Goal: Task Accomplishment & Management: Manage account settings

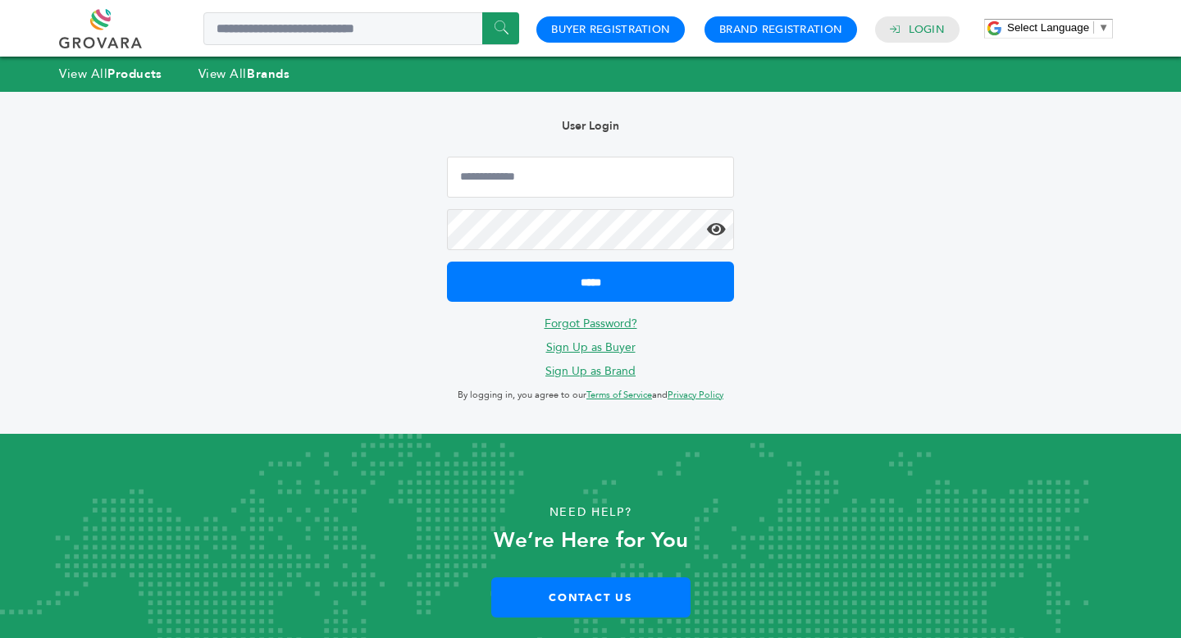
click at [592, 175] on input "Email Address" at bounding box center [590, 177] width 287 height 41
type input "**********"
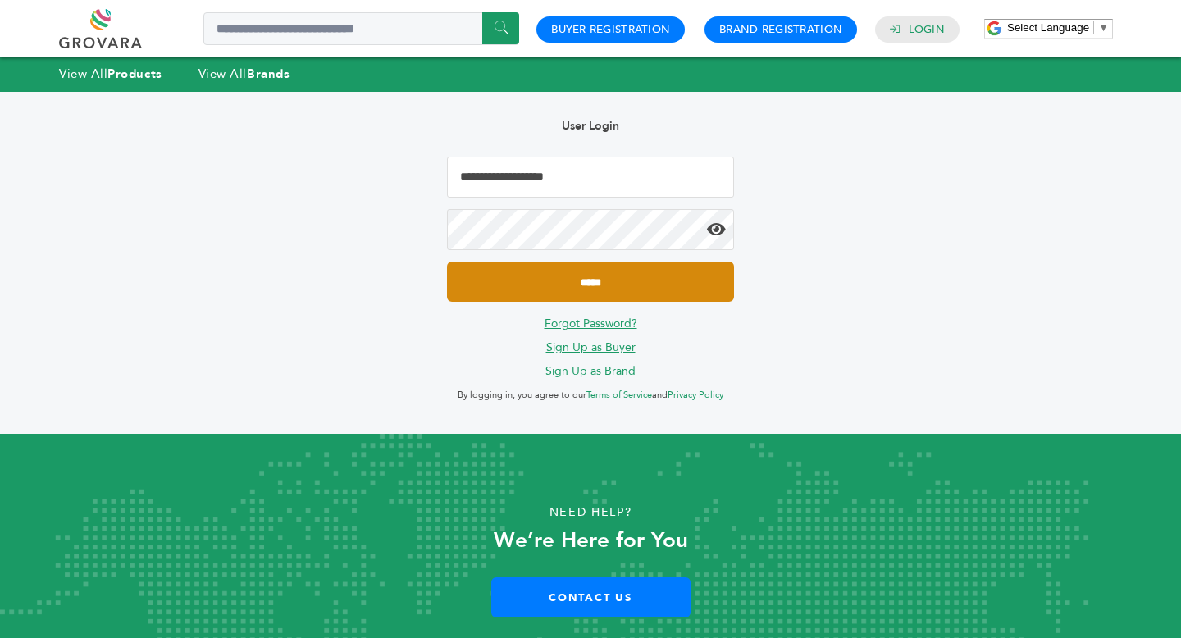
click at [615, 290] on input "*****" at bounding box center [590, 282] width 287 height 40
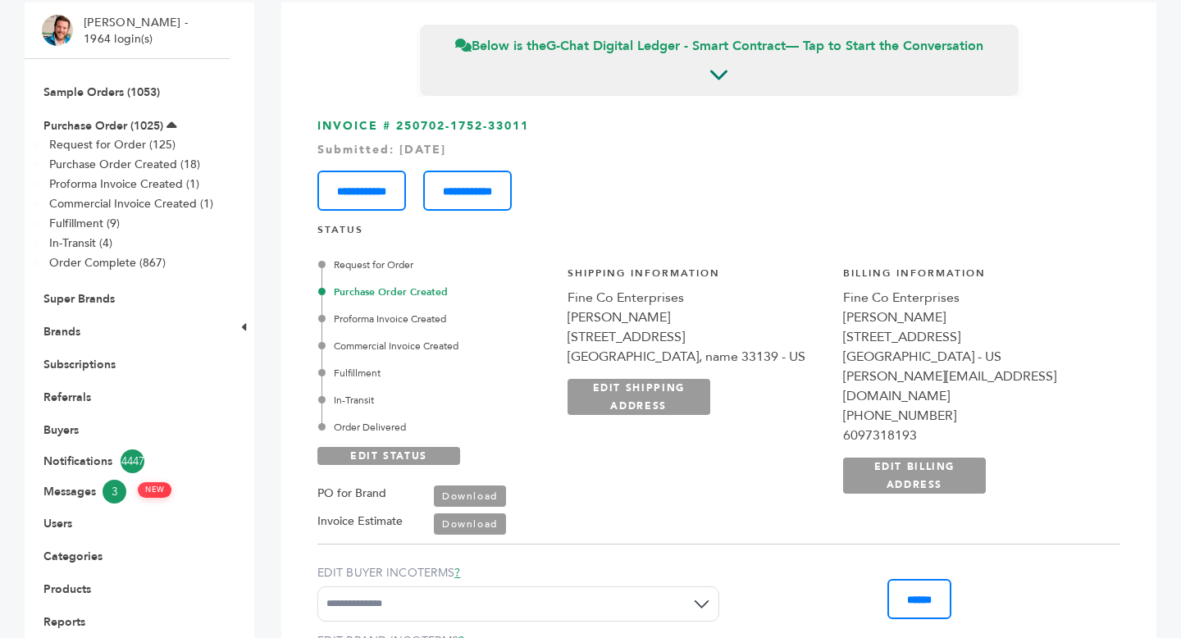
scroll to position [145, 0]
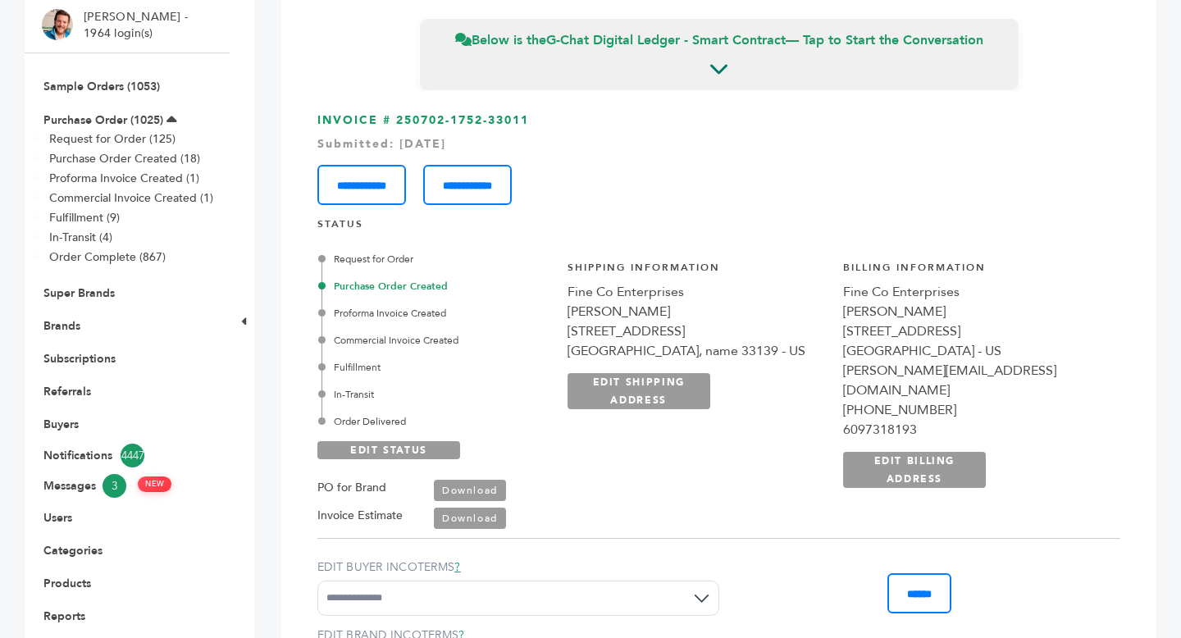
click at [471, 493] on link "Download" at bounding box center [470, 490] width 72 height 21
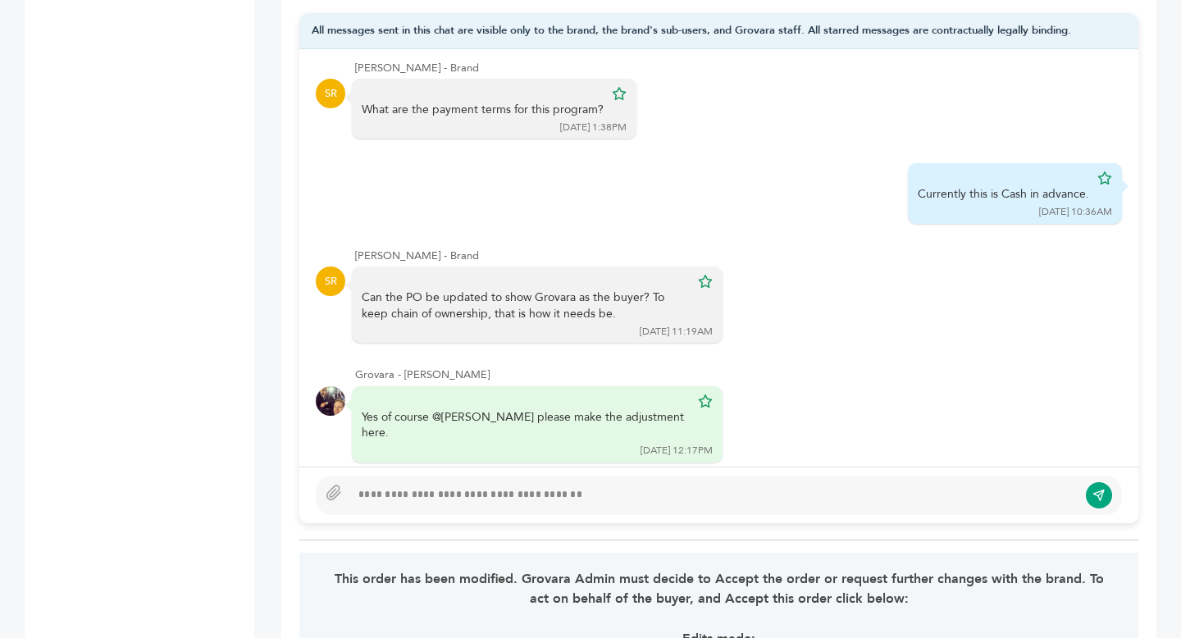
scroll to position [1219, 0]
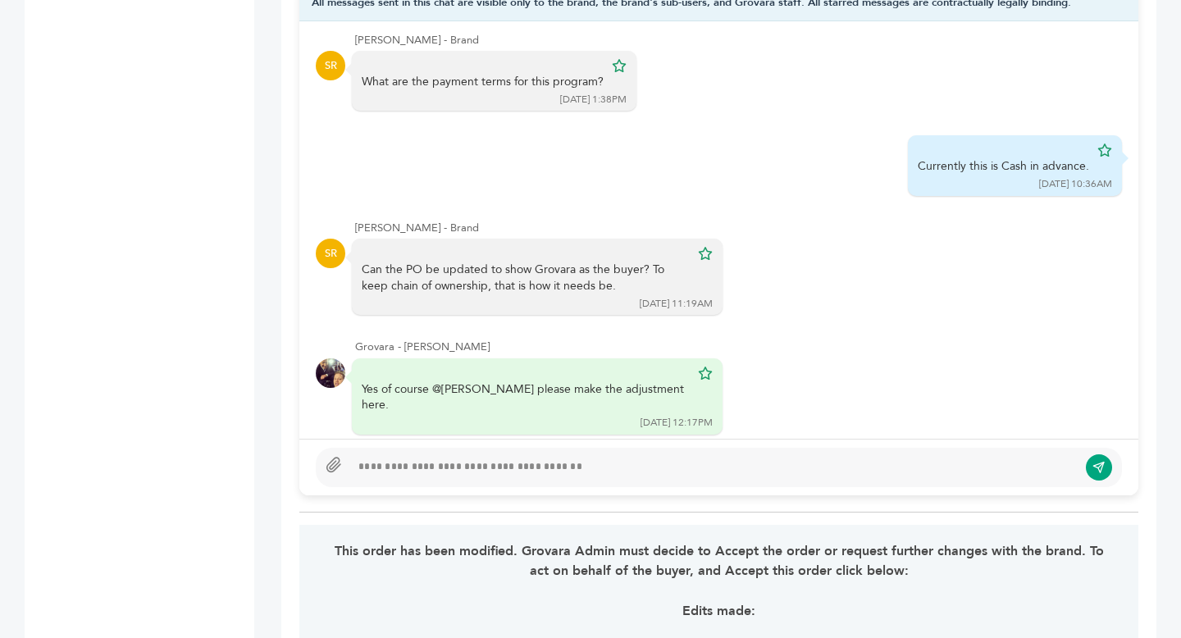
click at [331, 464] on icon at bounding box center [333, 464] width 13 height 14
click at [0, 0] on input "file" at bounding box center [0, 0] width 0 height 0
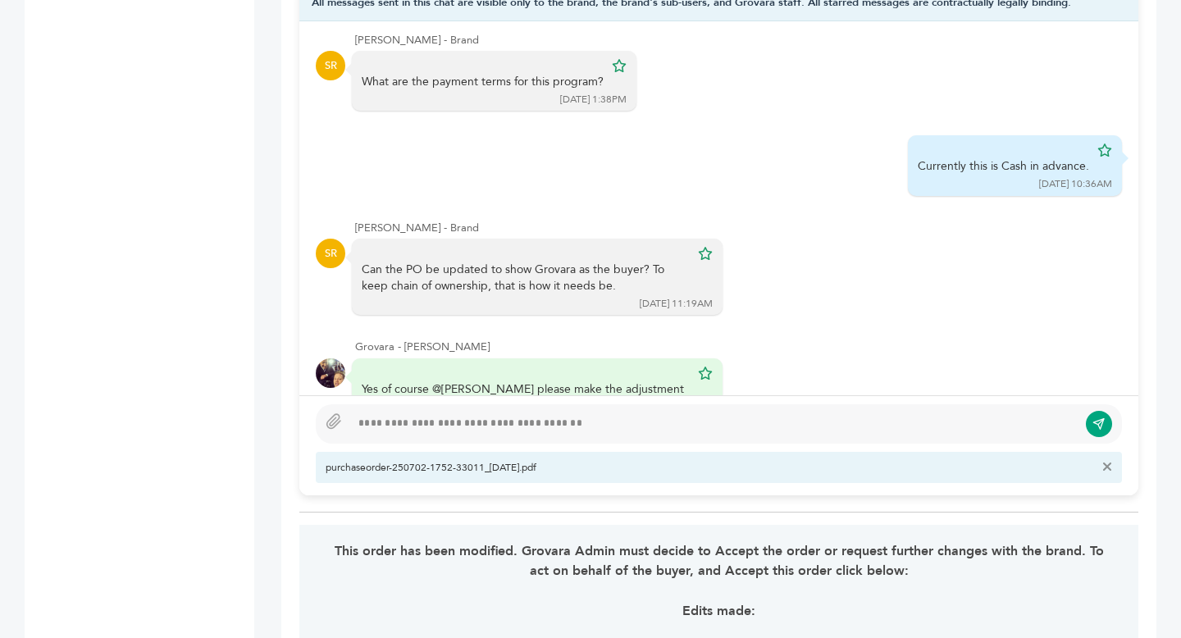
click at [398, 421] on div at bounding box center [713, 424] width 727 height 20
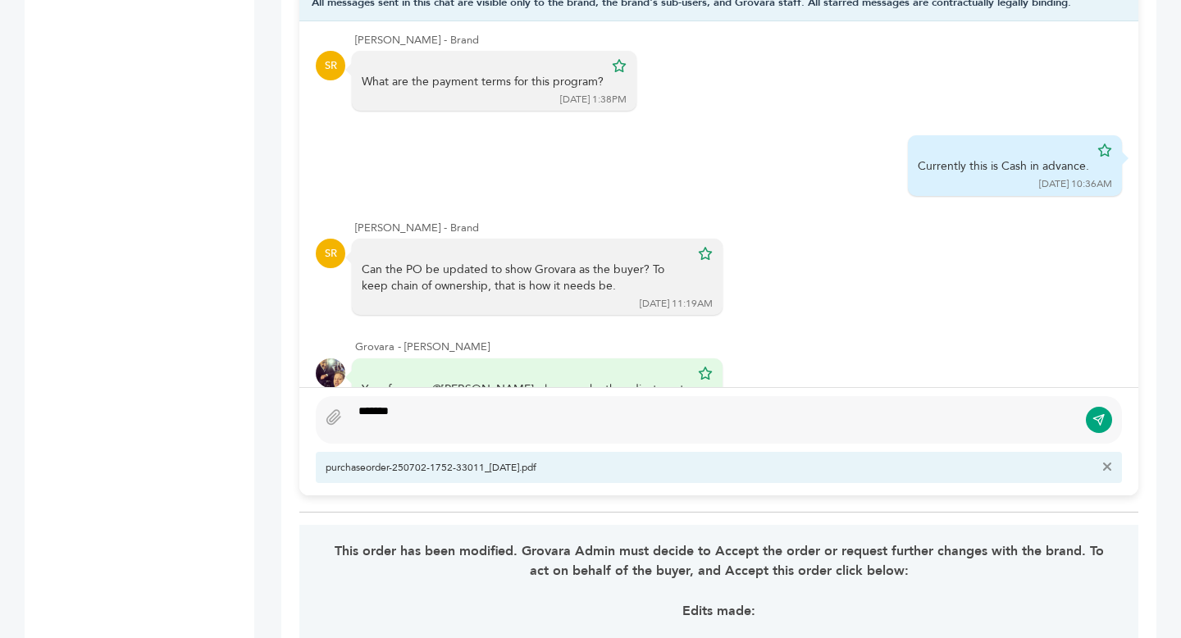
scroll to position [1190, 0]
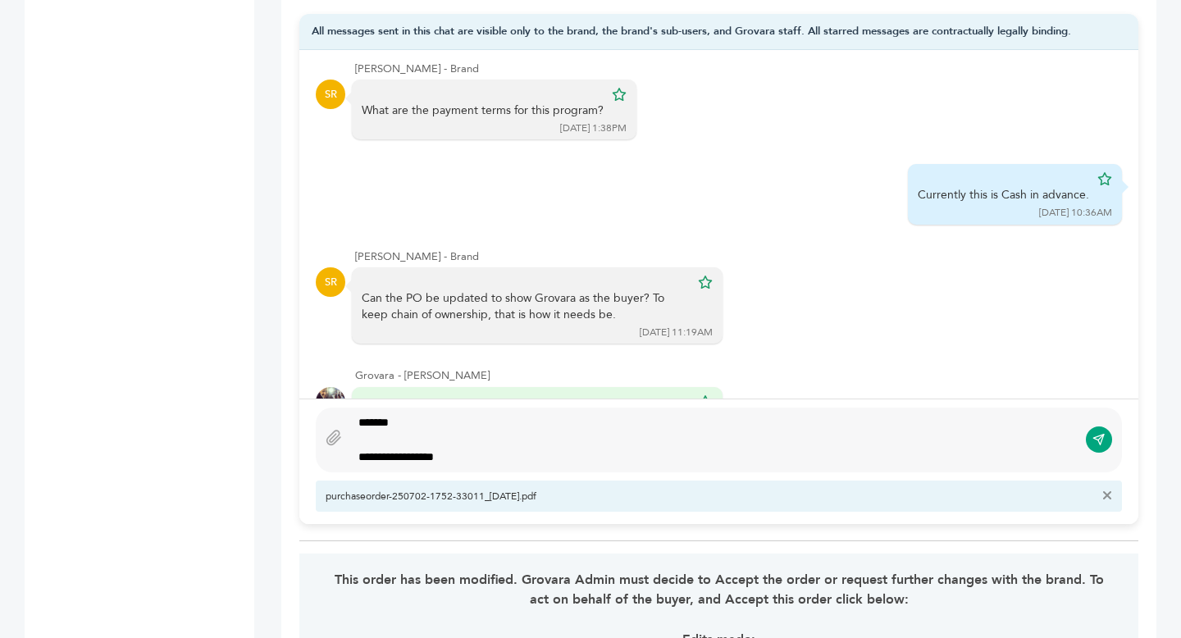
type textarea "**********"
click at [1098, 445] on icon "submit" at bounding box center [1098, 440] width 13 height 14
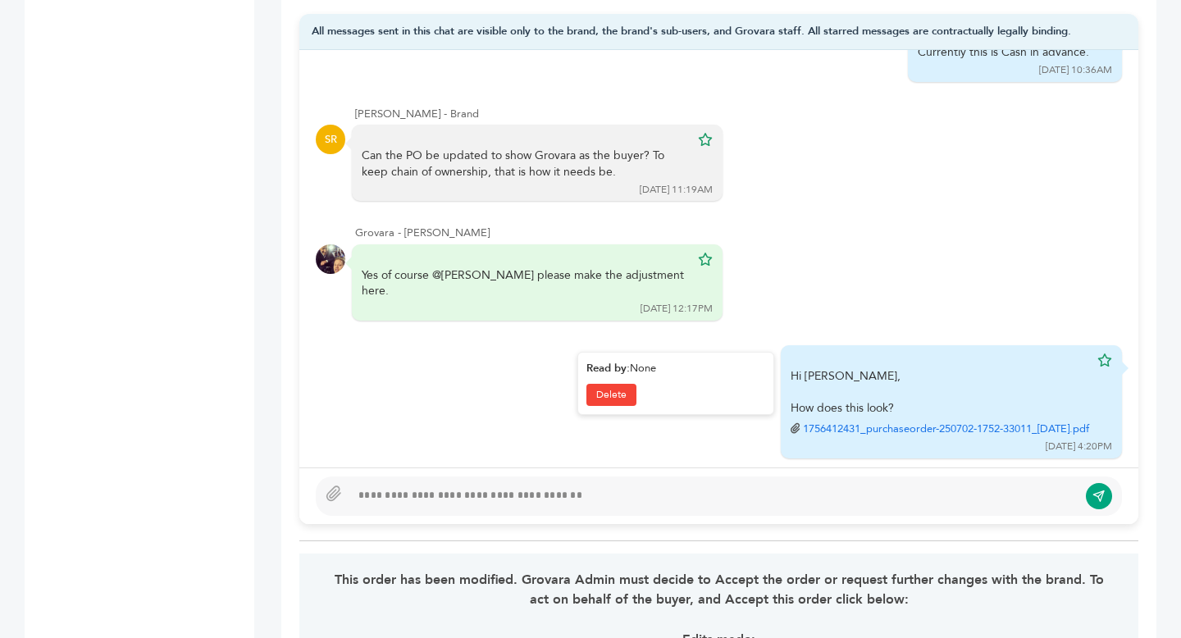
click at [912, 421] on link "1756412431_purchaseorder-250702-1752-33011_28-Aug-2025.pdf" at bounding box center [946, 428] width 286 height 15
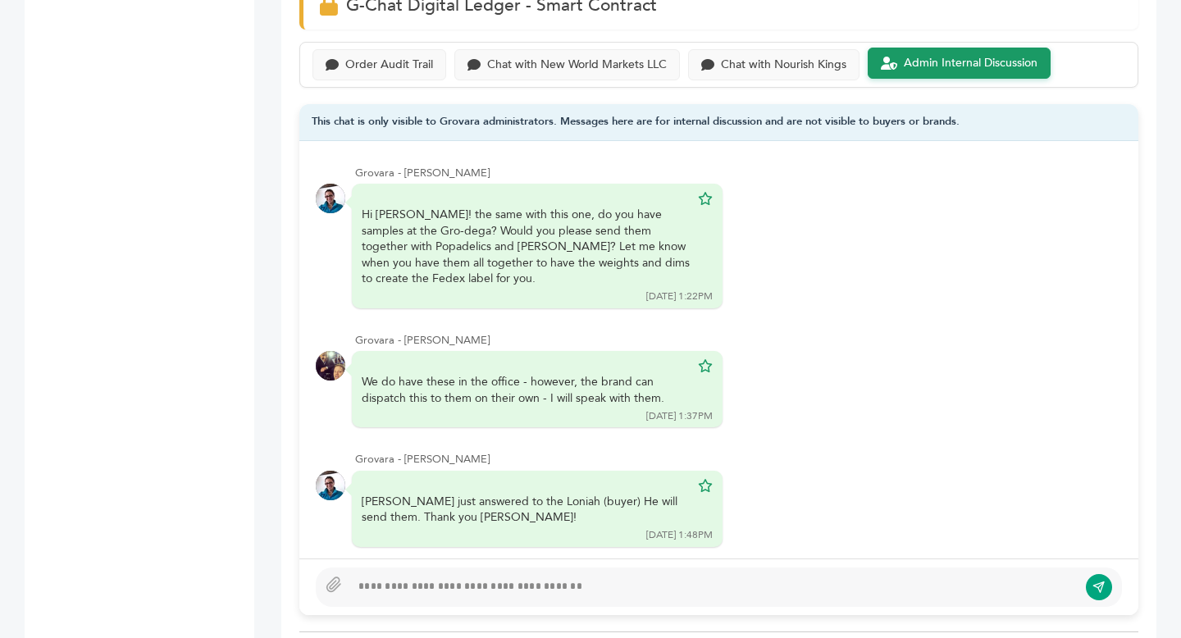
scroll to position [16, 0]
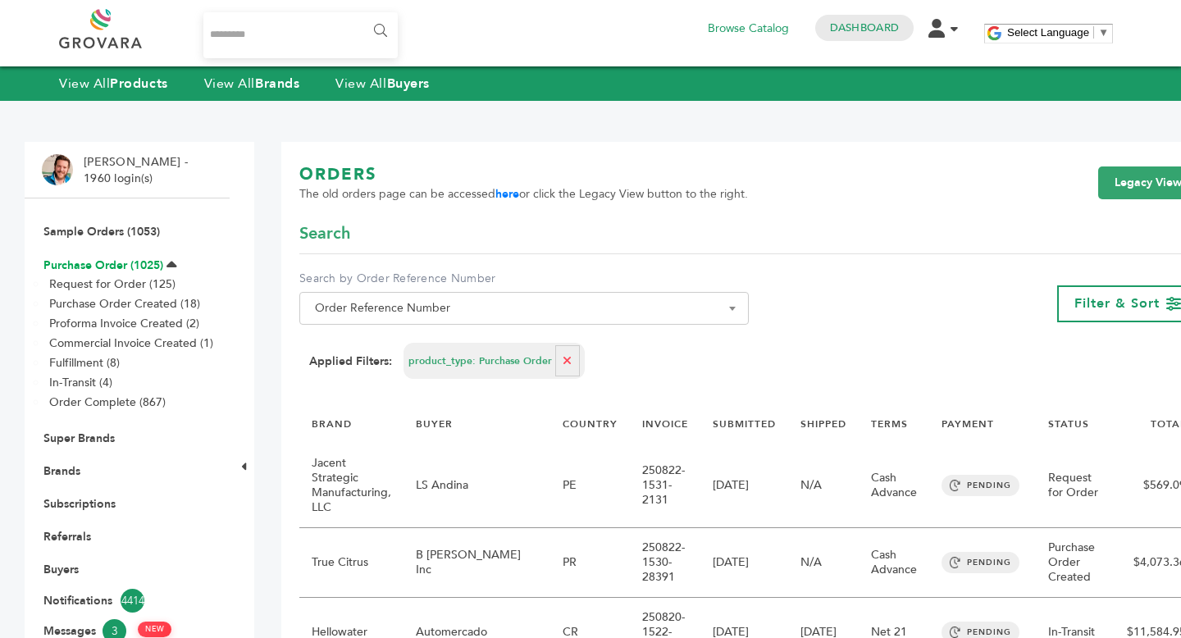
click at [118, 261] on link "Purchase Order (1025)" at bounding box center [103, 265] width 120 height 16
click at [407, 306] on span "Order Reference Number" at bounding box center [523, 308] width 431 height 23
click at [390, 341] on input "Search" at bounding box center [517, 338] width 428 height 20
click at [102, 230] on link "Sample Orders (1053)" at bounding box center [101, 232] width 116 height 16
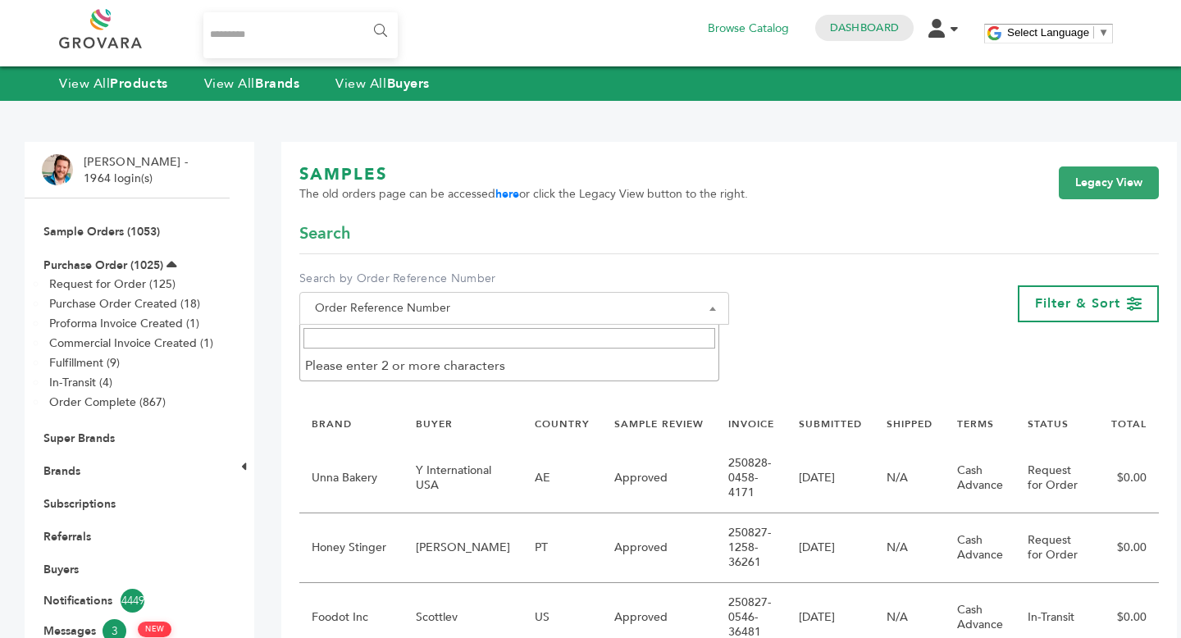
click at [500, 309] on span "Order Reference Number" at bounding box center [514, 308] width 412 height 23
click at [0, 0] on input "Search" at bounding box center [0, 0] width 0 height 0
type input "****"
click at [1095, 176] on link "Legacy View" at bounding box center [1108, 182] width 100 height 33
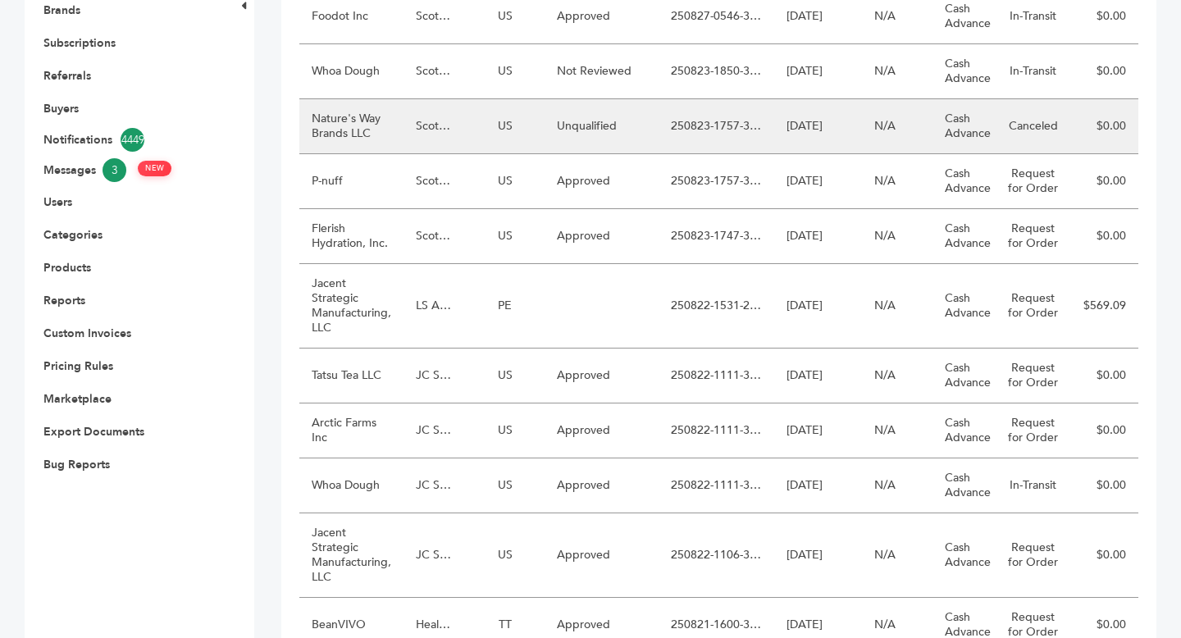
scroll to position [493, 0]
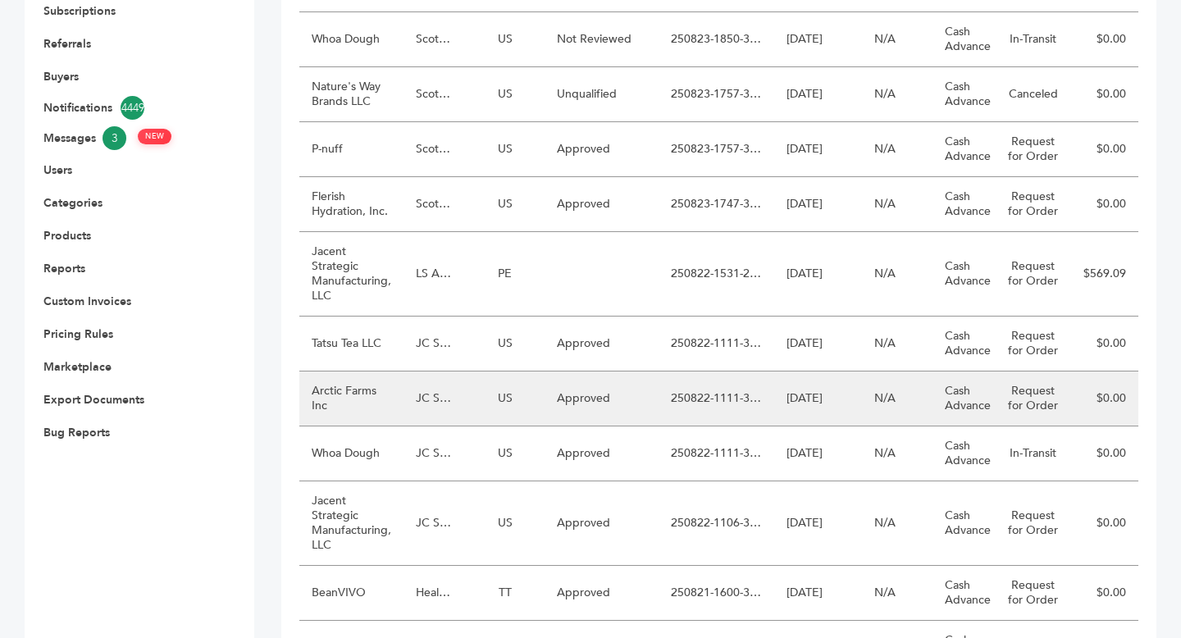
click at [598, 401] on td "Approved" at bounding box center [601, 398] width 114 height 55
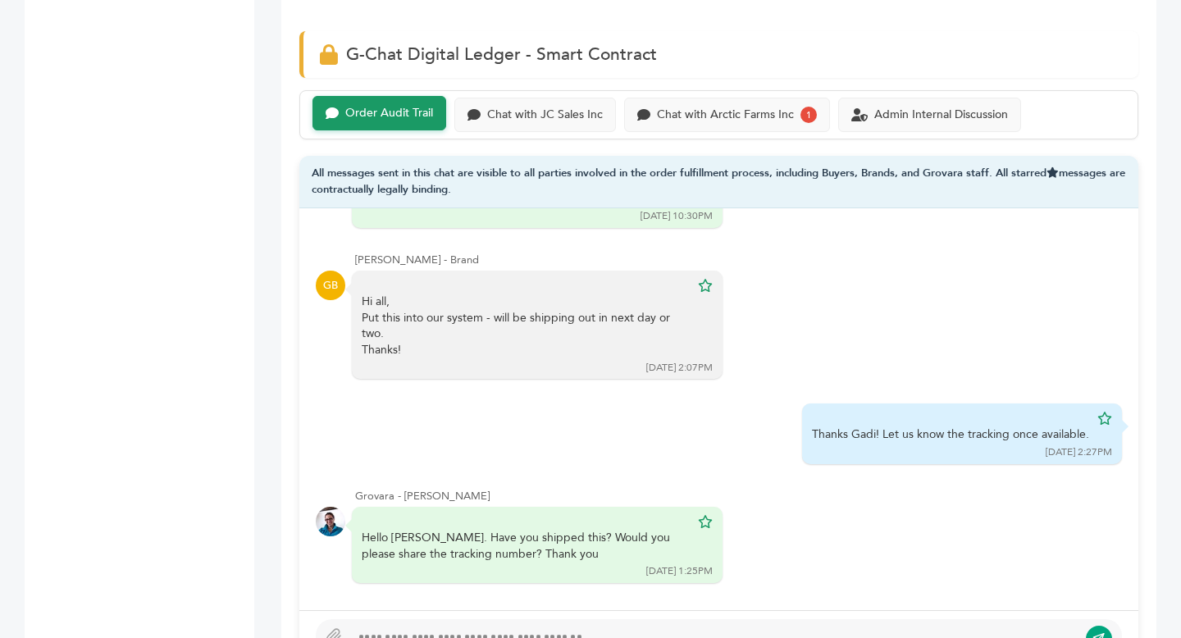
scroll to position [1145, 0]
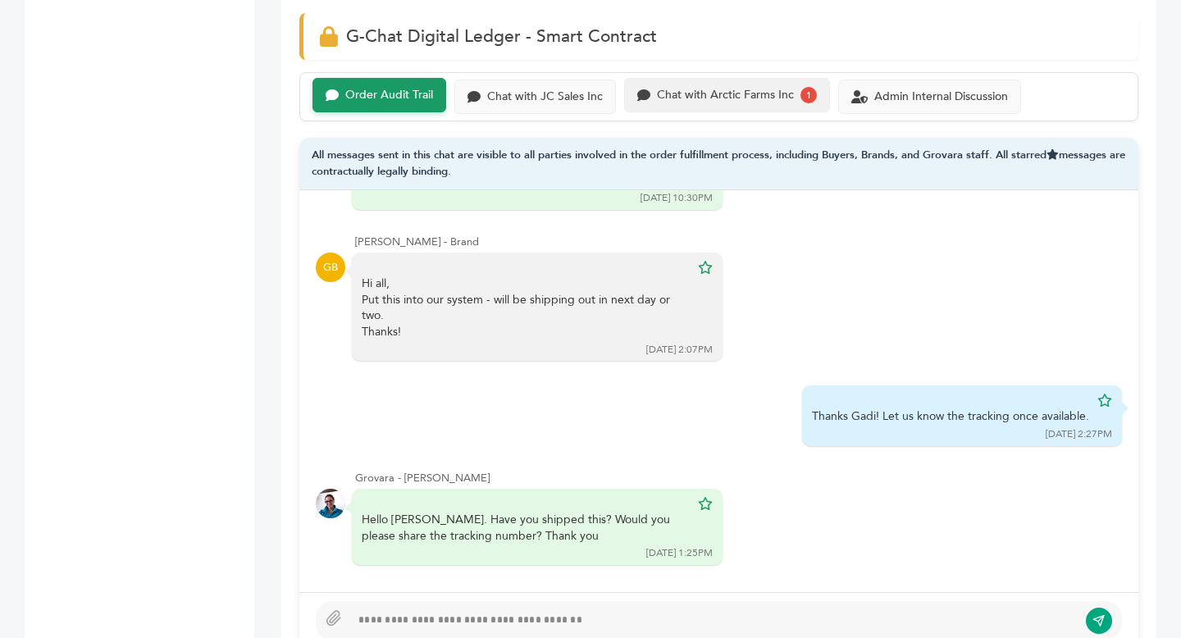
click at [780, 89] on div "Chat with Arctic Farms Inc" at bounding box center [725, 96] width 137 height 14
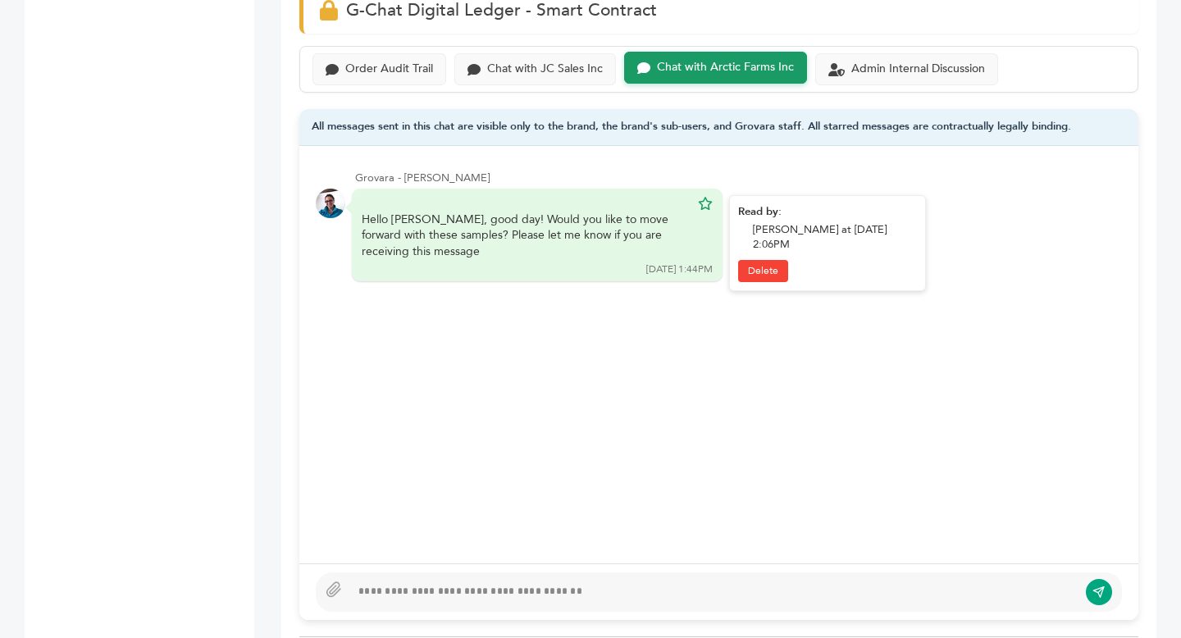
scroll to position [1188, 0]
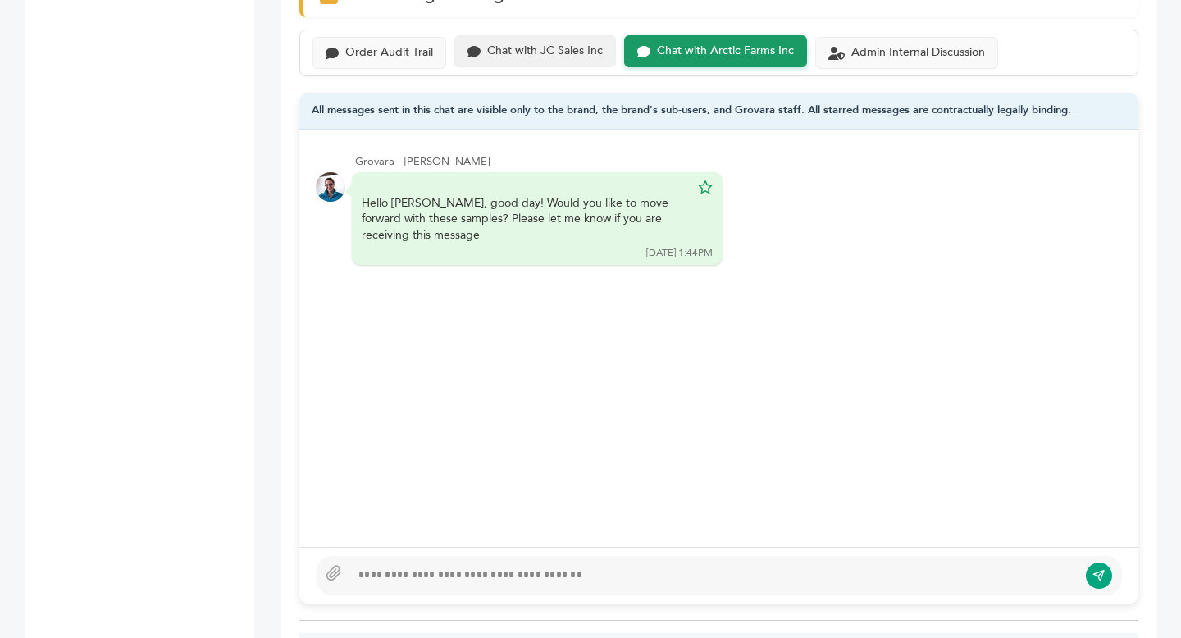
click at [577, 44] on div "Chat with JC Sales Inc" at bounding box center [545, 51] width 116 height 14
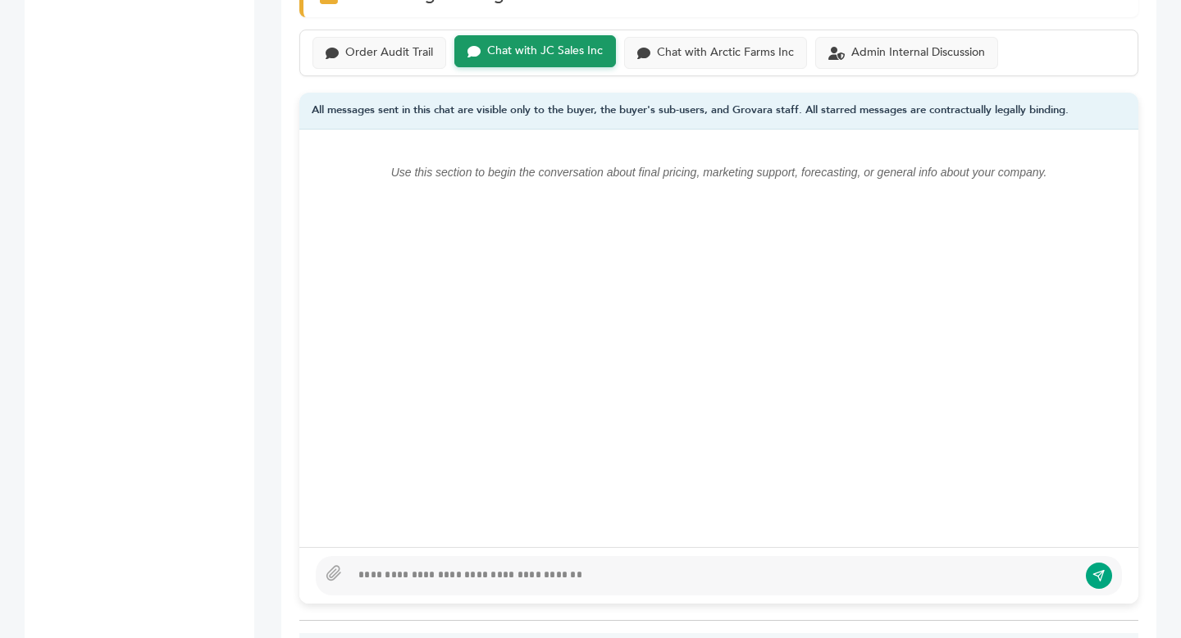
scroll to position [1145, 0]
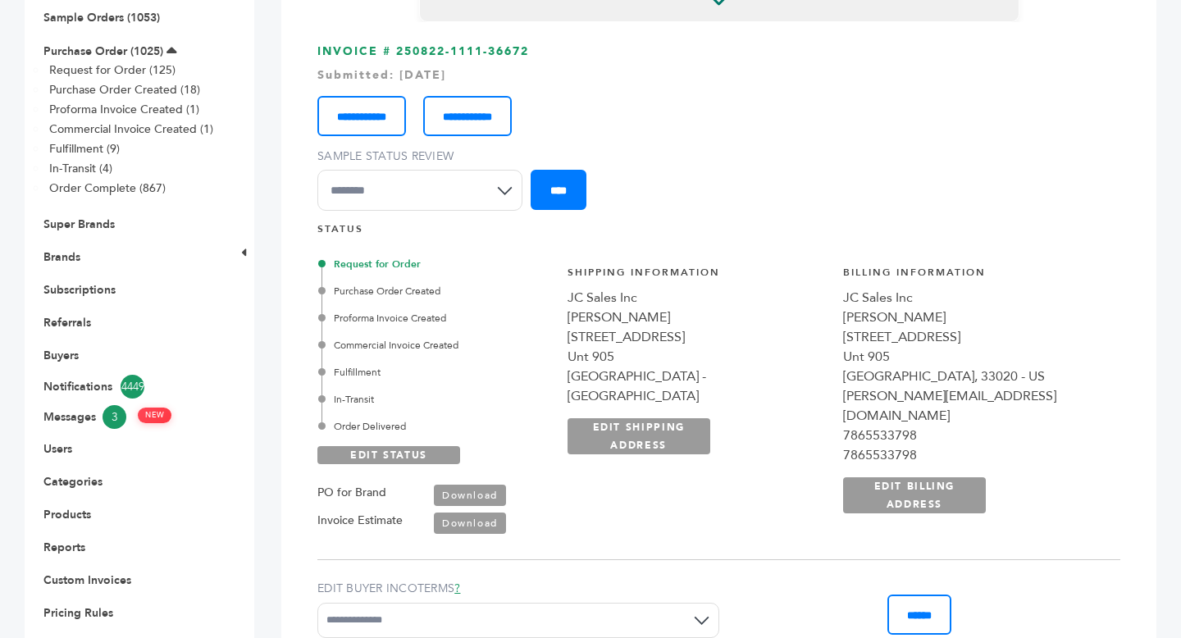
scroll to position [44, 0]
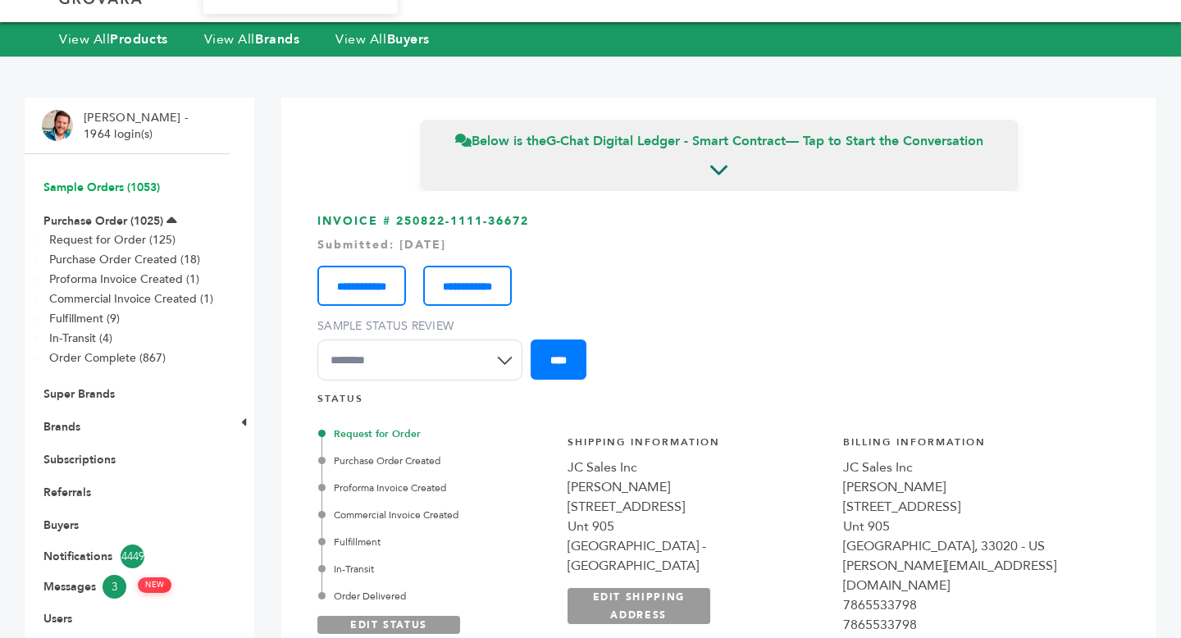
click at [77, 193] on link "Sample Orders (1053)" at bounding box center [101, 188] width 116 height 16
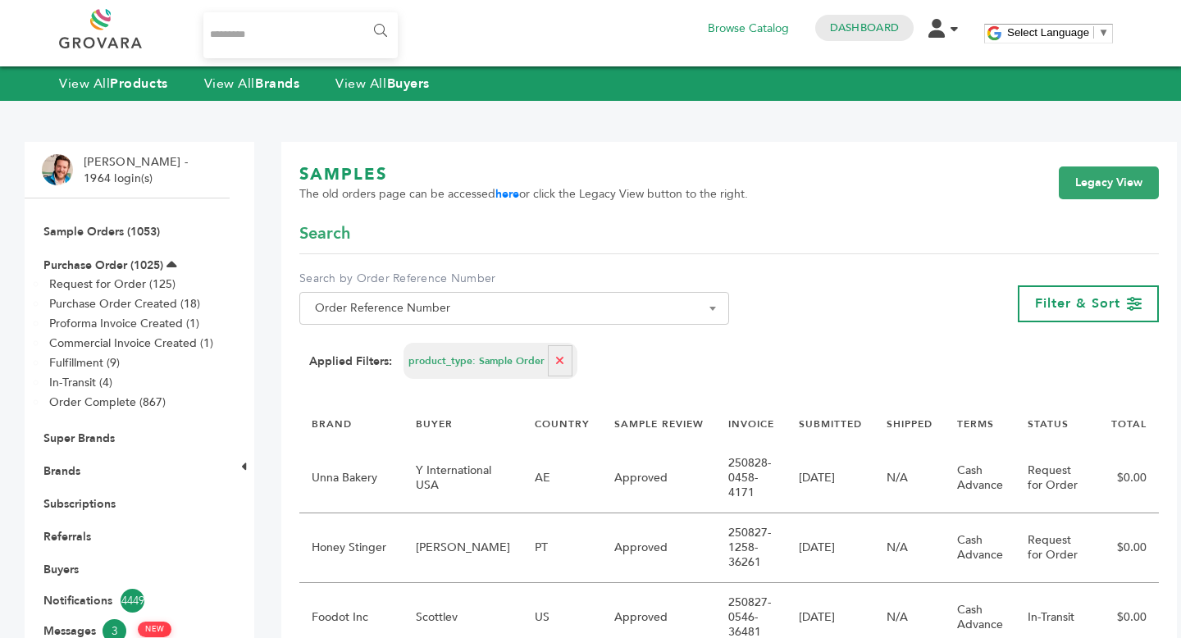
click at [1095, 204] on div "SAMPLES The old orders page can be accessed here or click the Legacy View butto…" at bounding box center [728, 192] width 859 height 59
click at [1096, 184] on link "Legacy View" at bounding box center [1108, 182] width 100 height 33
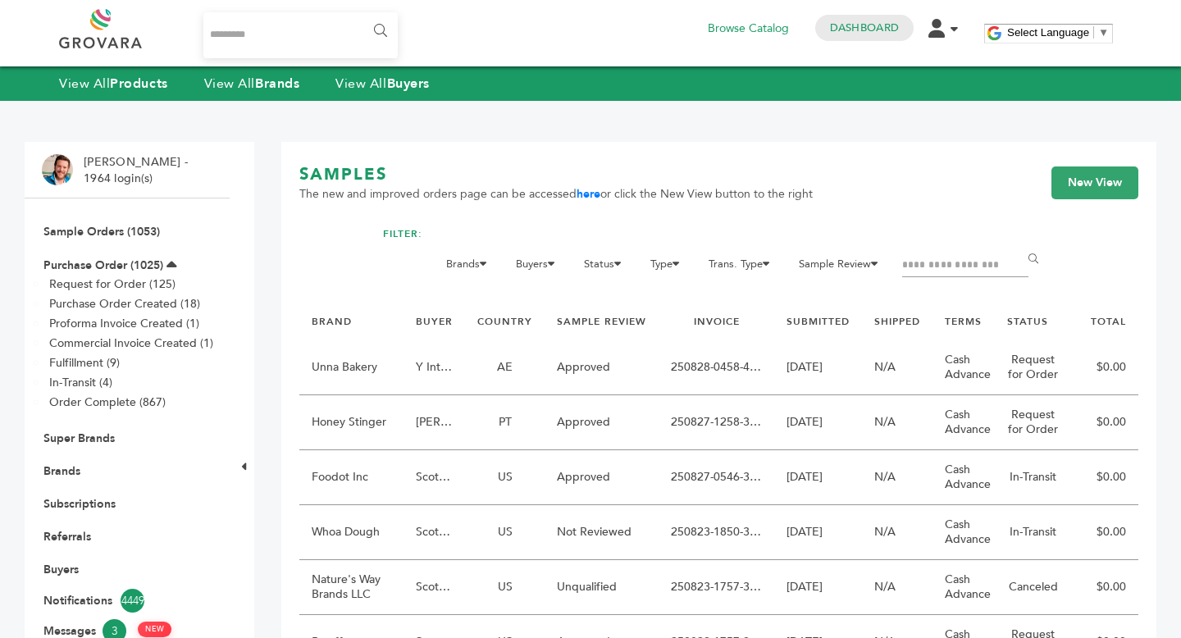
click at [978, 266] on input "Filter by keywords" at bounding box center [965, 265] width 126 height 23
type input "**********"
click at [1033, 258] on input "******" at bounding box center [1035, 259] width 37 height 33
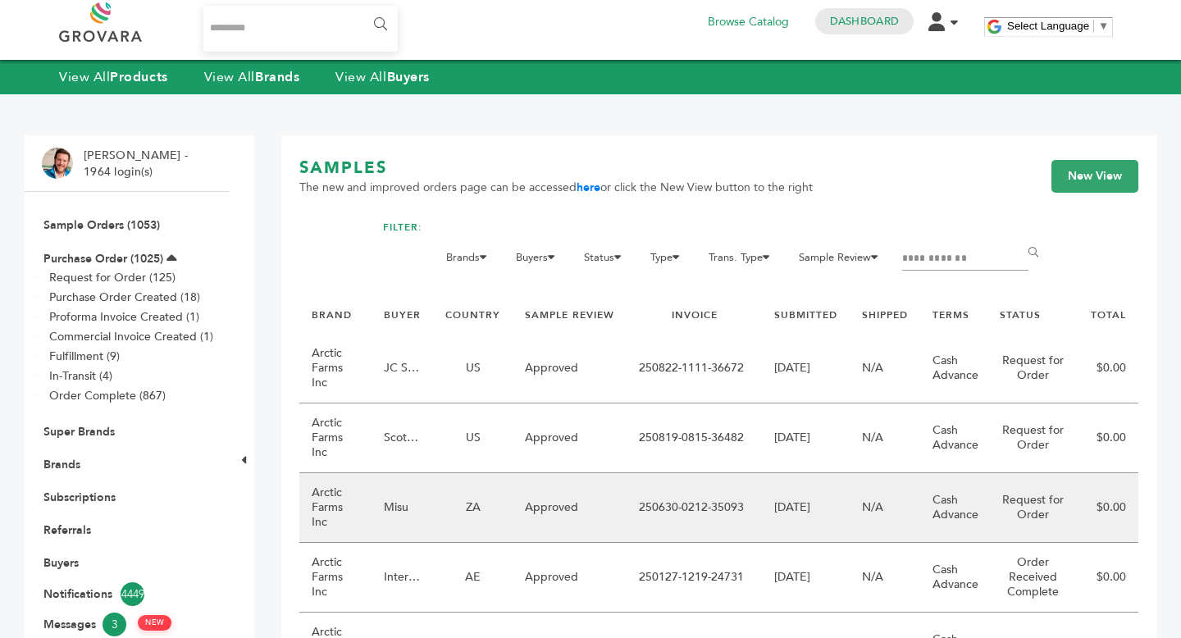
scroll to position [10, 0]
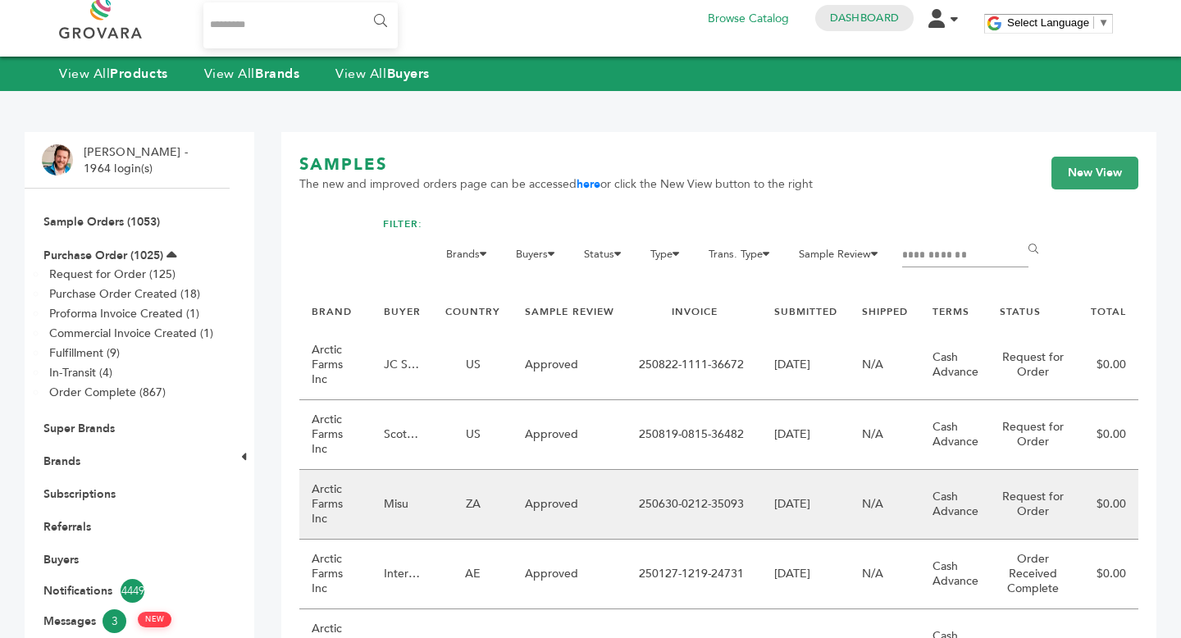
click at [601, 512] on td "Approved" at bounding box center [569, 505] width 114 height 70
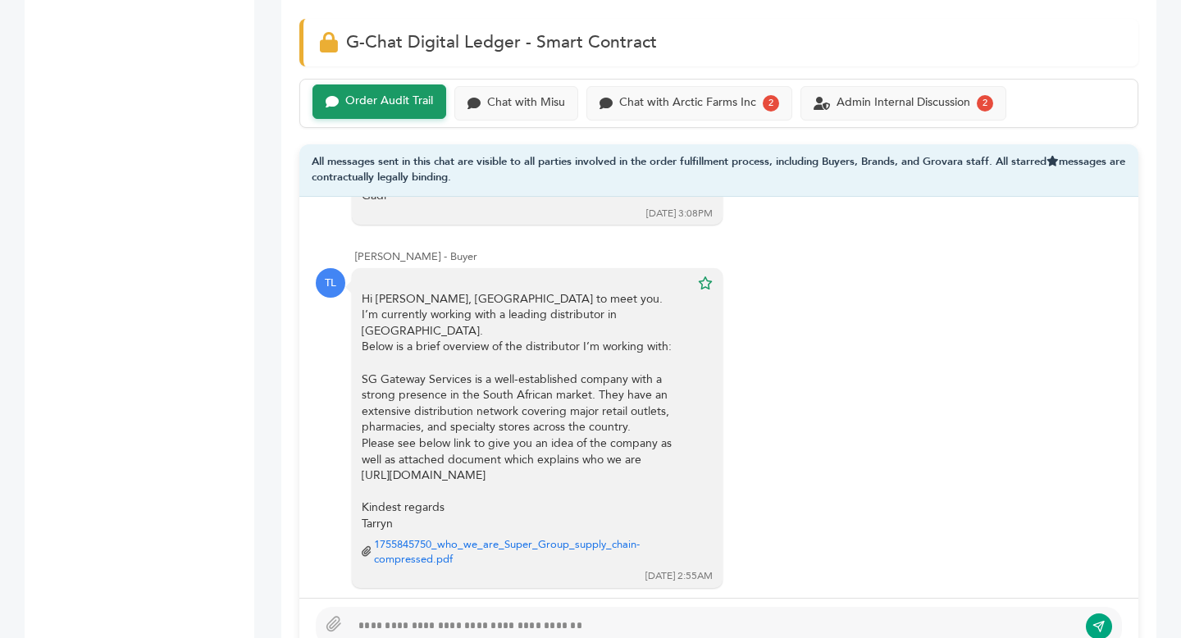
scroll to position [1115, 0]
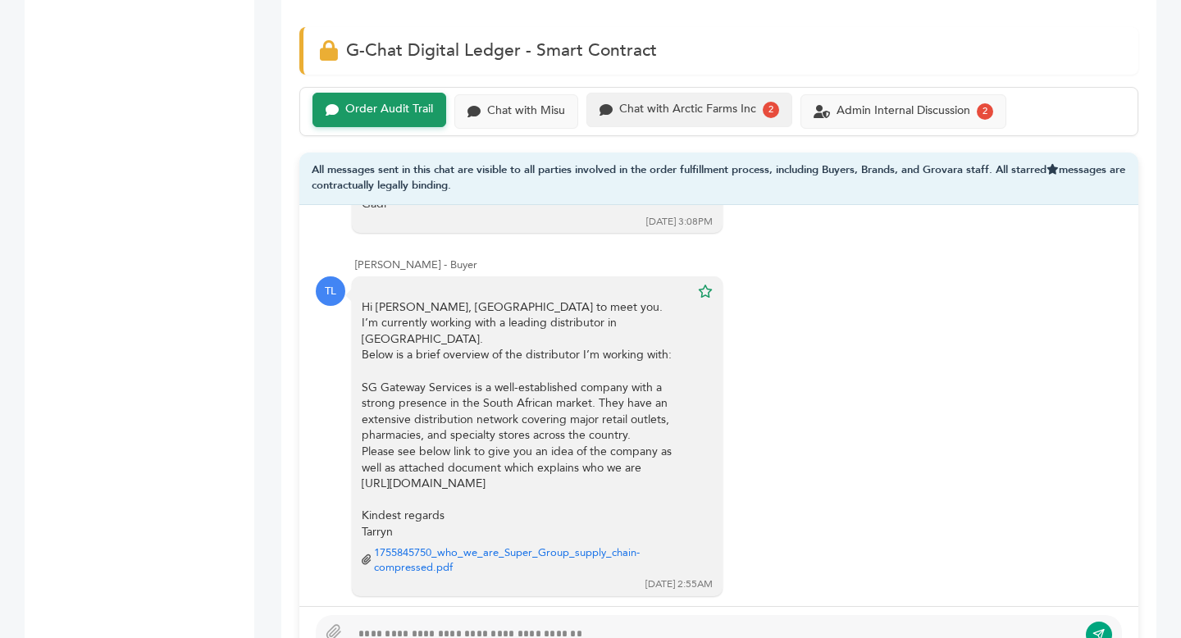
click at [714, 109] on div "Chat with Arctic Farms Inc" at bounding box center [687, 109] width 137 height 14
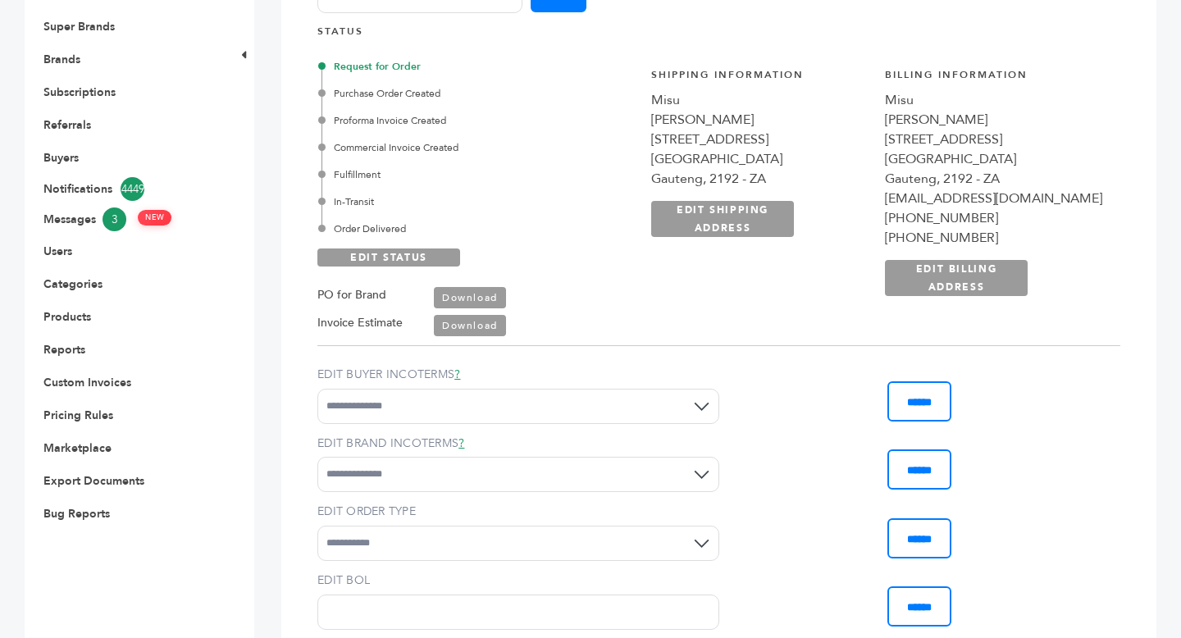
scroll to position [269, 0]
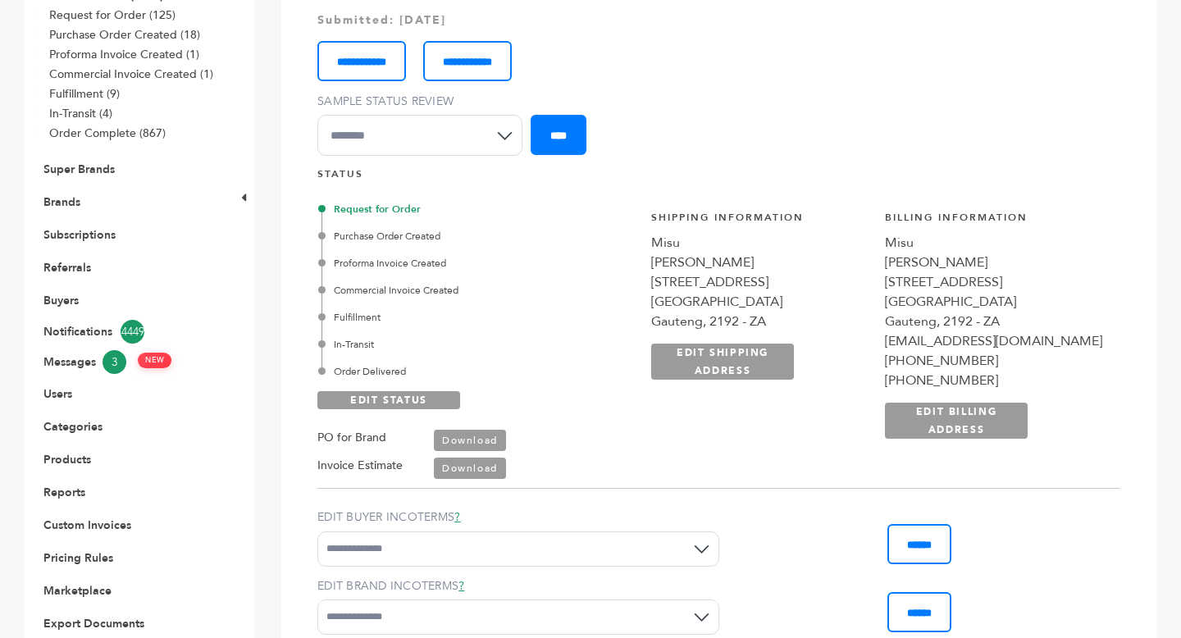
drag, startPoint x: 666, startPoint y: 262, endPoint x: 797, endPoint y: 261, distance: 131.2
click at [797, 261] on div "[PERSON_NAME]" at bounding box center [759, 263] width 217 height 20
copy div "[PERSON_NAME]"
click at [677, 248] on div "Misu" at bounding box center [759, 243] width 217 height 20
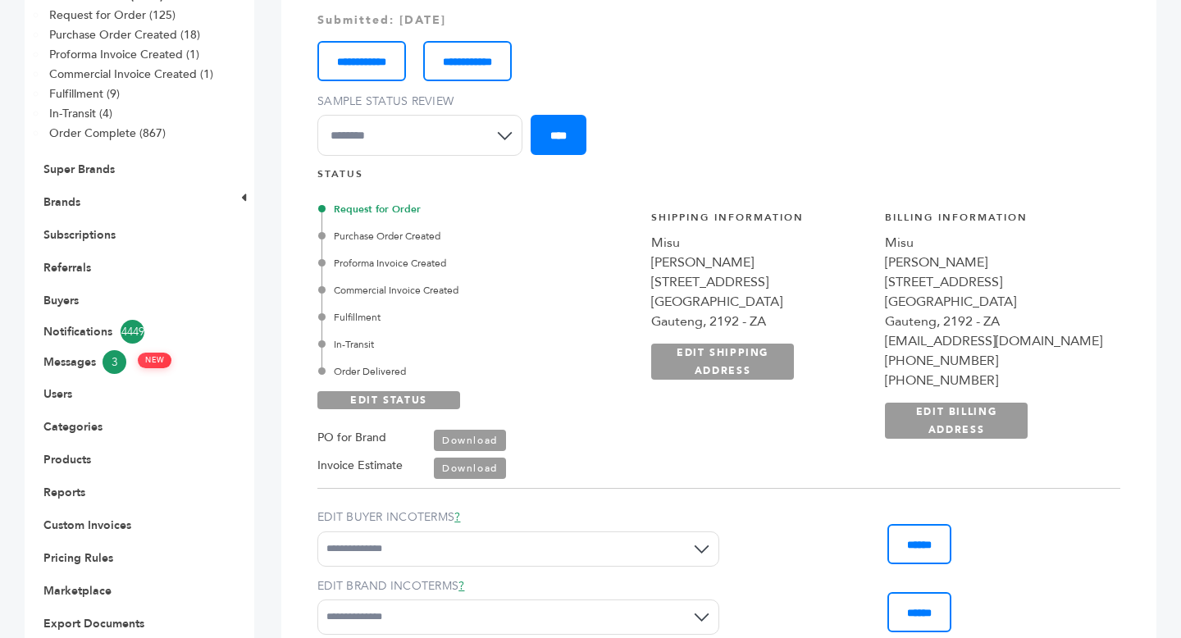
copy div "Misu"
click at [954, 359] on div "+27823120266" at bounding box center [993, 361] width 217 height 20
copy div "+27823120266"
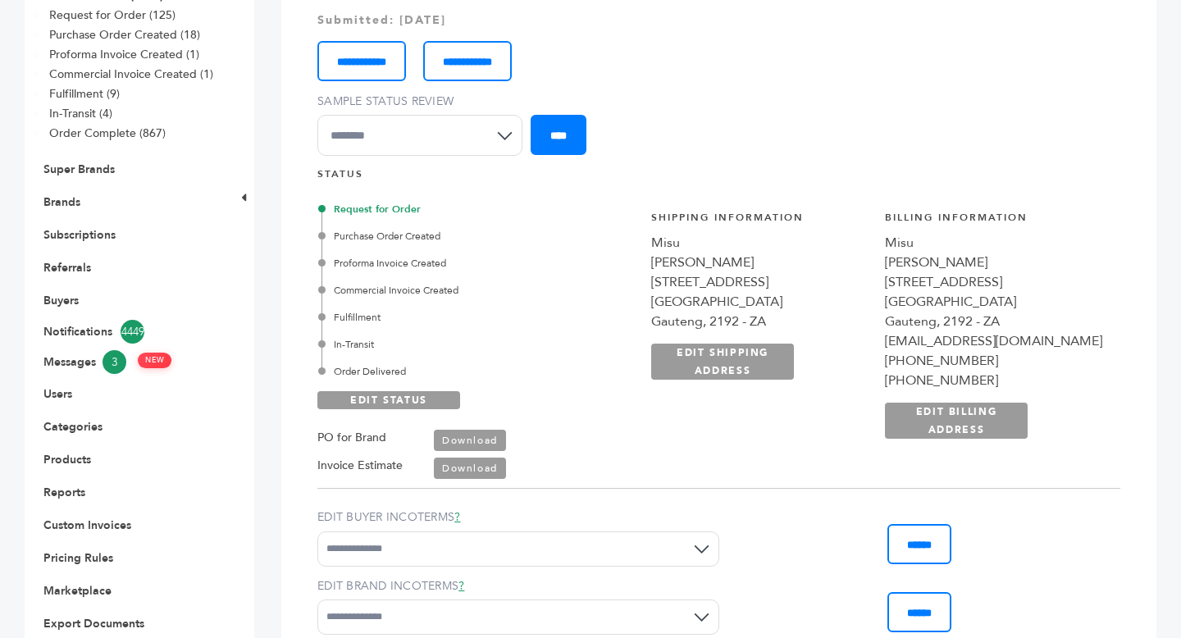
click at [698, 280] on div "43 Boundary Road Highlands North" at bounding box center [759, 282] width 217 height 20
click at [698, 278] on div "43 Boundary Road Highlands North" at bounding box center [759, 282] width 217 height 20
click at [698, 278] on div "[STREET_ADDRESS]" at bounding box center [759, 282] width 217 height 20
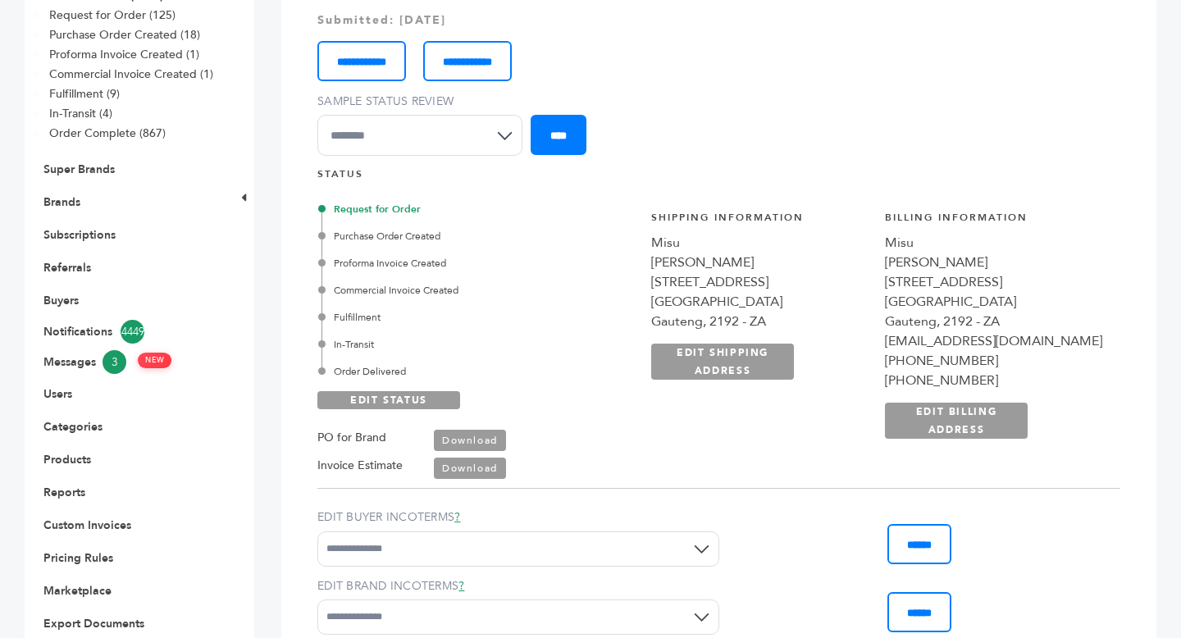
click at [698, 278] on div "[STREET_ADDRESS]" at bounding box center [759, 282] width 217 height 20
click at [736, 307] on div "[GEOGRAPHIC_DATA]" at bounding box center [759, 302] width 217 height 20
copy div "[GEOGRAPHIC_DATA]"
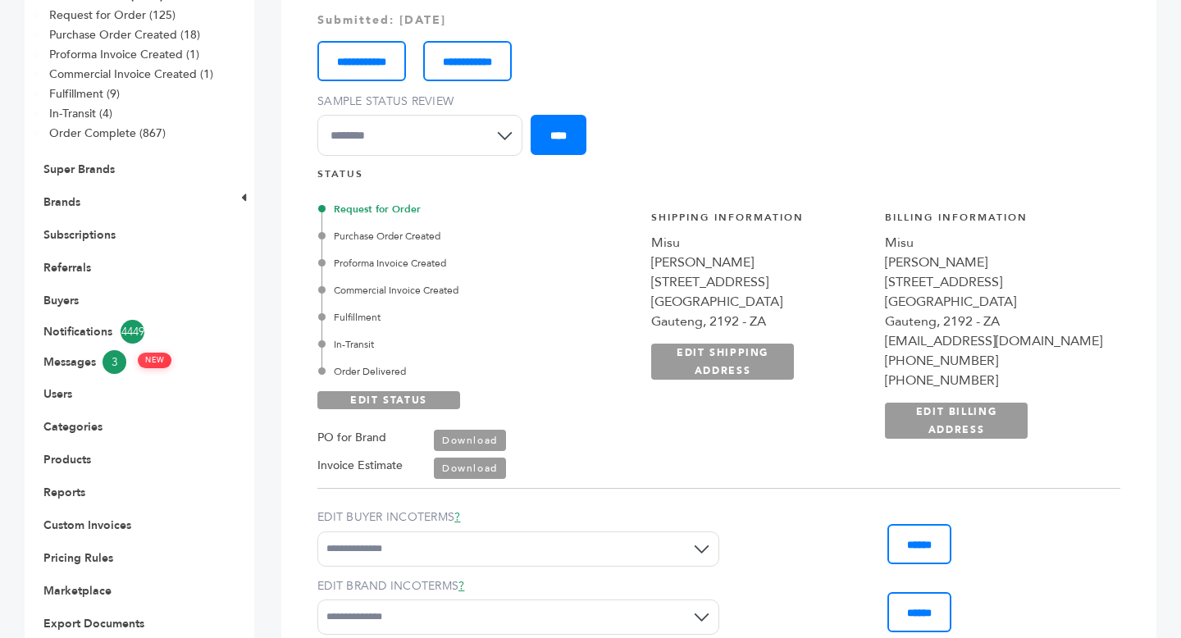
click at [742, 320] on div "Gauteng, 2192 - ZA" at bounding box center [759, 322] width 217 height 20
copy div "2192"
click at [682, 318] on div "Gauteng, 2192 - ZA" at bounding box center [759, 322] width 217 height 20
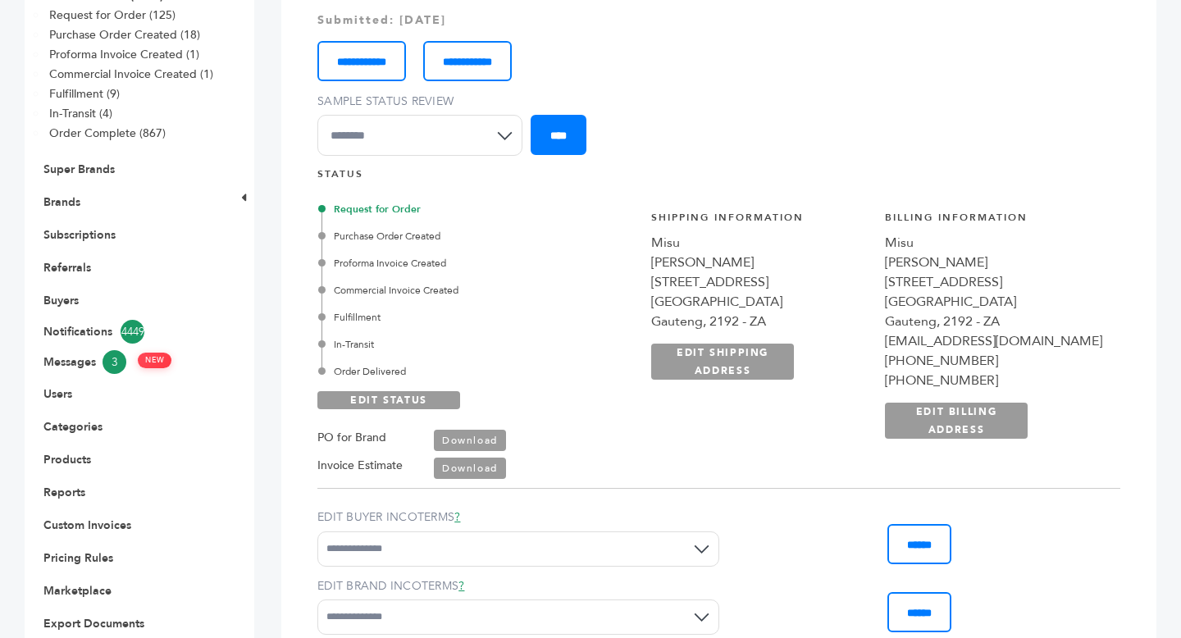
copy div "Gauteng"
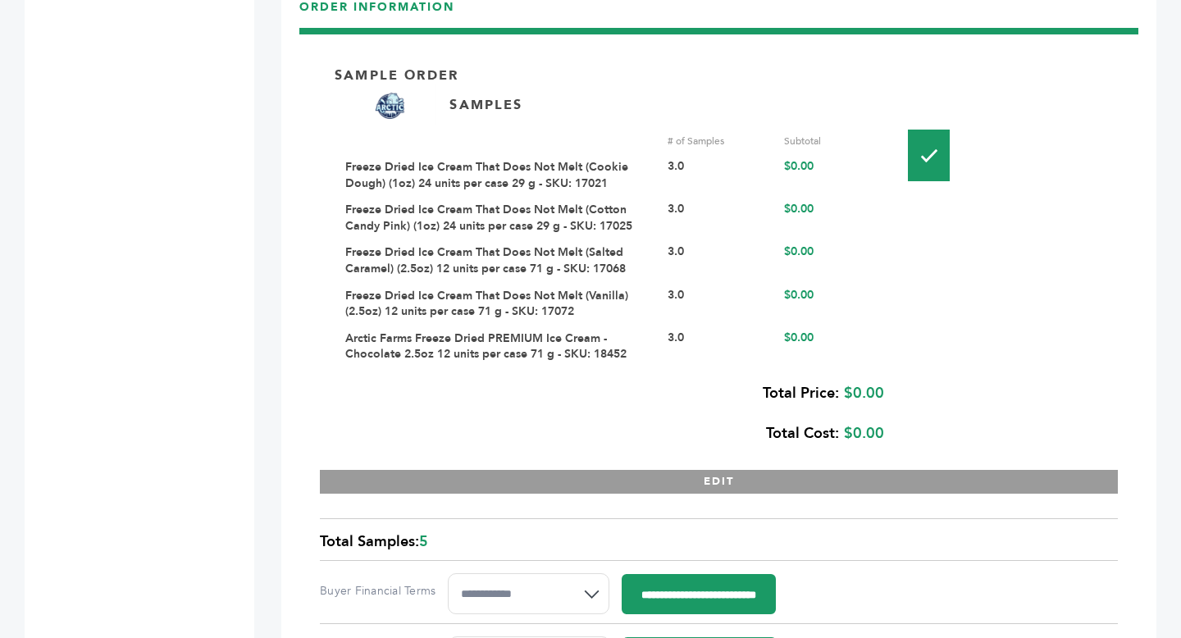
scroll to position [2253, 0]
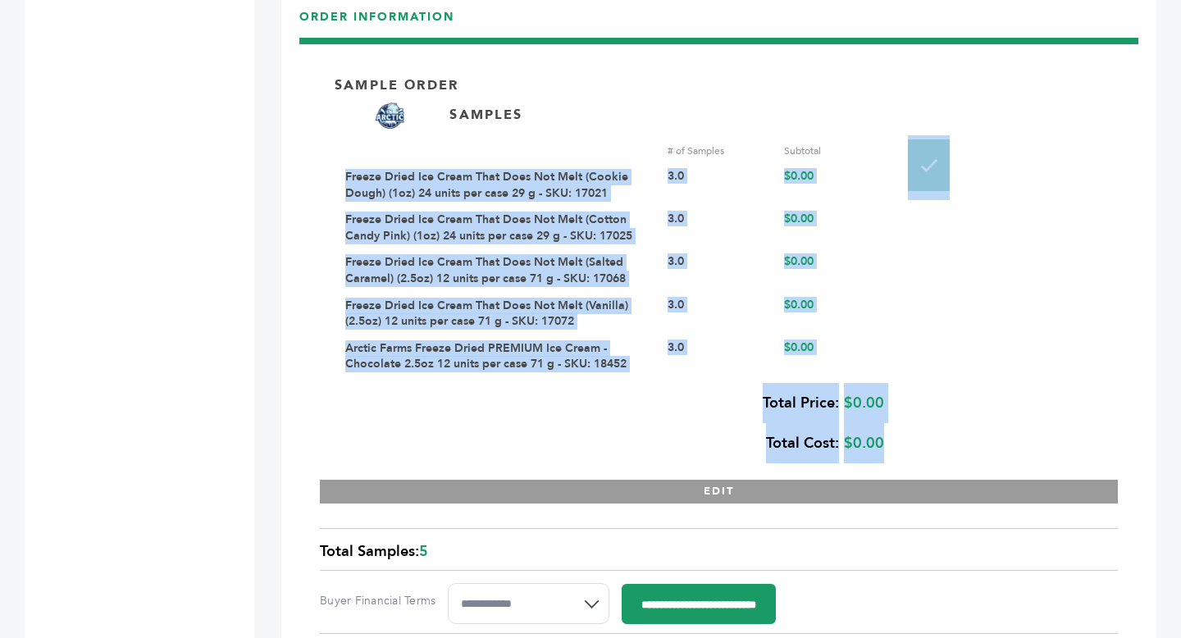
drag, startPoint x: 344, startPoint y: 173, endPoint x: 347, endPoint y: 183, distance: 10.1
click at [347, 183] on div "Sample Order SAMPLES # of Samples Subtotal Freeze Dried Ice Cream That Does Not…" at bounding box center [719, 281] width 798 height 444
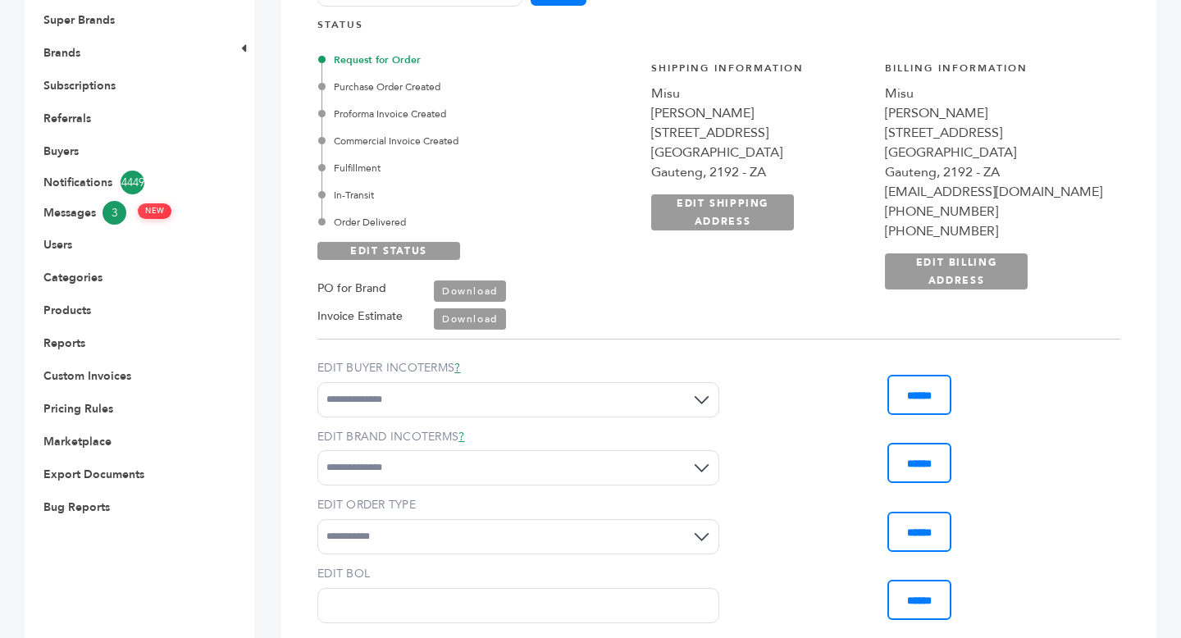
scroll to position [375, 0]
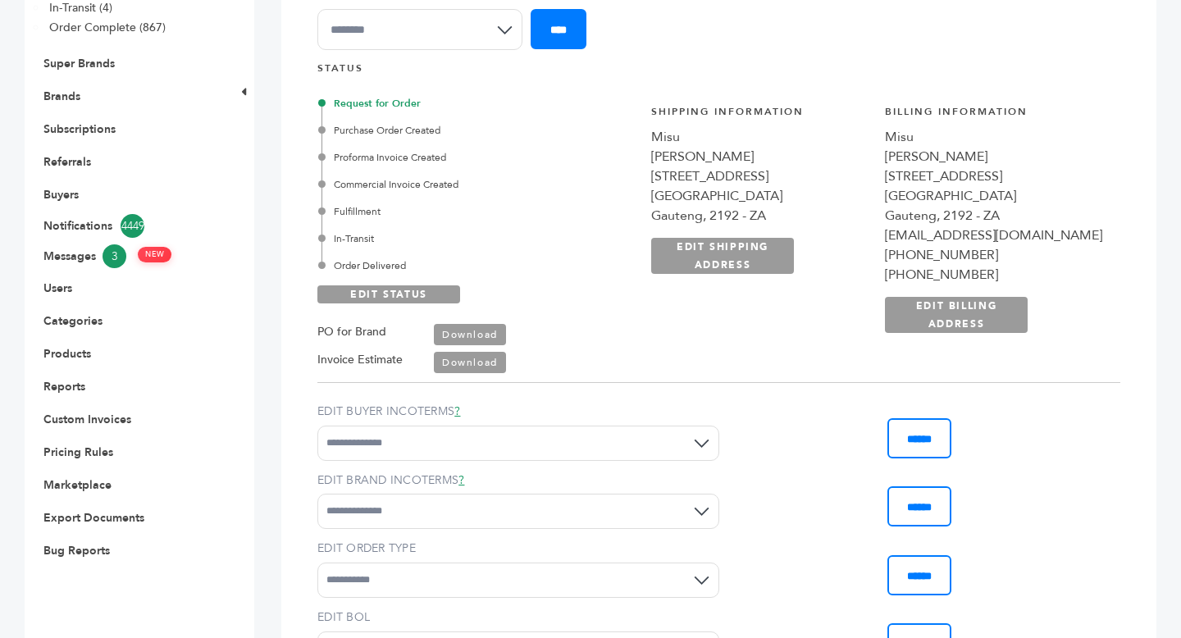
click at [469, 362] on link "Download" at bounding box center [470, 362] width 72 height 21
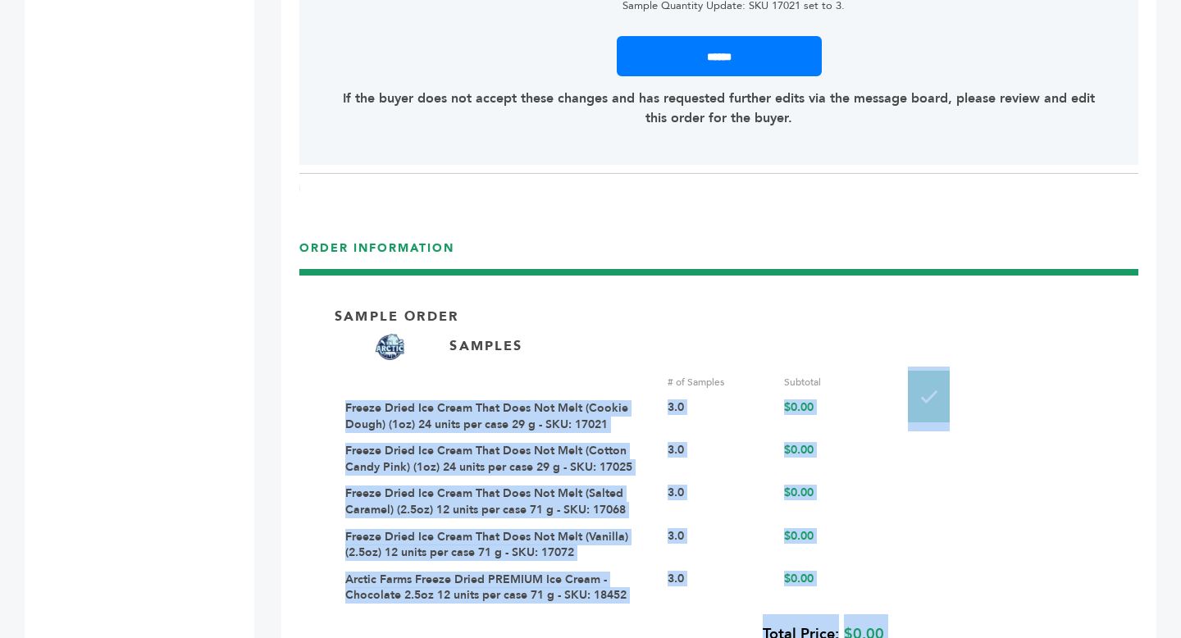
scroll to position [2131, 0]
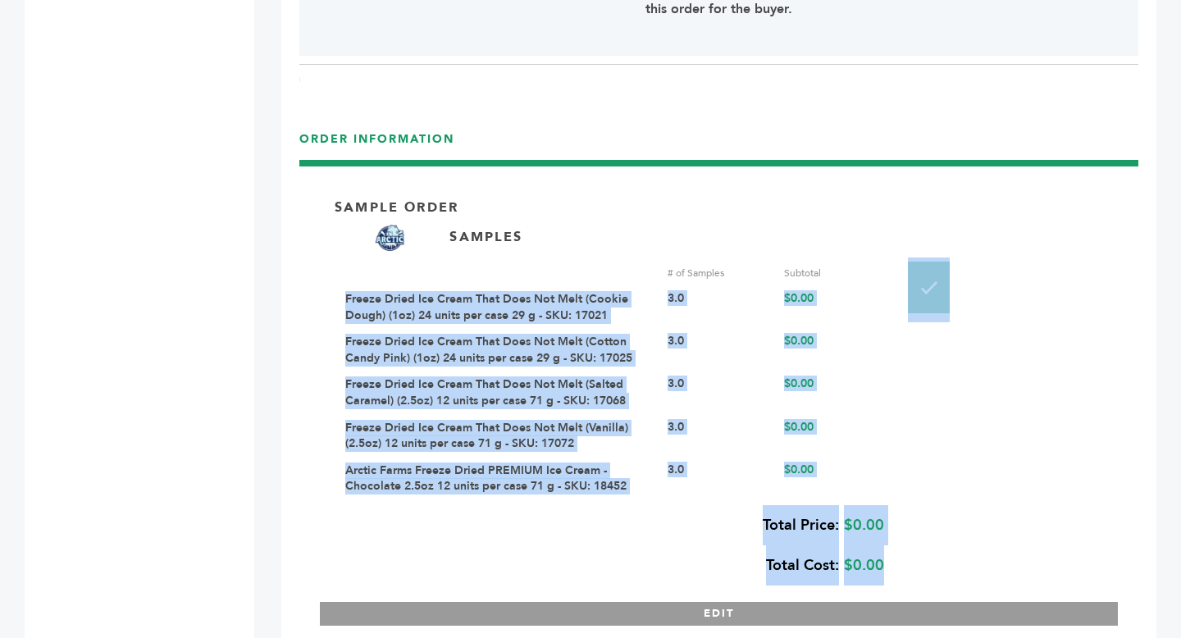
click at [521, 310] on link "Freeze Dried Ice Cream That Does Not Melt (Cookie Dough) (1oz) 24 units per cas…" at bounding box center [486, 307] width 283 height 32
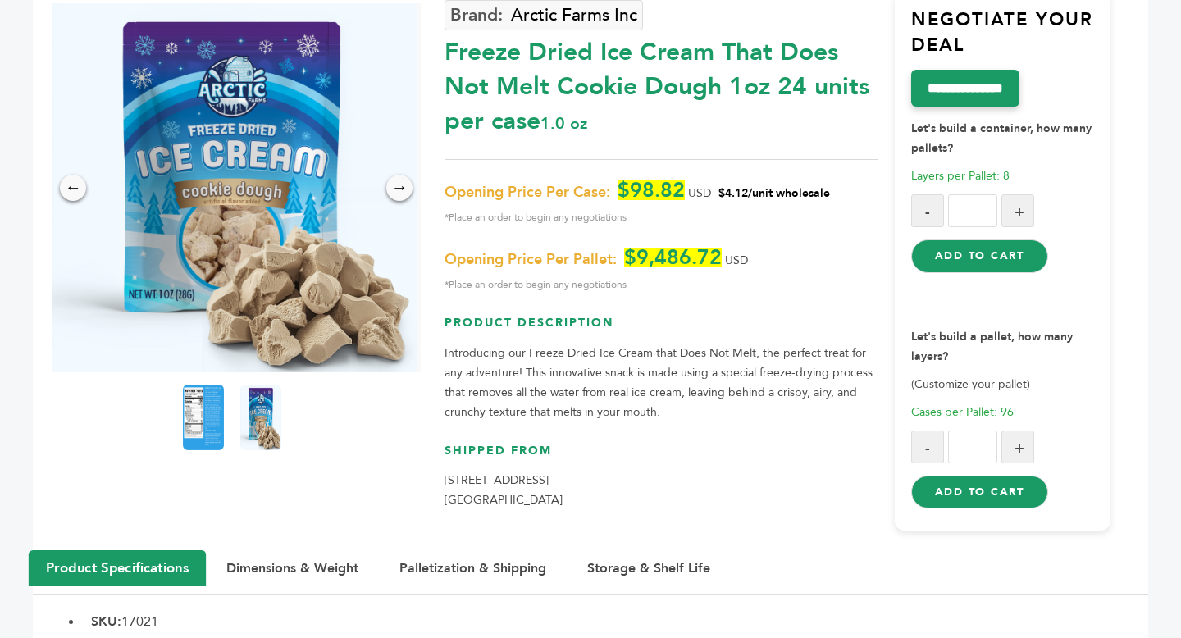
scroll to position [317, 0]
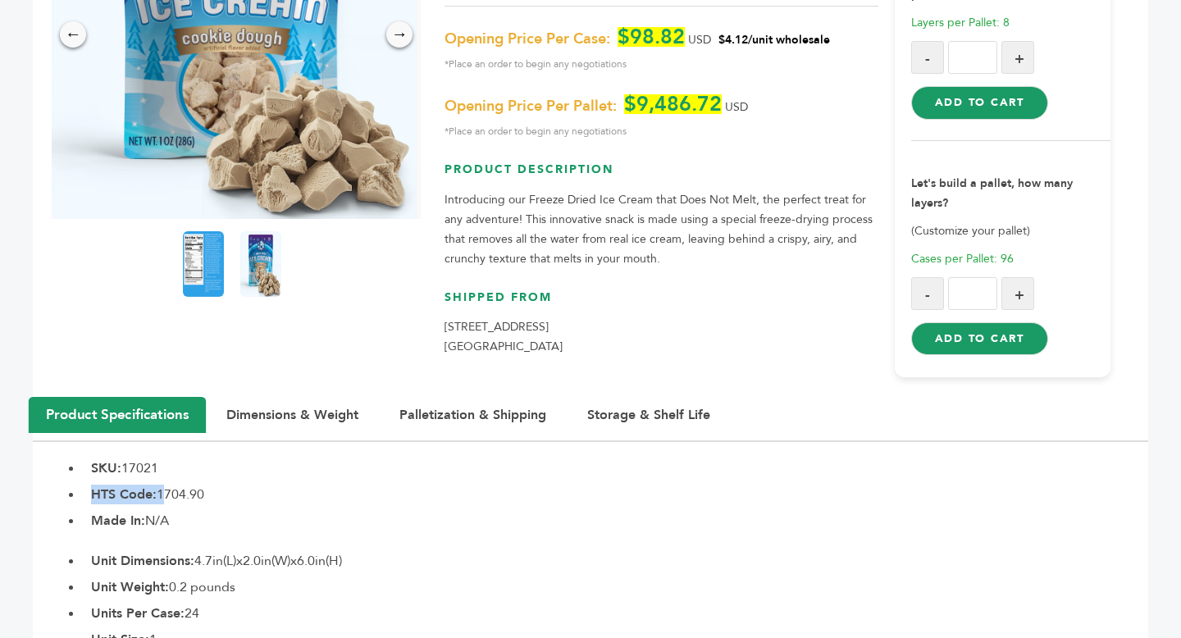
drag, startPoint x: 161, startPoint y: 495, endPoint x: 263, endPoint y: 484, distance: 103.1
click at [263, 485] on li "HTS Code: 1704.90" at bounding box center [615, 495] width 1065 height 20
click at [183, 486] on li "HTS Code: 1704.90" at bounding box center [615, 495] width 1065 height 20
drag, startPoint x: 161, startPoint y: 492, endPoint x: 217, endPoint y: 491, distance: 56.6
click at [217, 491] on li "HTS Code: 1704.90" at bounding box center [615, 495] width 1065 height 20
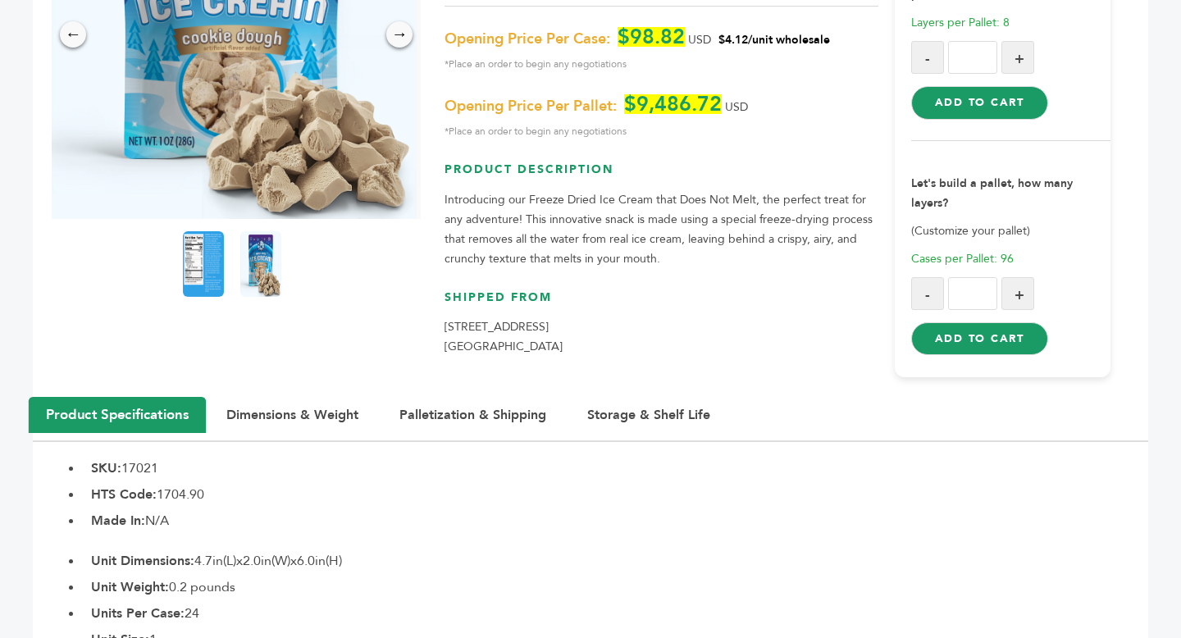
copy li "1704.90"
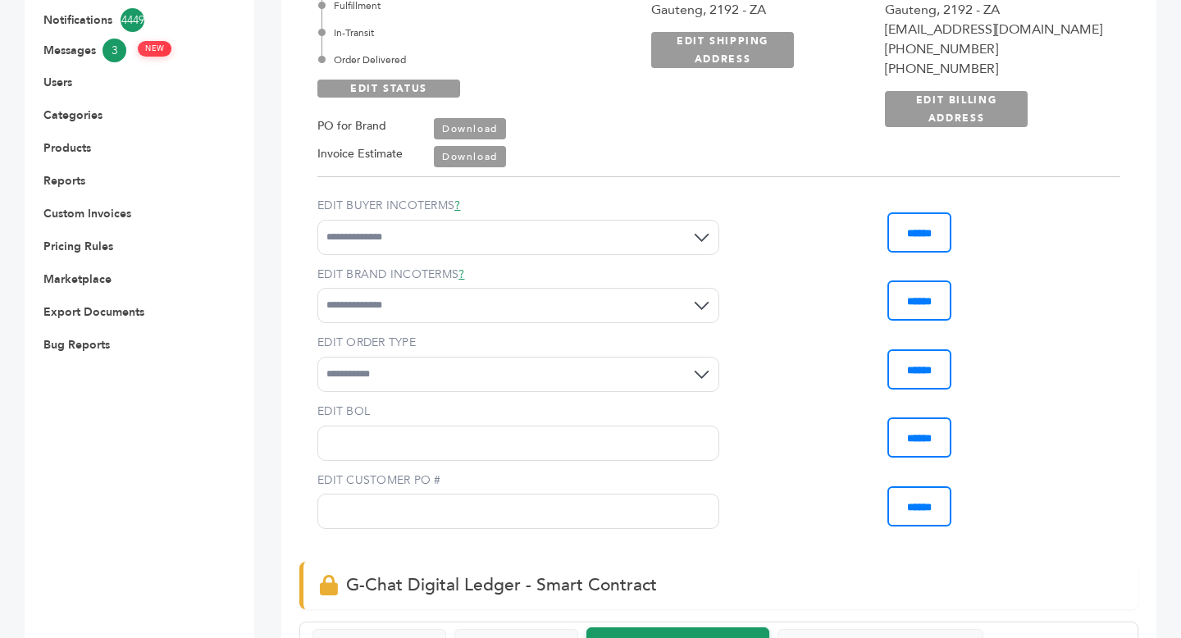
scroll to position [210, 0]
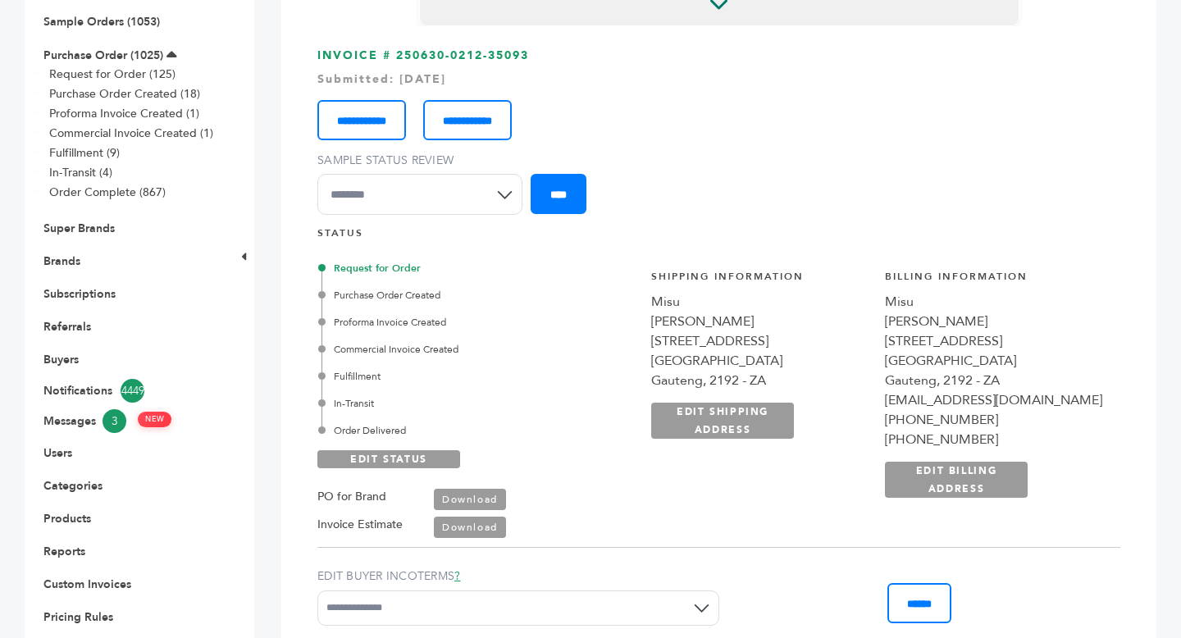
click at [477, 523] on link "Download" at bounding box center [470, 526] width 72 height 21
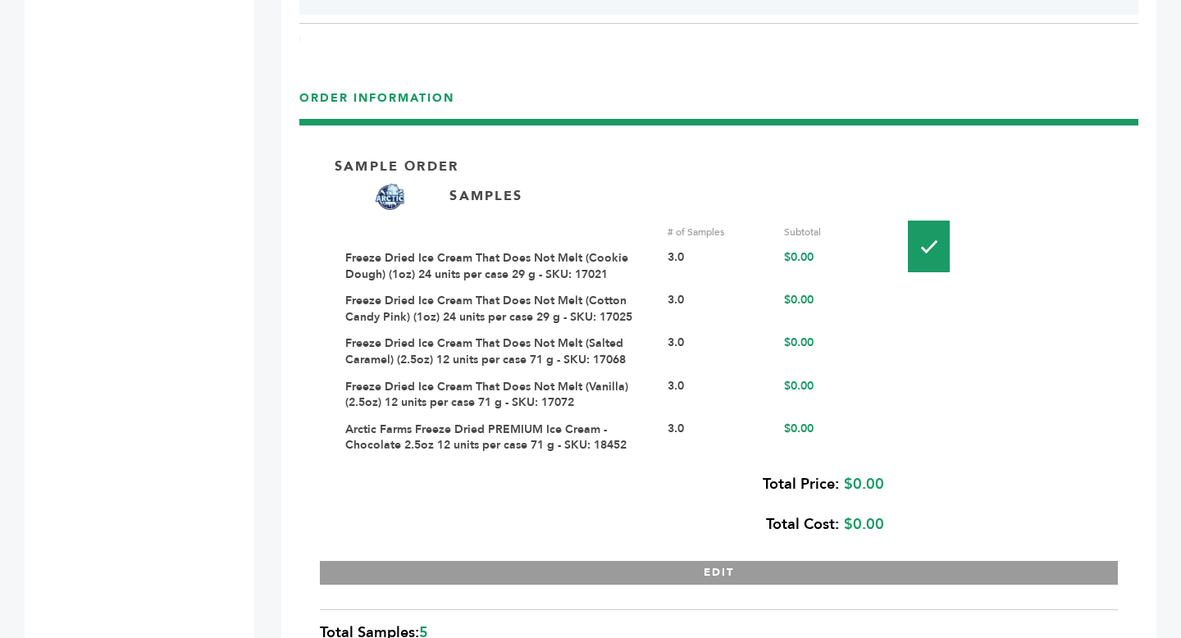
scroll to position [2363, 0]
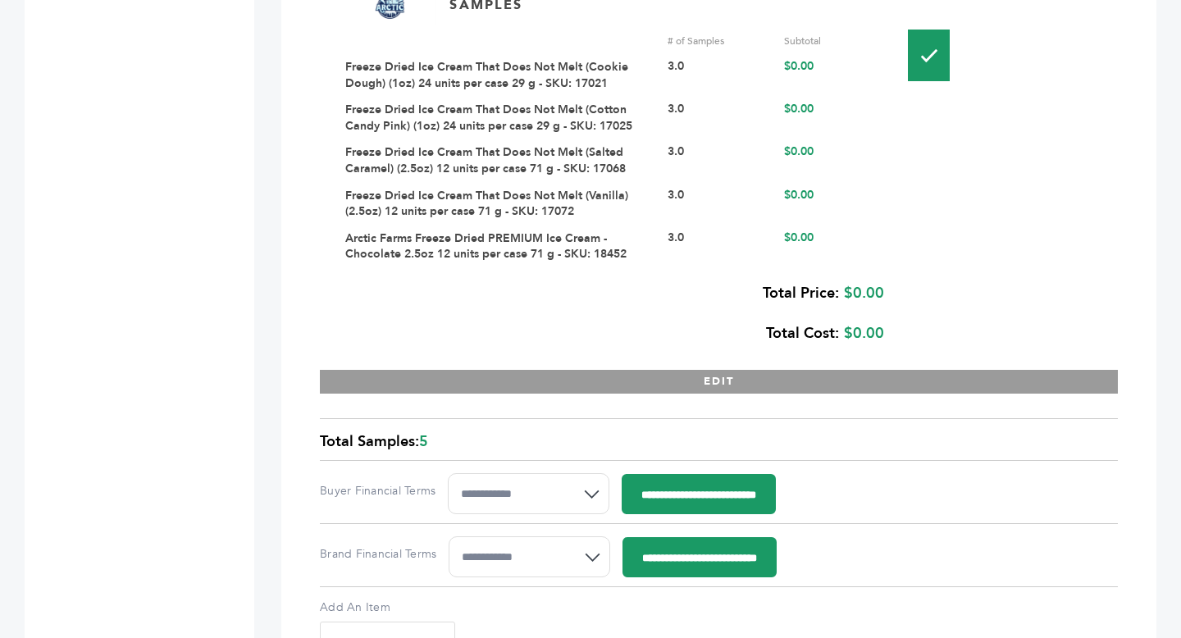
click at [514, 217] on link "Freeze Dried Ice Cream That Does Not Melt (Vanilla) (2.5oz) 12 units per case 7…" at bounding box center [486, 204] width 283 height 32
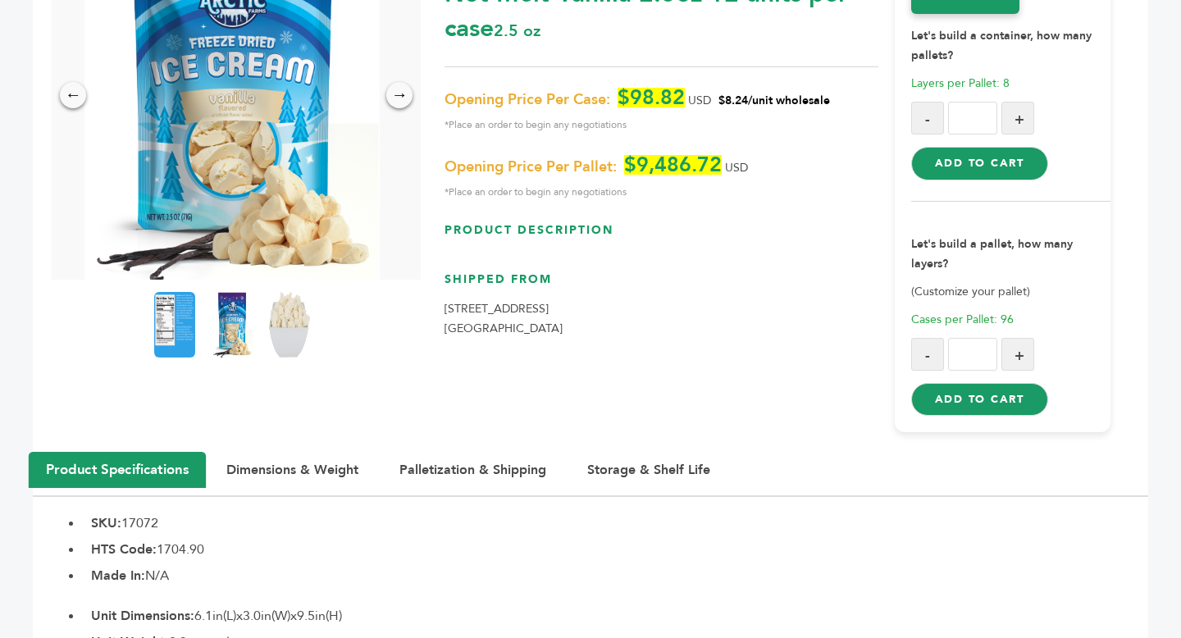
scroll to position [395, 0]
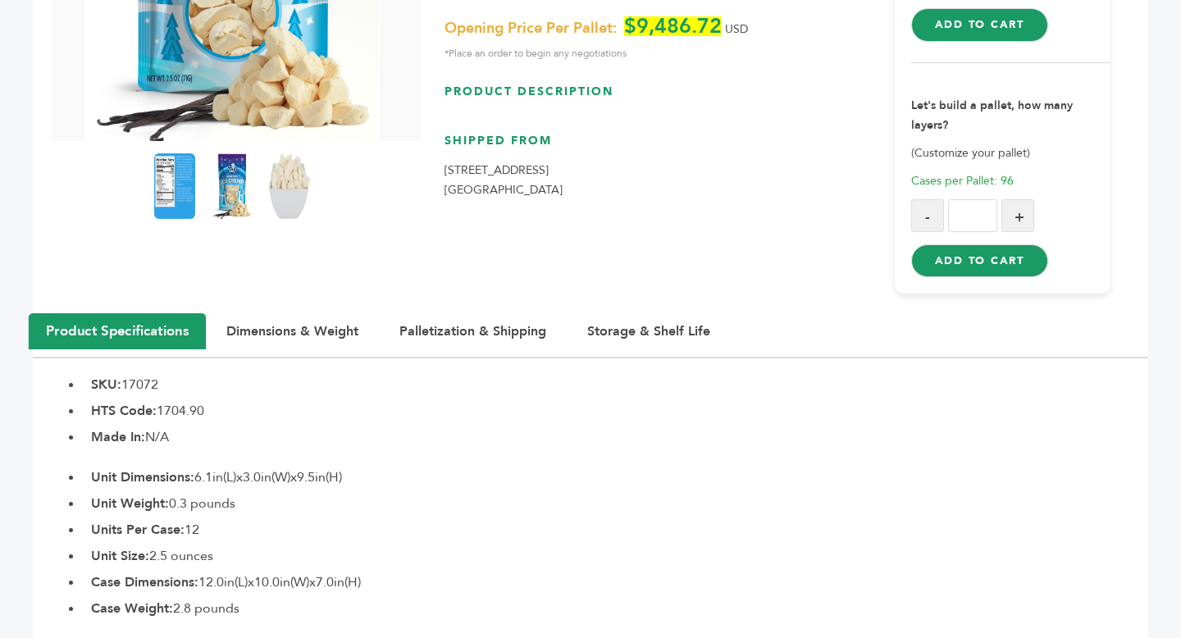
drag, startPoint x: 444, startPoint y: 169, endPoint x: 576, endPoint y: 170, distance: 132.0
click at [576, 169] on p "[STREET_ADDRESS]" at bounding box center [660, 180] width 433 height 39
copy p "[STREET_ADDRESS]"
click at [521, 187] on p "[STREET_ADDRESS]" at bounding box center [660, 180] width 433 height 39
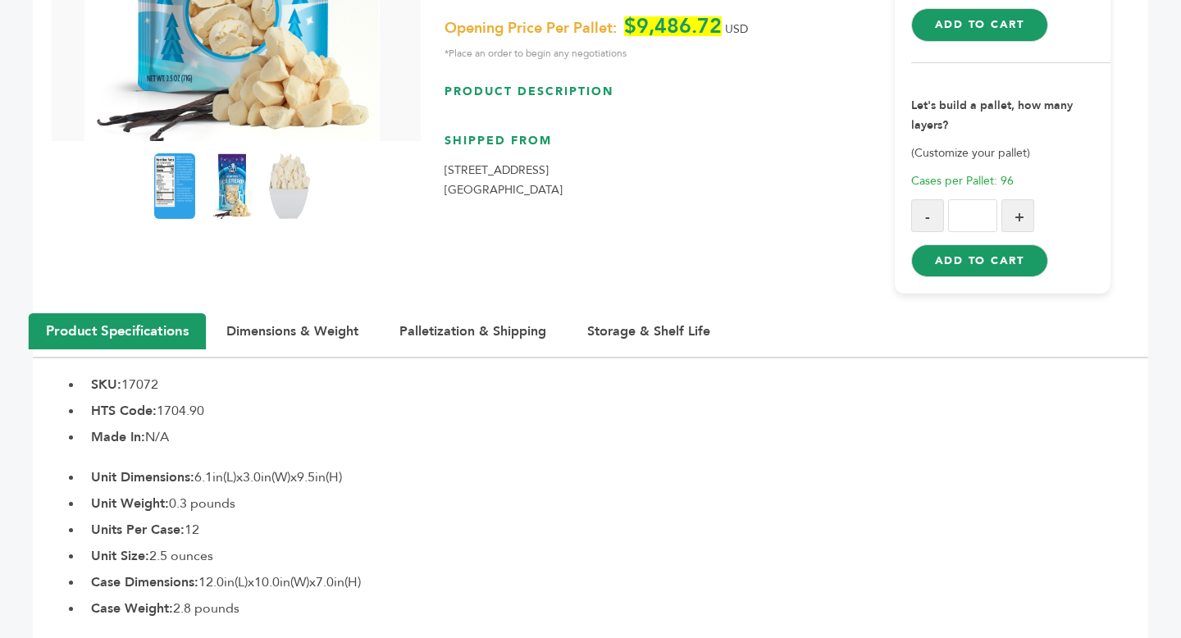
copy p "07735"
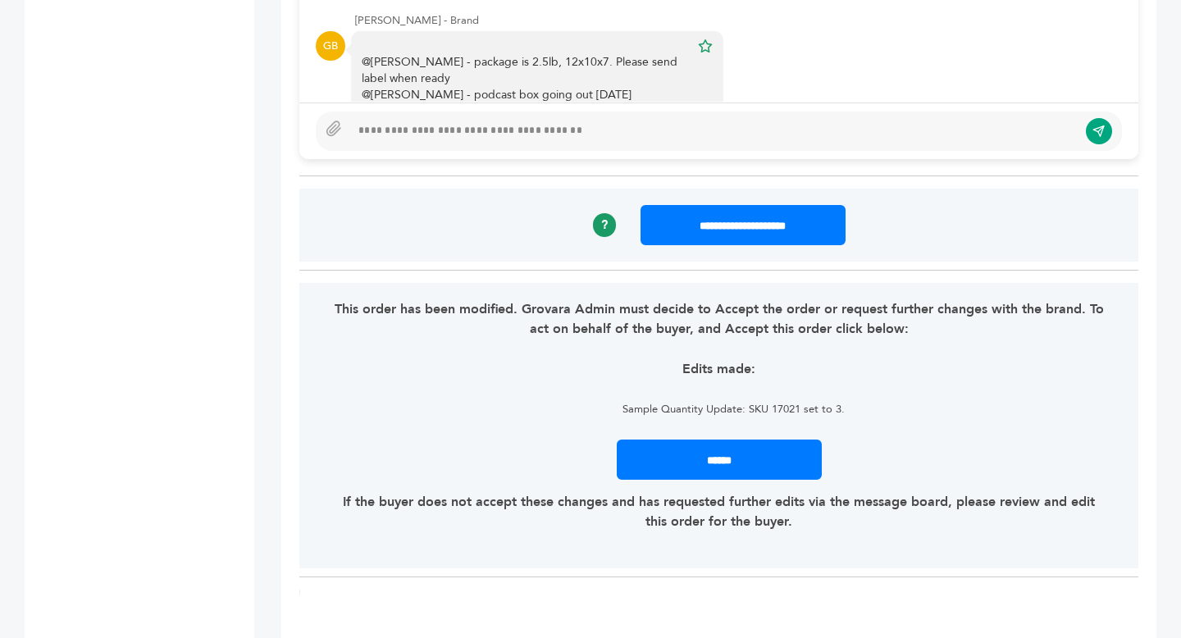
scroll to position [1522, 0]
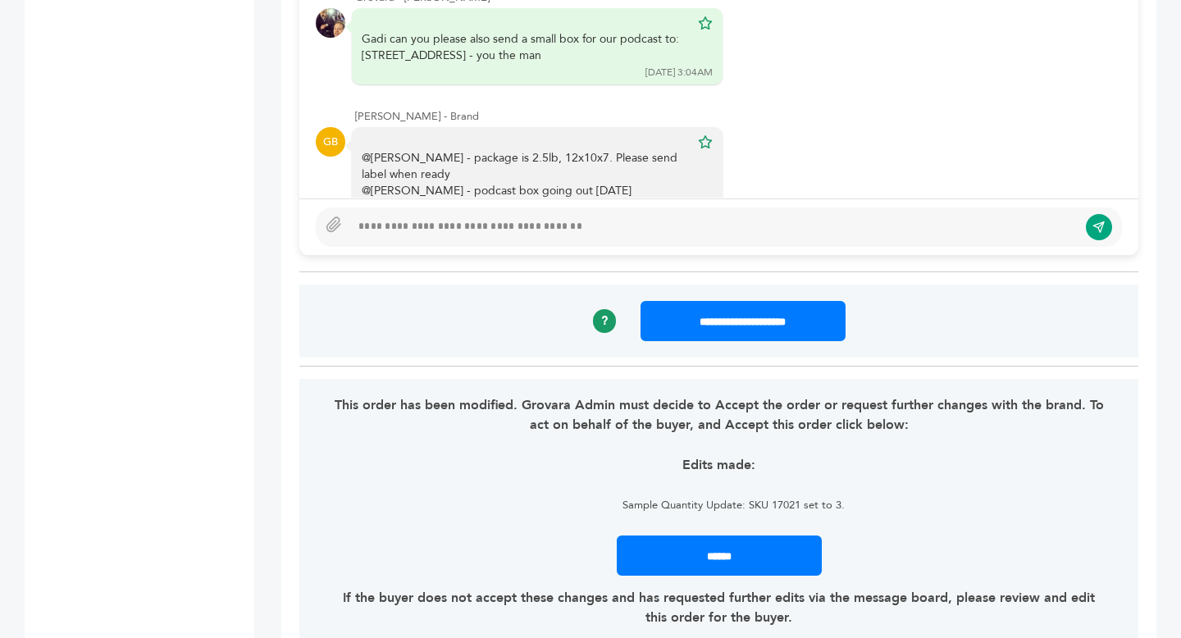
click at [453, 224] on div at bounding box center [713, 227] width 727 height 20
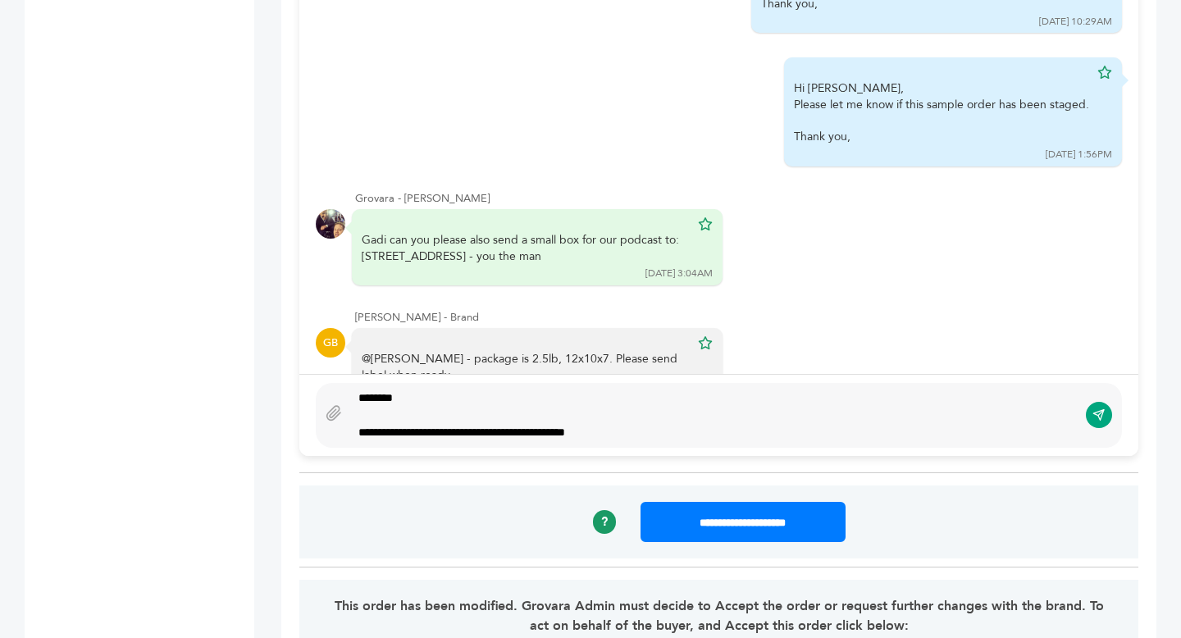
scroll to position [1340, 0]
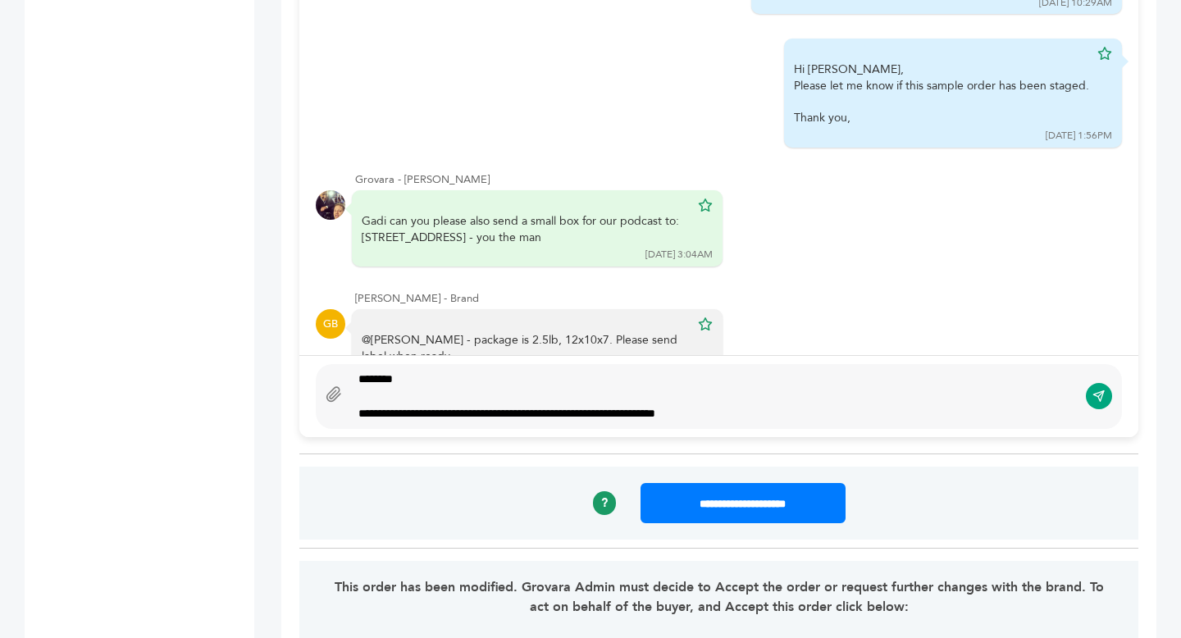
click at [338, 391] on icon at bounding box center [333, 394] width 13 height 14
click at [0, 0] on input "file" at bounding box center [0, 0] width 0 height 0
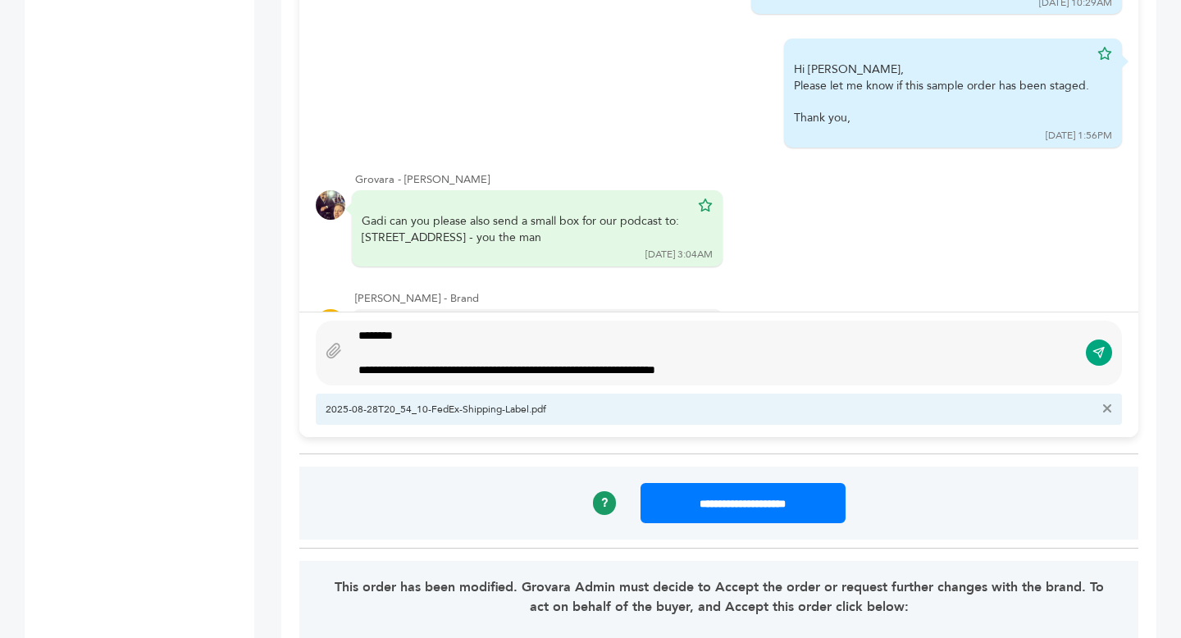
click at [779, 370] on div "**********" at bounding box center [713, 370] width 711 height 17
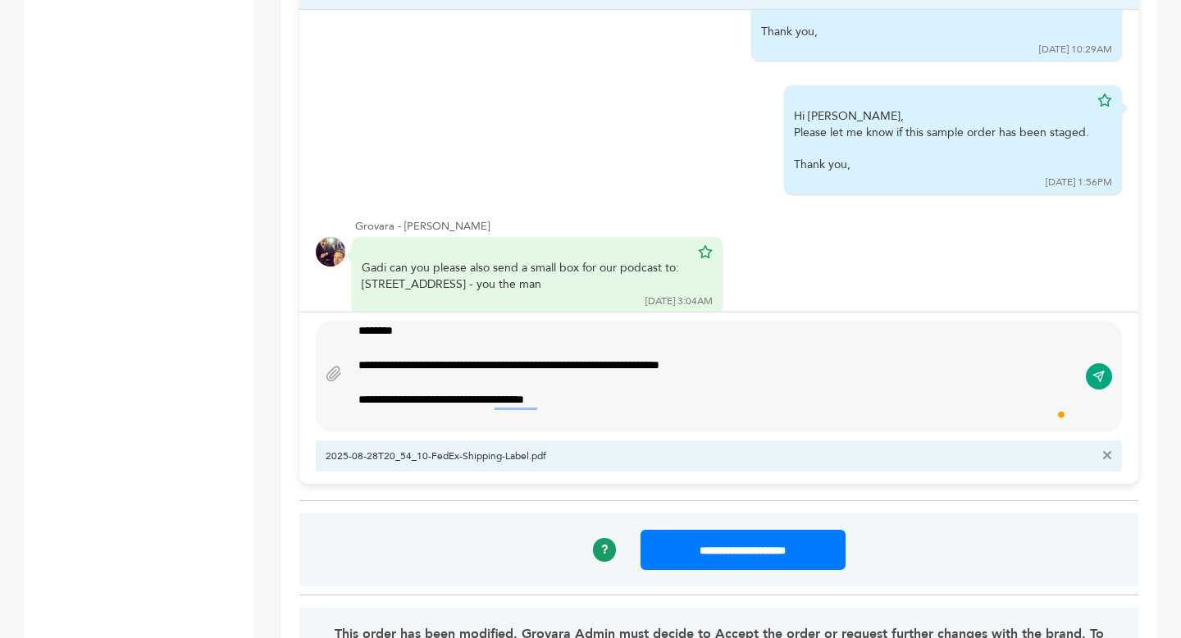
scroll to position [21, 0]
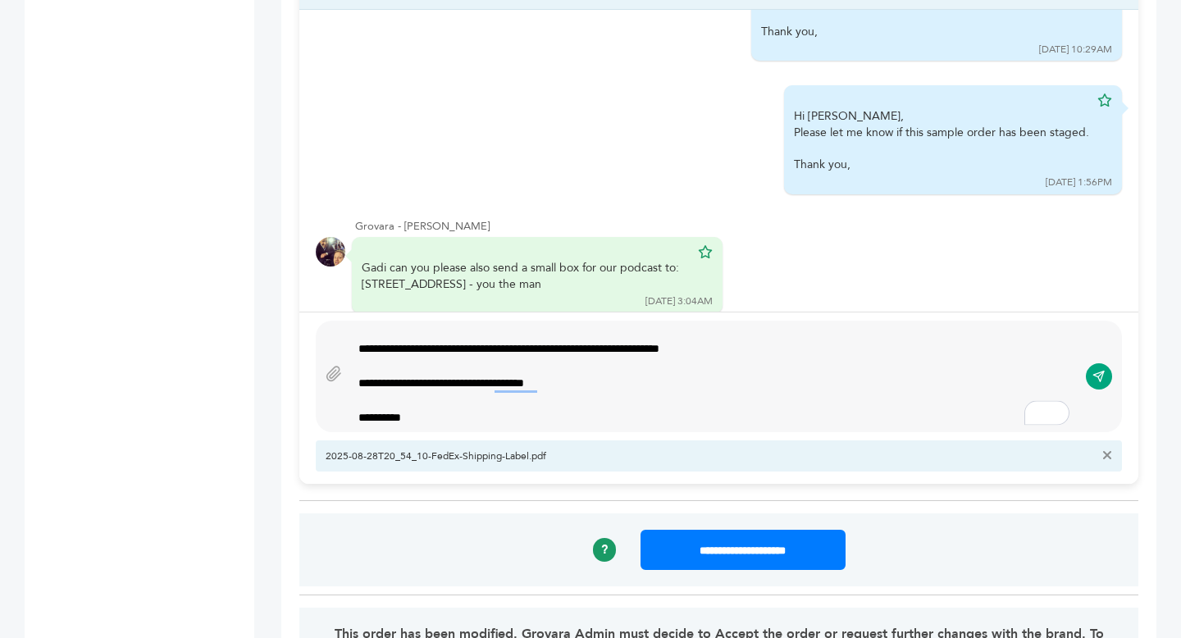
click at [358, 382] on div "**********" at bounding box center [713, 383] width 711 height 17
type textarea "**********"
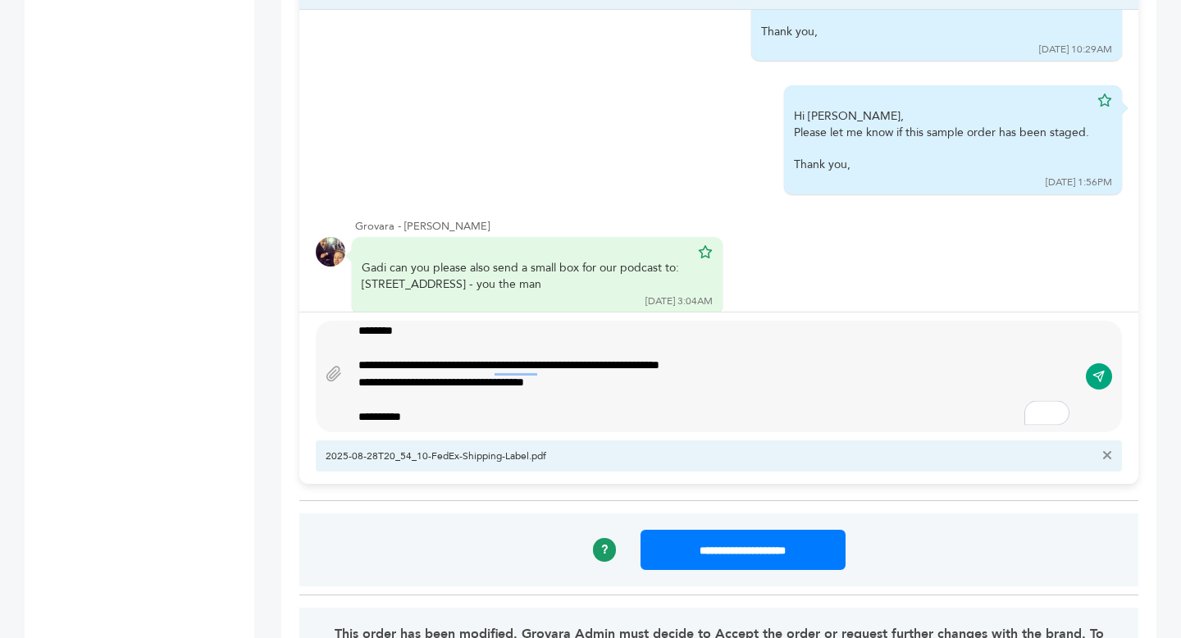
scroll to position [5, 0]
click at [1105, 380] on button "submit" at bounding box center [1099, 376] width 28 height 28
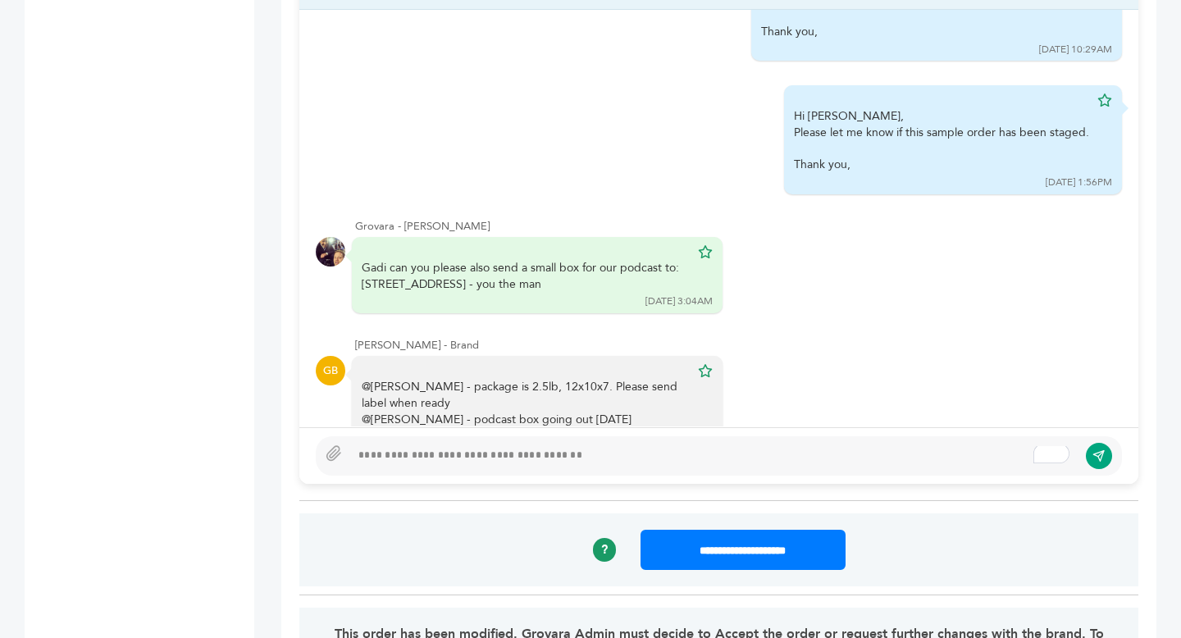
scroll to position [0, 0]
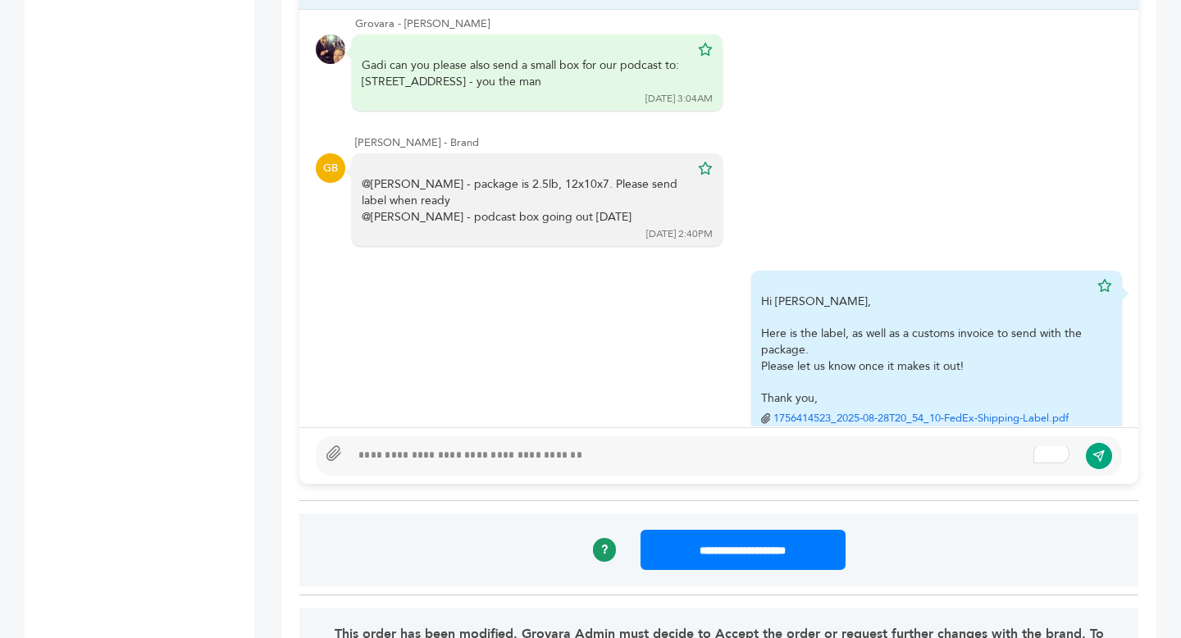
click at [325, 453] on icon at bounding box center [333, 453] width 16 height 16
click at [0, 0] on input "file" at bounding box center [0, 0] width 0 height 0
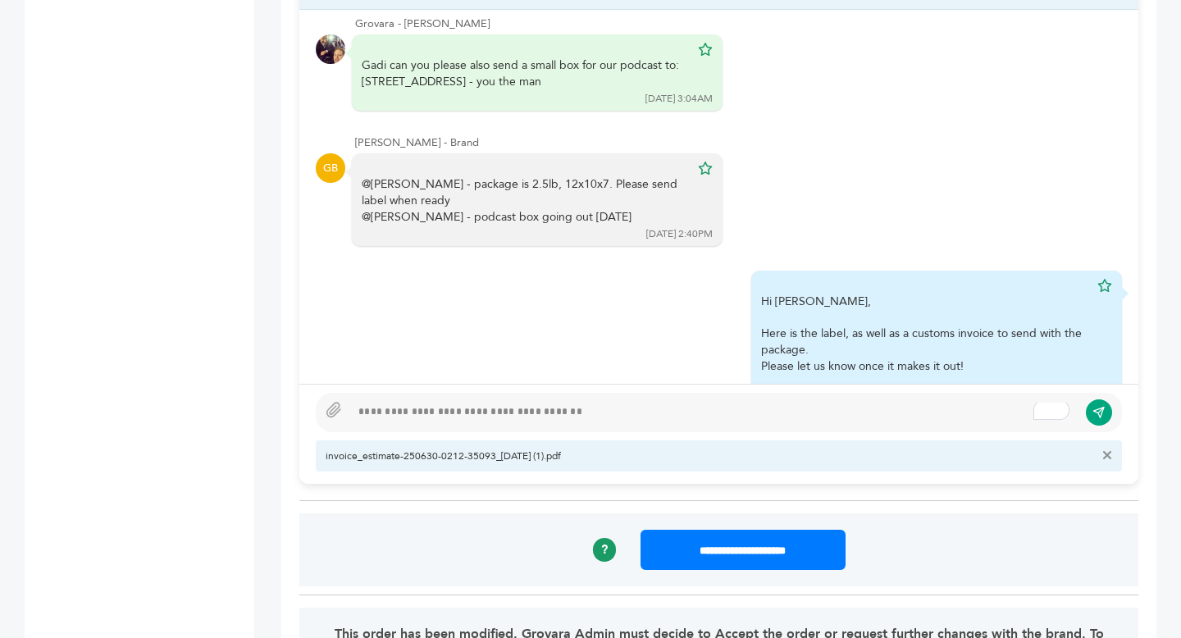
click at [411, 420] on div "To enrich screen reader interactions, please activate Accessibility in Grammarl…" at bounding box center [713, 413] width 727 height 20
type textarea "**********"
click at [1103, 409] on icon "submit" at bounding box center [1098, 412] width 11 height 11
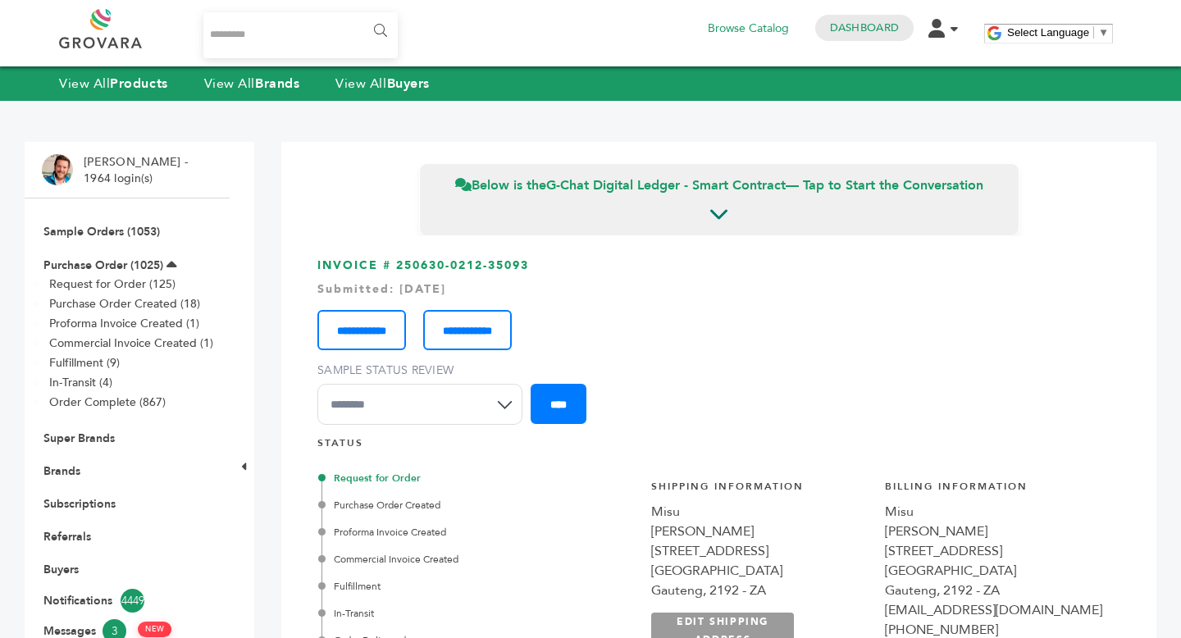
drag, startPoint x: 395, startPoint y: 262, endPoint x: 574, endPoint y: 264, distance: 178.7
click at [574, 264] on h3 "**********" at bounding box center [718, 347] width 803 height 180
copy h3 "250630-0212-35093"
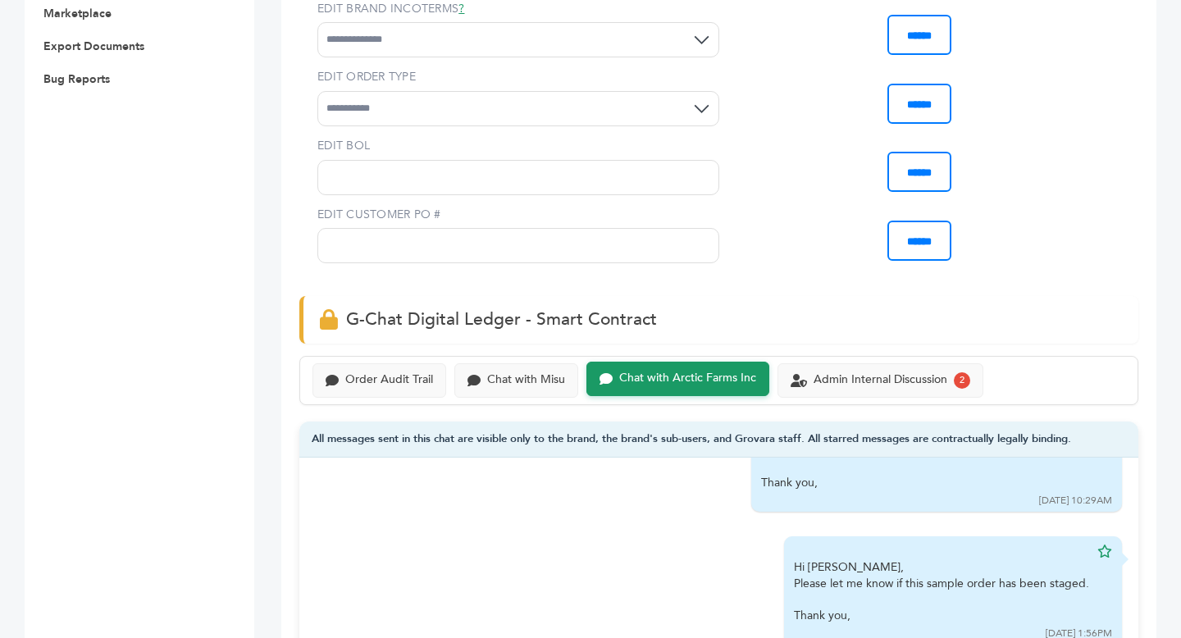
scroll to position [862, 0]
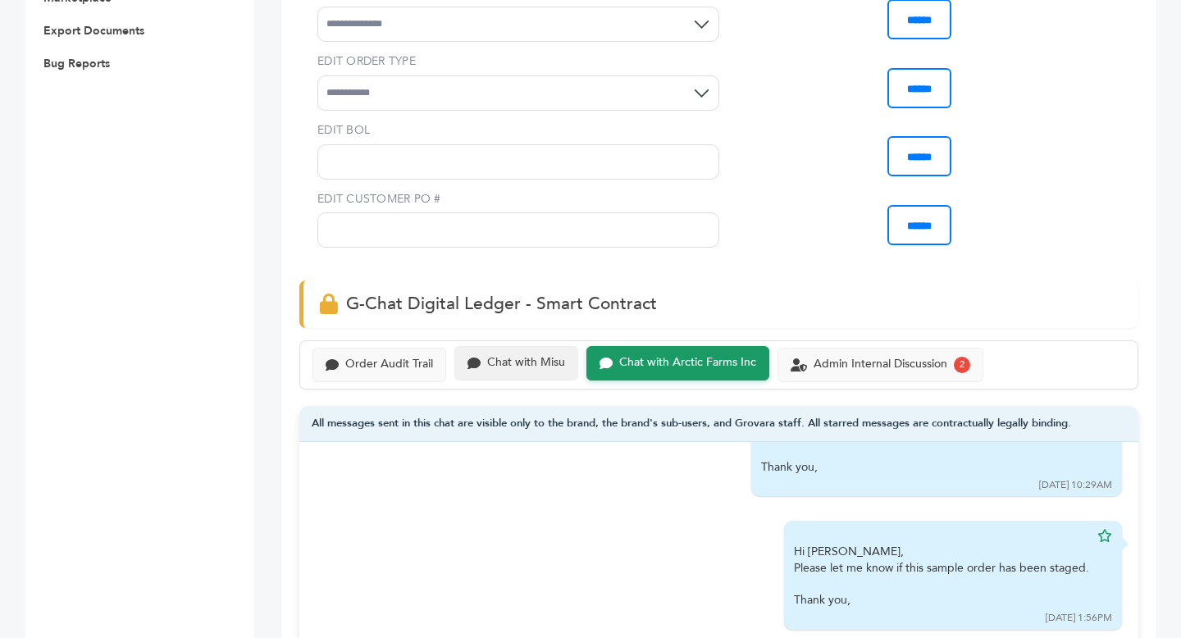
click at [558, 362] on div "Chat with Misu" at bounding box center [526, 363] width 78 height 14
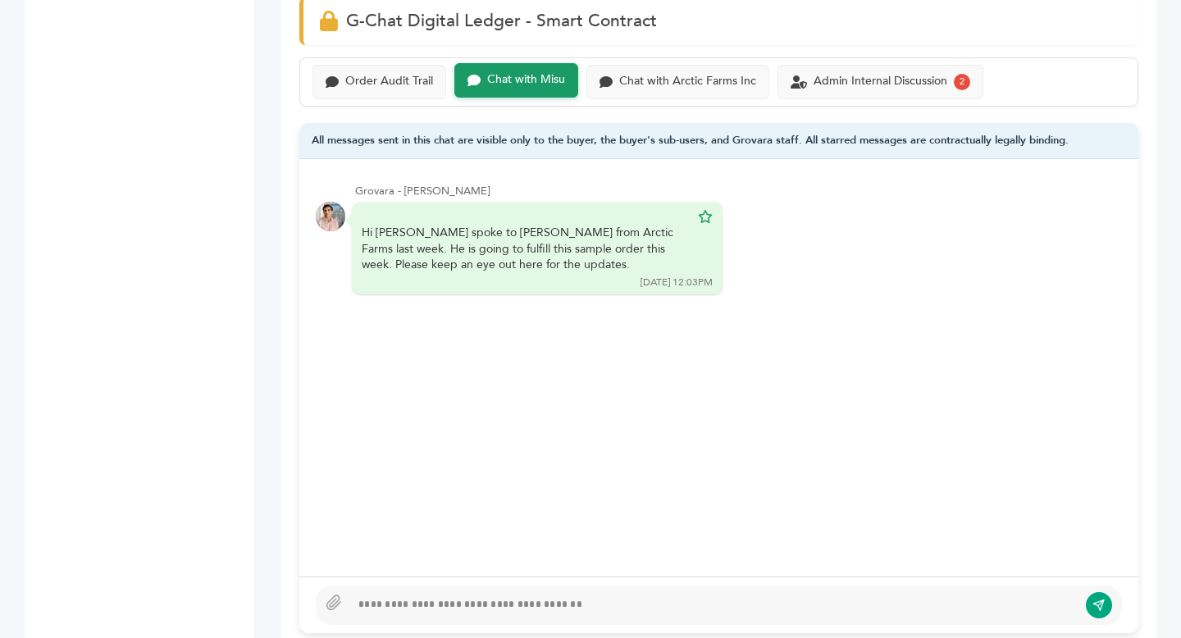
scroll to position [1300, 0]
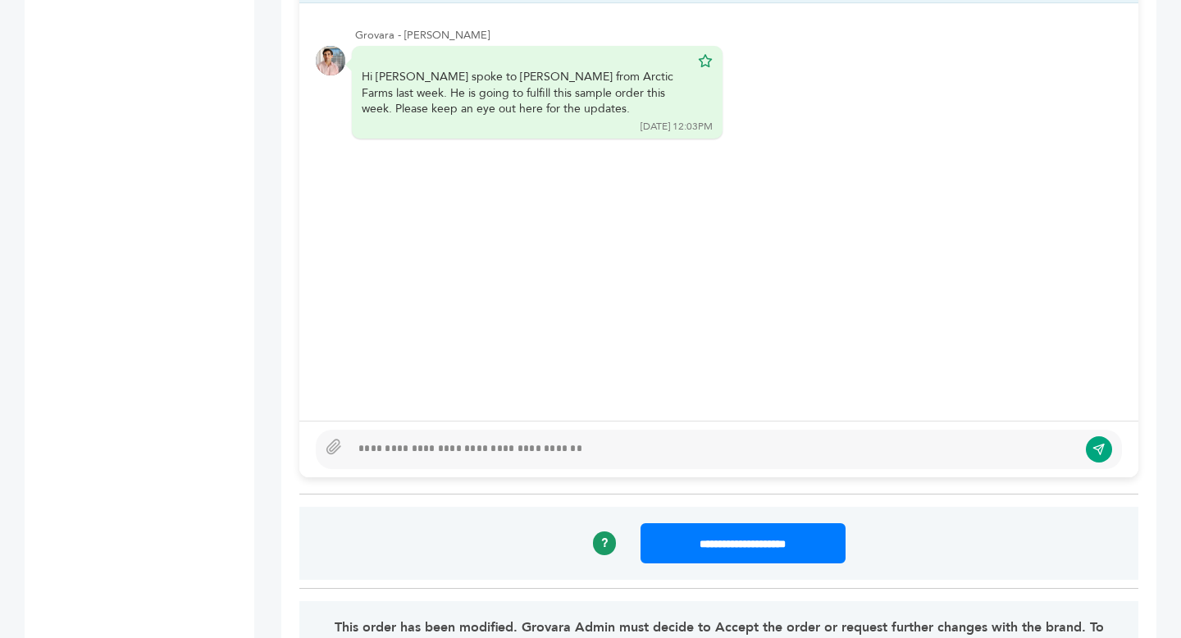
click at [466, 459] on div at bounding box center [719, 449] width 806 height 39
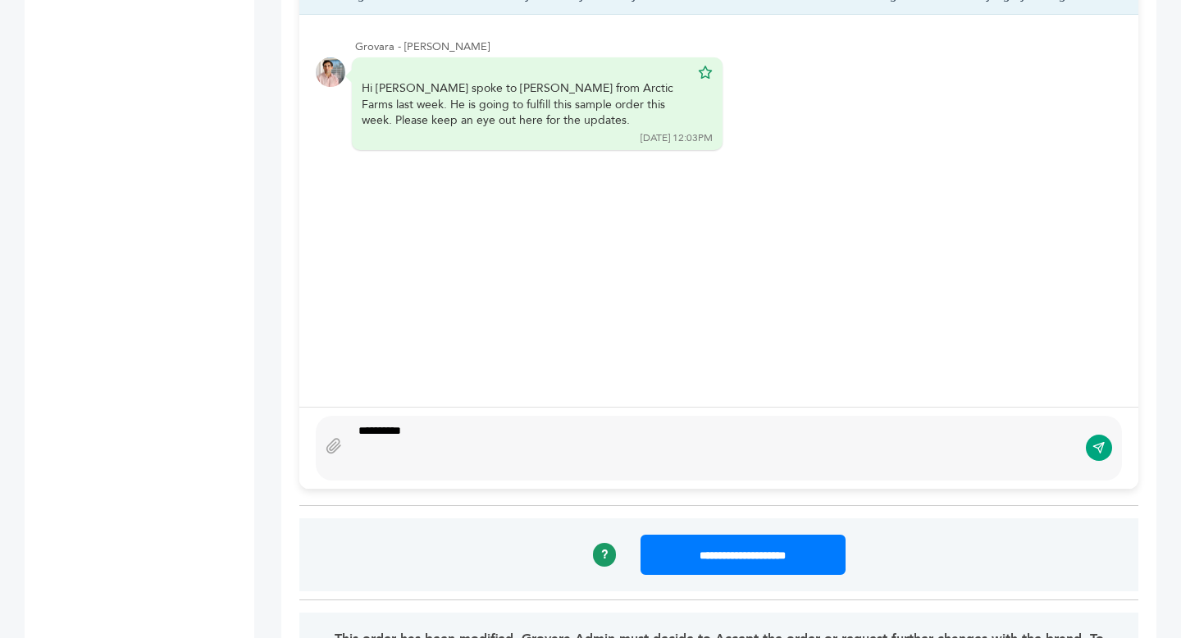
scroll to position [1272, 0]
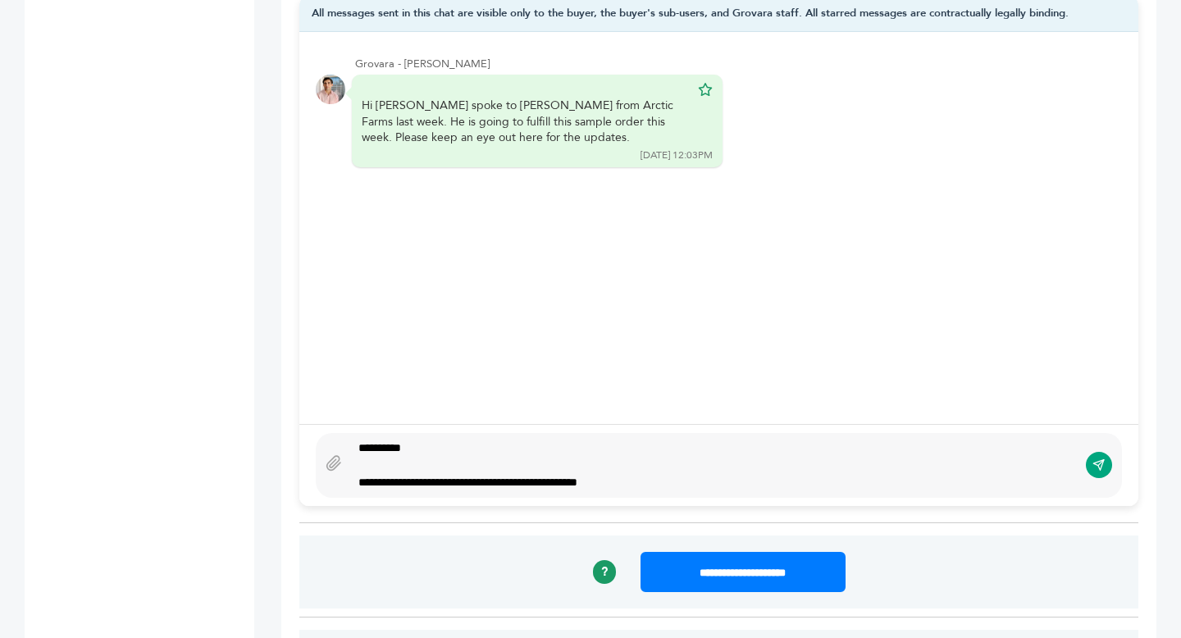
click at [530, 486] on div "**********" at bounding box center [713, 482] width 711 height 17
click at [726, 479] on div "**********" at bounding box center [713, 482] width 711 height 17
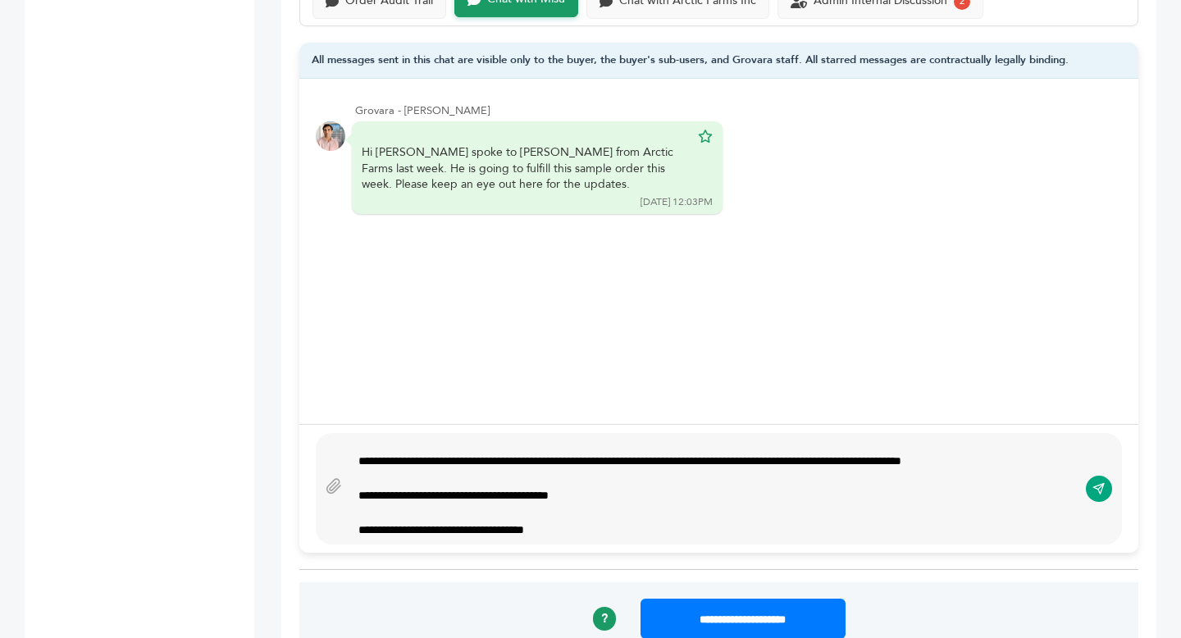
scroll to position [39, 0]
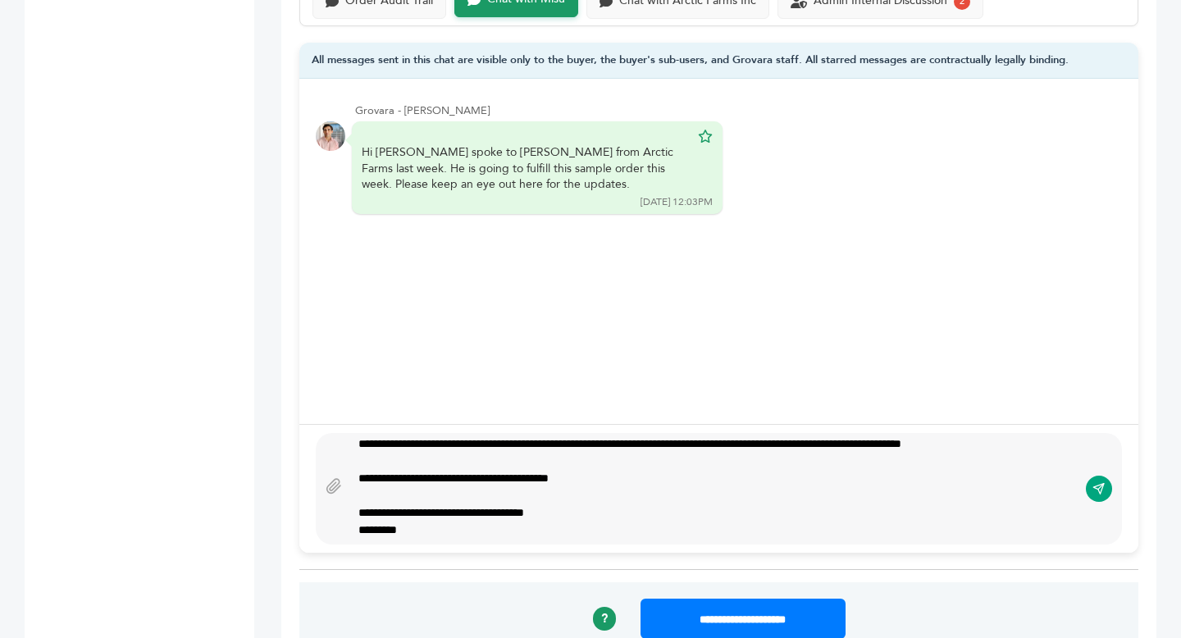
type textarea "**********"
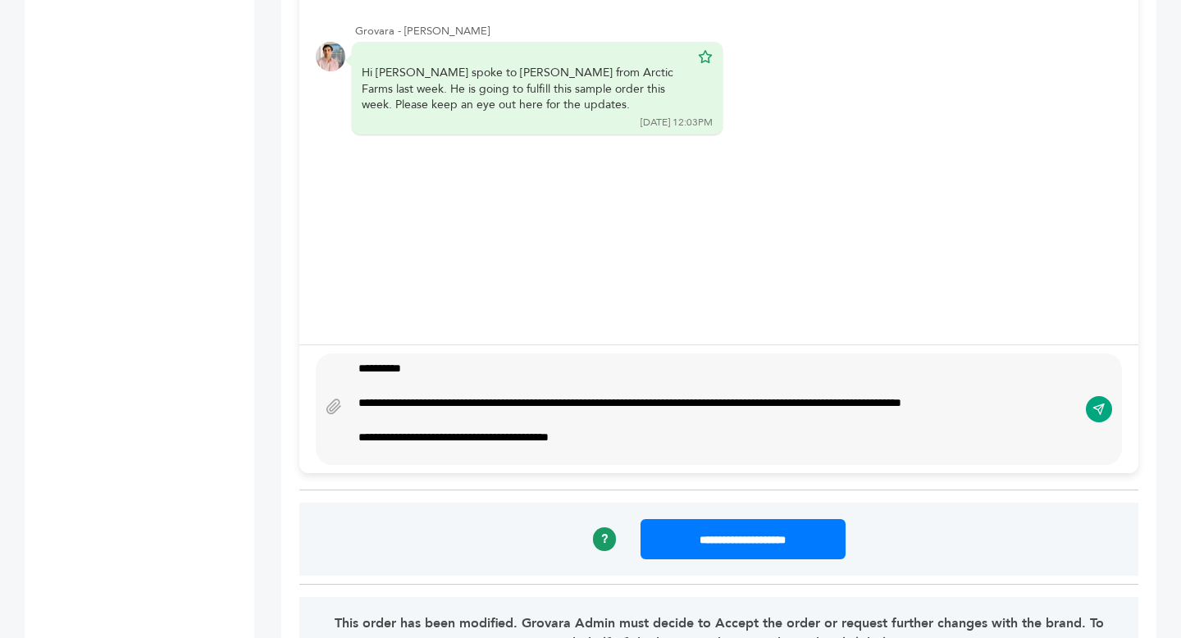
scroll to position [1470, 0]
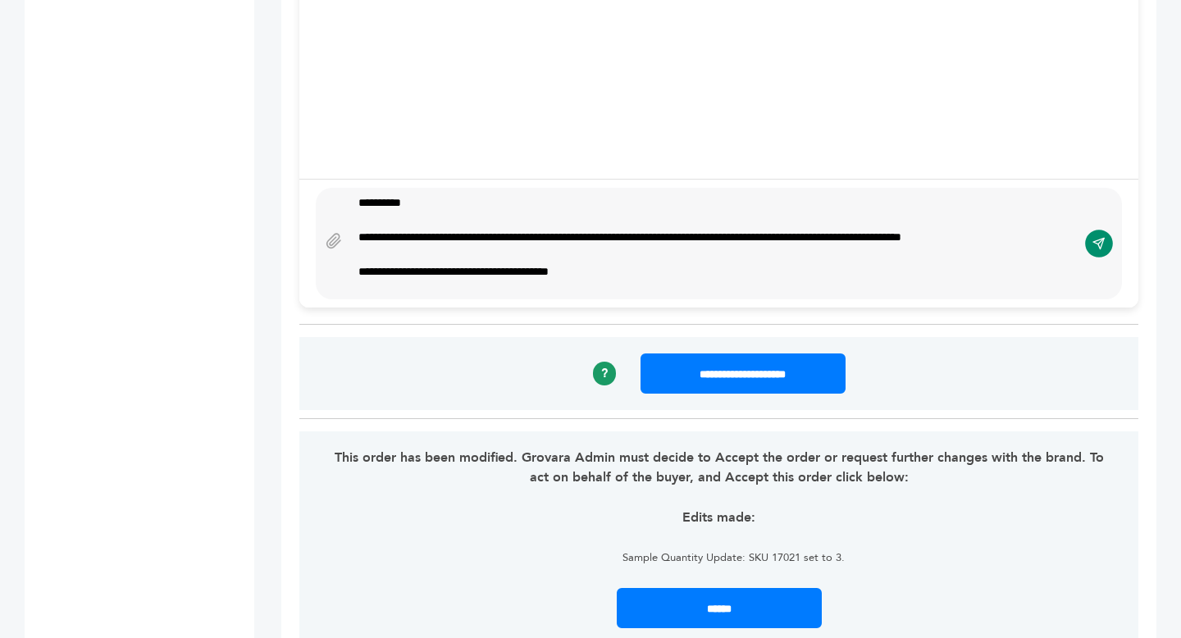
click at [1098, 247] on icon "submit" at bounding box center [1098, 244] width 13 height 14
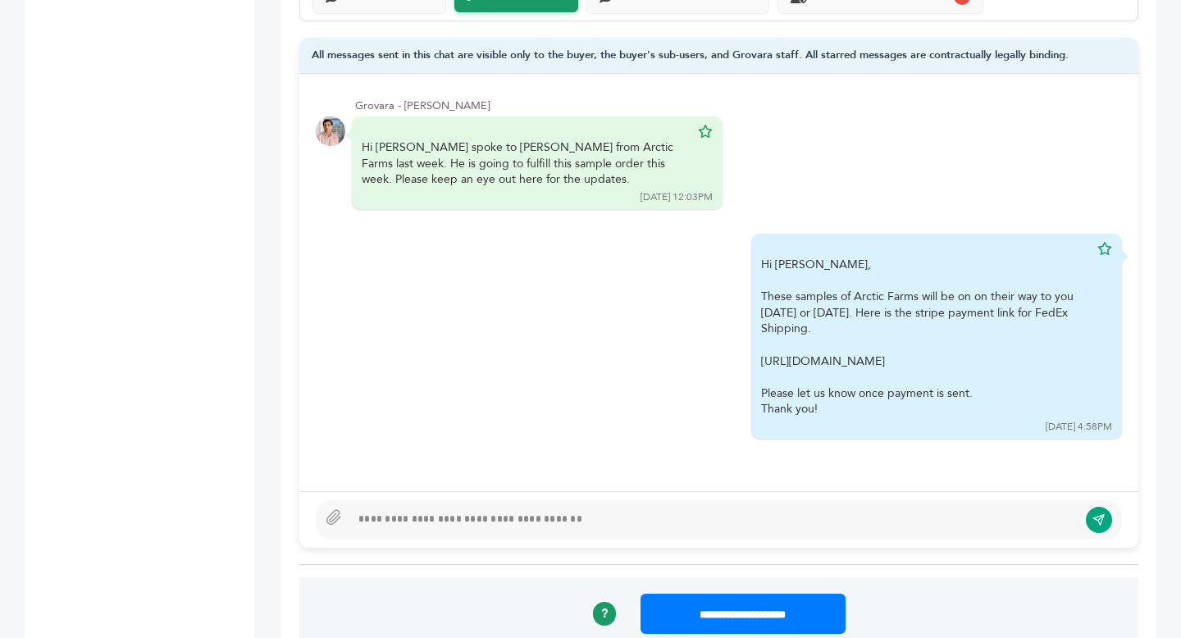
scroll to position [1205, 0]
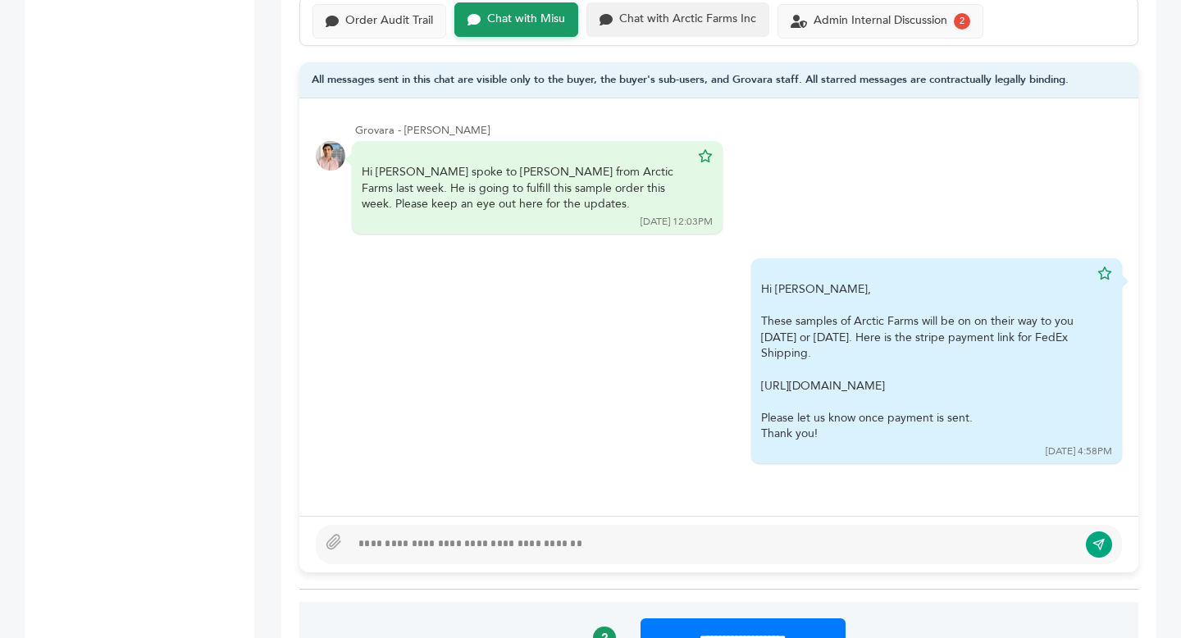
click at [689, 16] on div "Chat with Arctic Farms Inc" at bounding box center [687, 19] width 137 height 14
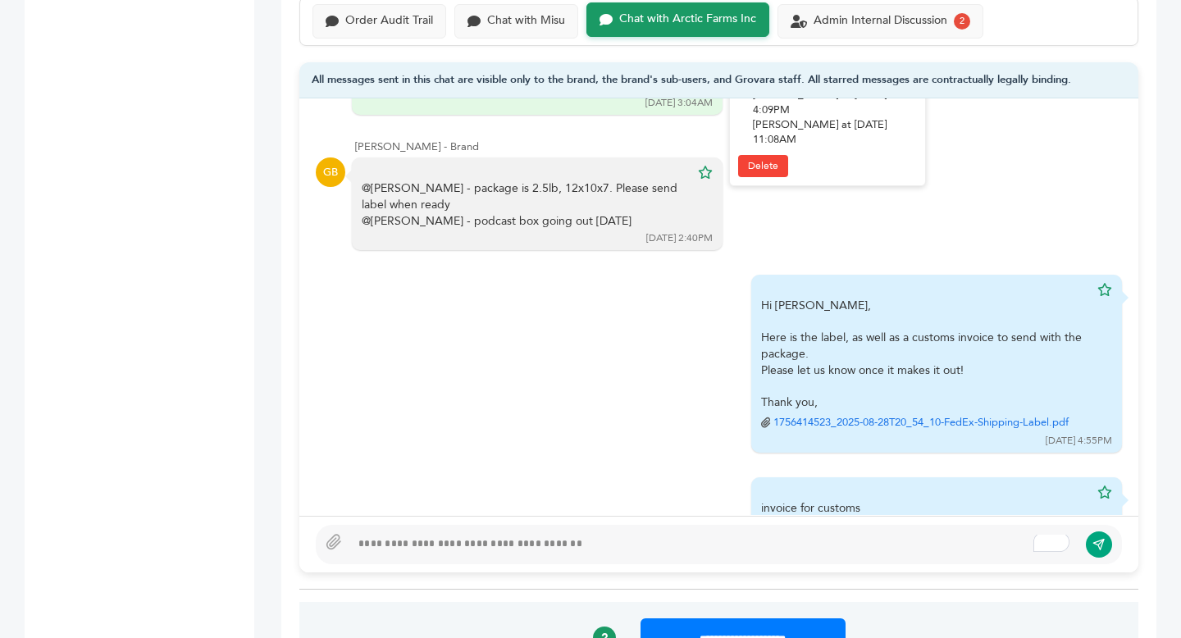
scroll to position [1943, 0]
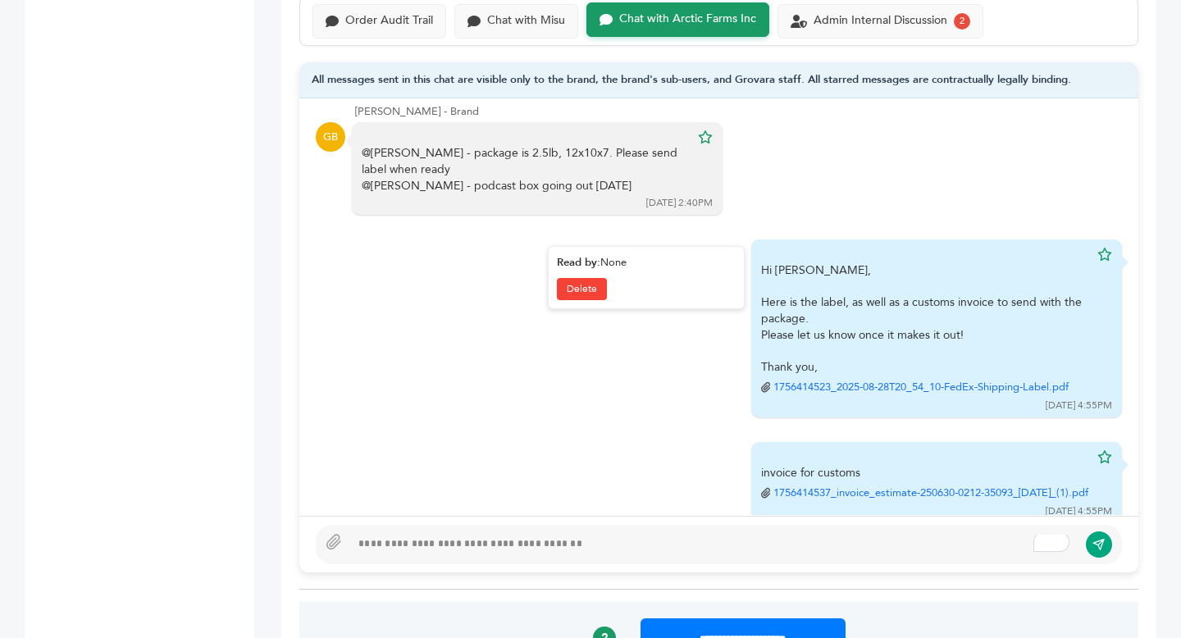
click at [875, 380] on link "1756414523_2025-08-28T20_54_10-FedEx-Shipping-Label.pdf" at bounding box center [920, 387] width 295 height 15
click at [487, 540] on div "To enrich screen reader interactions, please activate Accessibility in Grammarl…" at bounding box center [713, 545] width 727 height 20
click at [396, 22] on div "Order Audit Trail" at bounding box center [389, 19] width 88 height 14
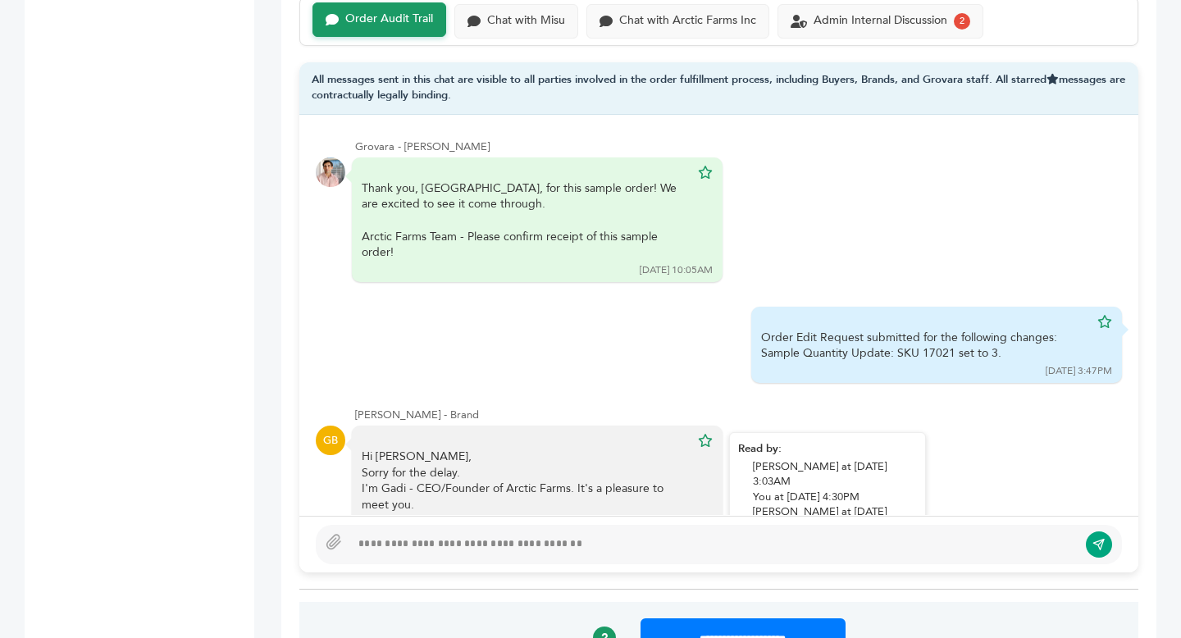
scroll to position [472, 0]
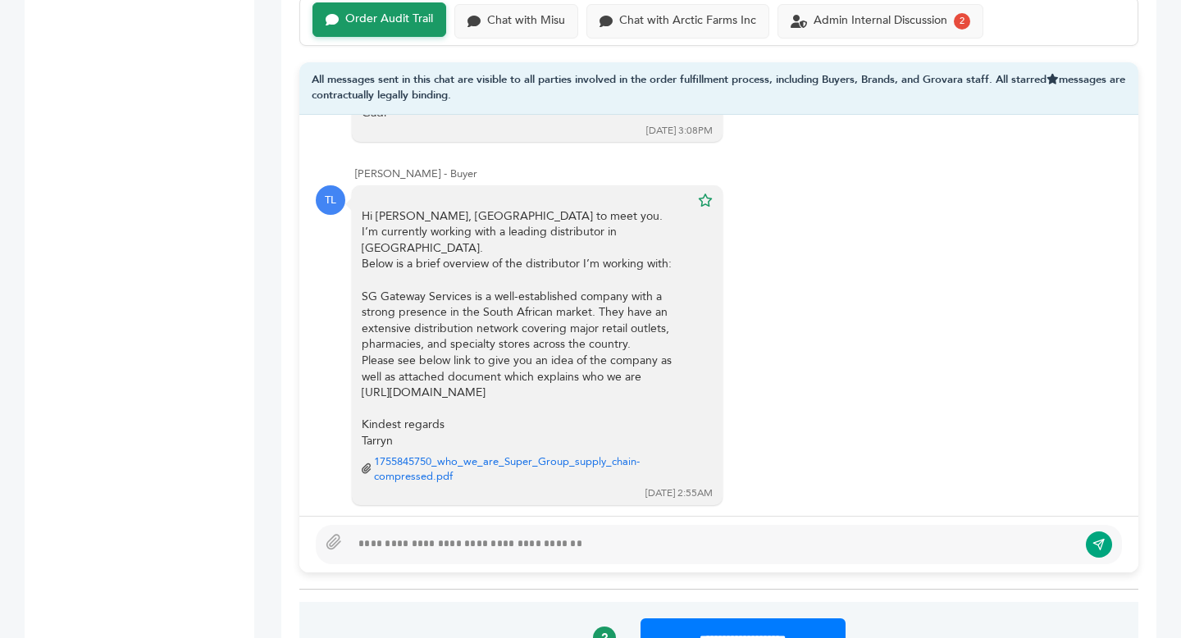
click at [382, 529] on div at bounding box center [719, 544] width 806 height 39
click at [481, 541] on div "**********" at bounding box center [713, 545] width 727 height 20
click at [507, 548] on div "**********" at bounding box center [713, 545] width 727 height 20
type textarea "**********"
click at [1098, 548] on icon "submit" at bounding box center [1098, 545] width 13 height 14
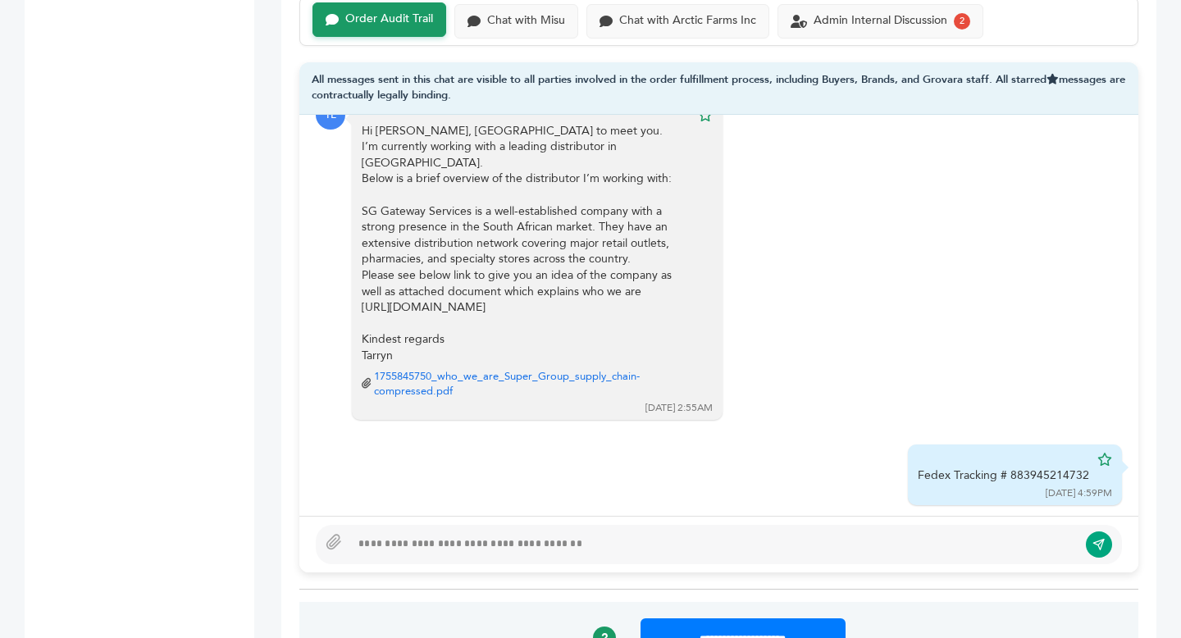
scroll to position [0, 0]
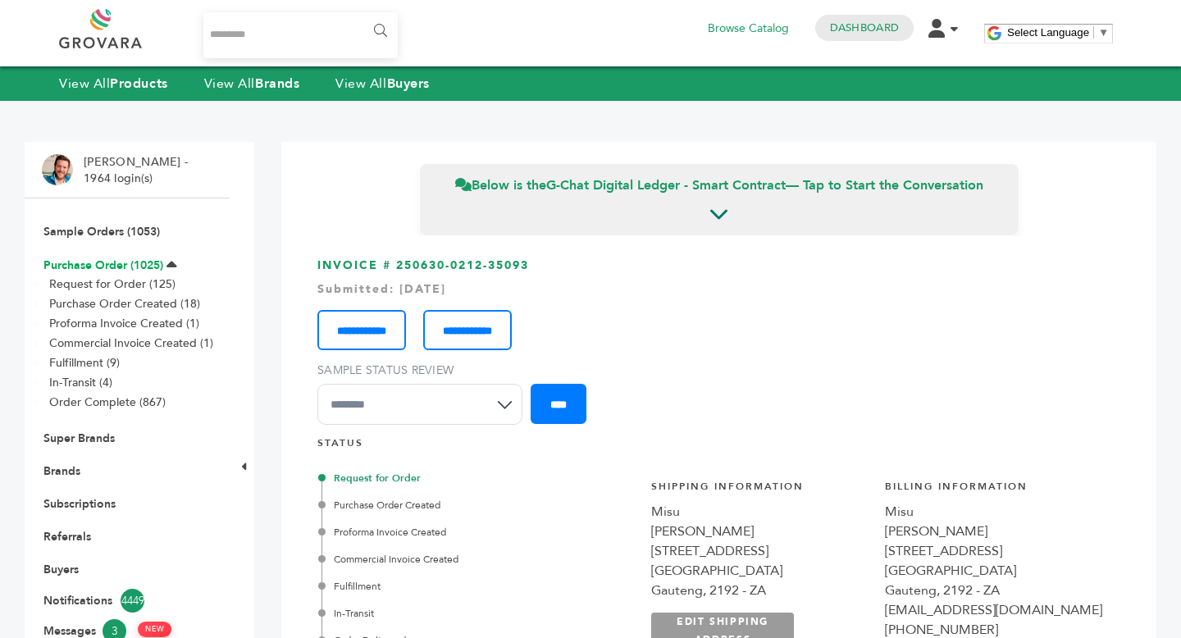
click at [93, 265] on link "Purchase Order (1025)" at bounding box center [103, 265] width 120 height 16
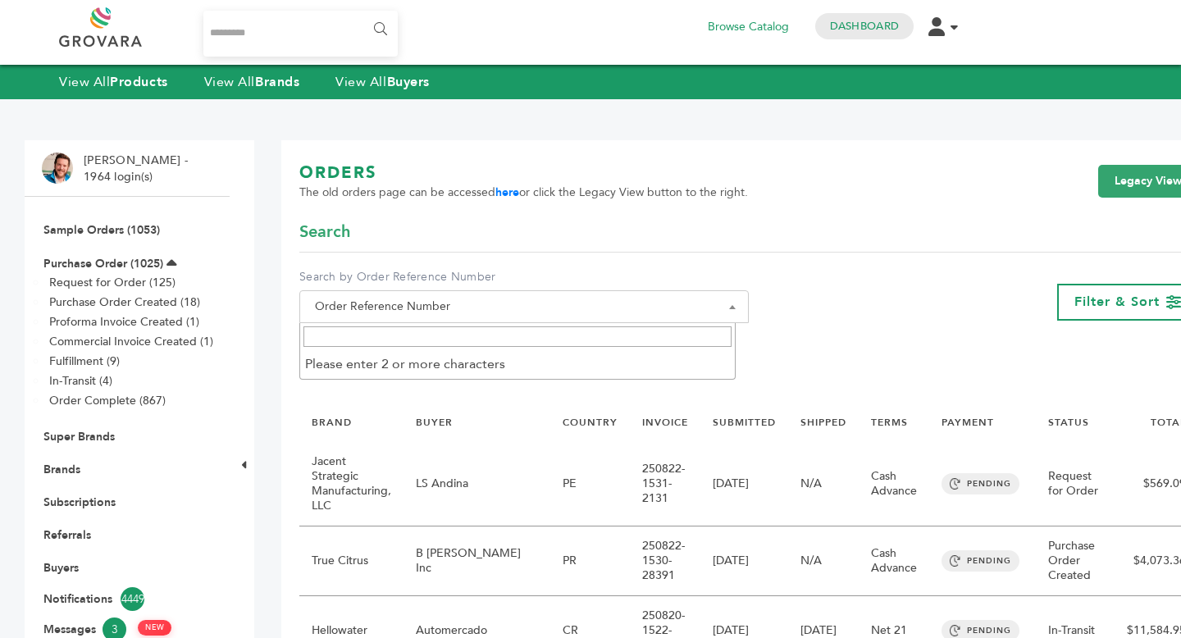
click at [409, 304] on span "Order Reference Number" at bounding box center [523, 306] width 431 height 23
click at [60, 475] on link "Brands" at bounding box center [61, 470] width 37 height 16
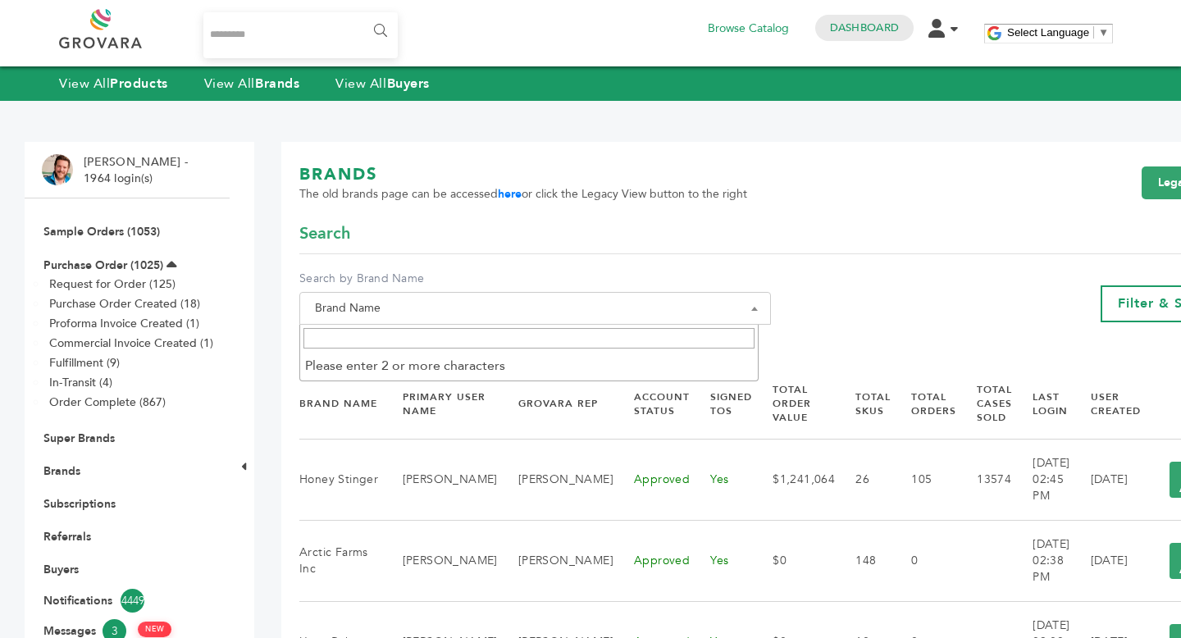
click at [461, 313] on span "Brand Name" at bounding box center [534, 308] width 453 height 23
click at [451, 339] on input "Search" at bounding box center [528, 338] width 451 height 20
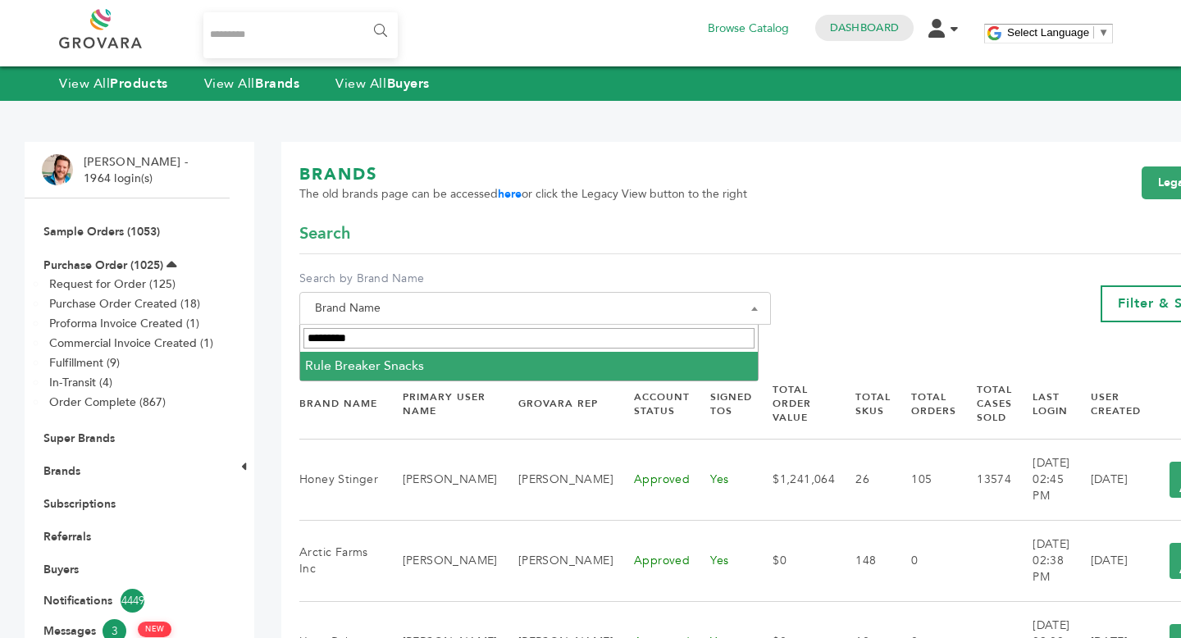
type input "*********"
select select "**********"
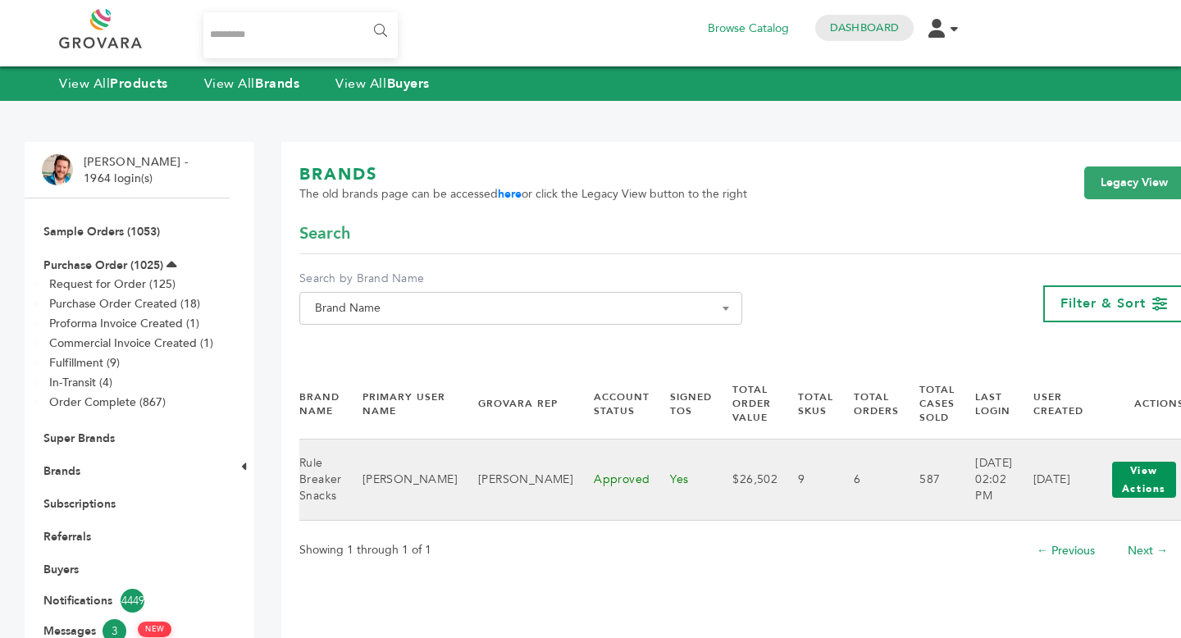
click at [1112, 481] on button "View Actions" at bounding box center [1144, 480] width 64 height 36
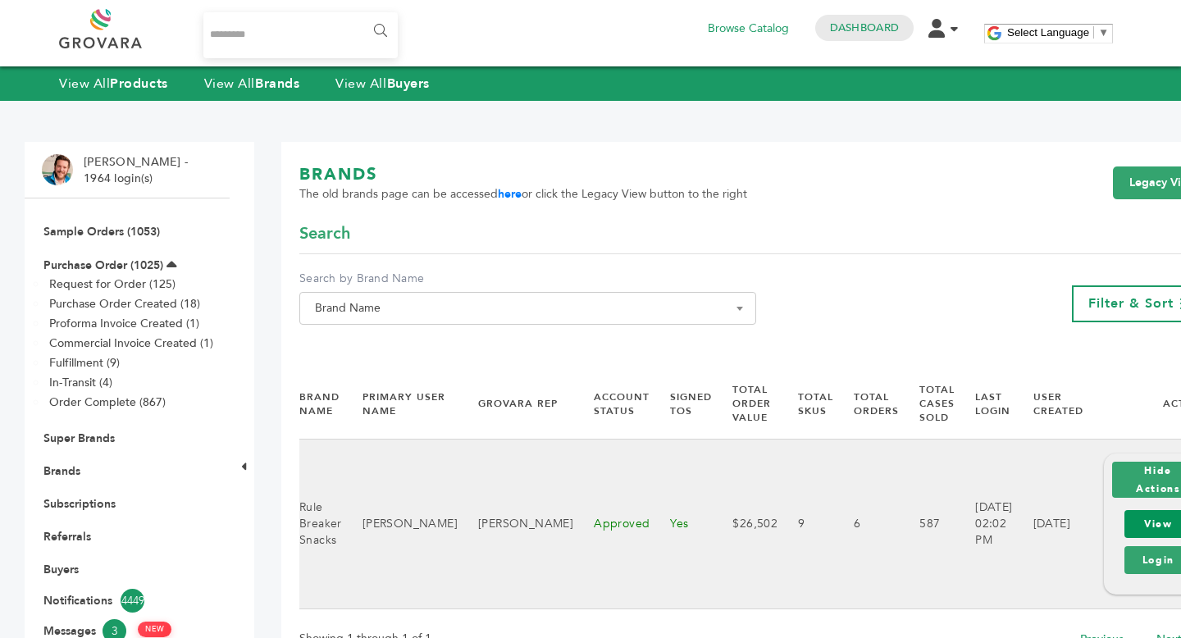
click at [1124, 523] on link "View" at bounding box center [1158, 524] width 68 height 28
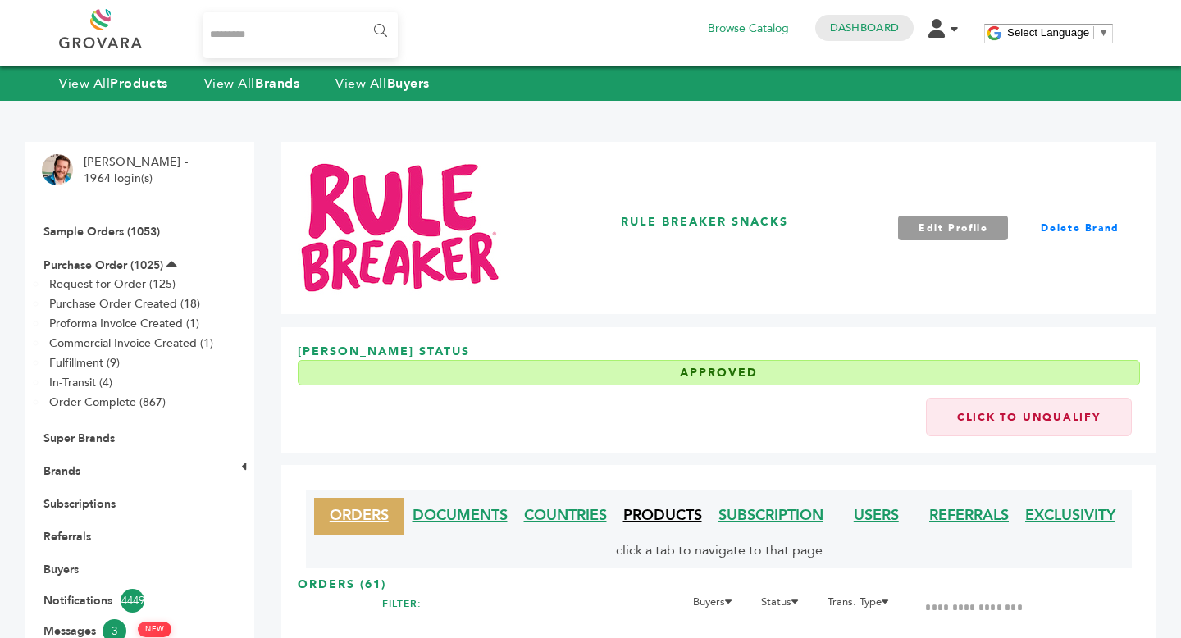
click at [653, 519] on link "PRODUCTS" at bounding box center [662, 515] width 79 height 20
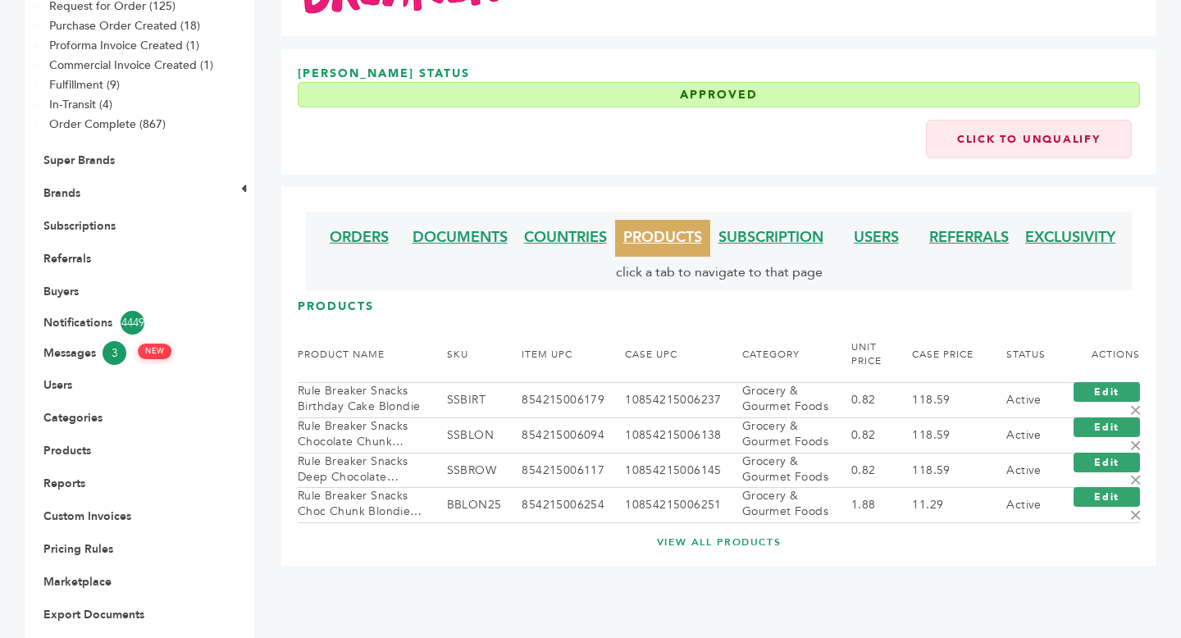
scroll to position [298, 0]
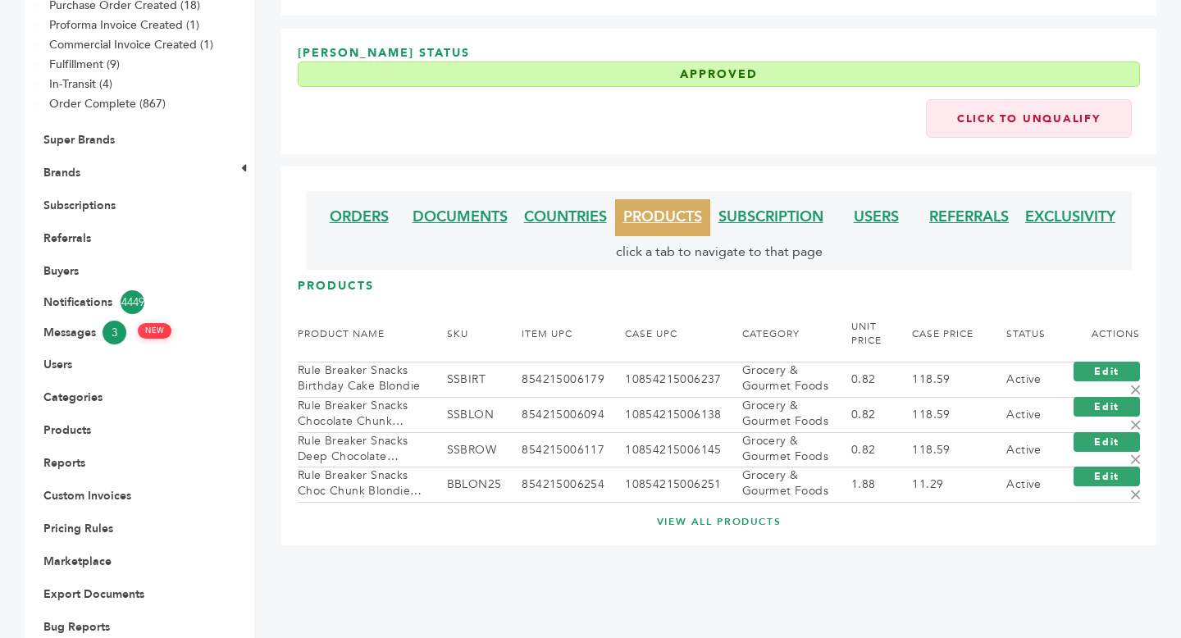
click at [706, 521] on link "VIEW ALL PRODUCTS" at bounding box center [718, 522] width 776 height 14
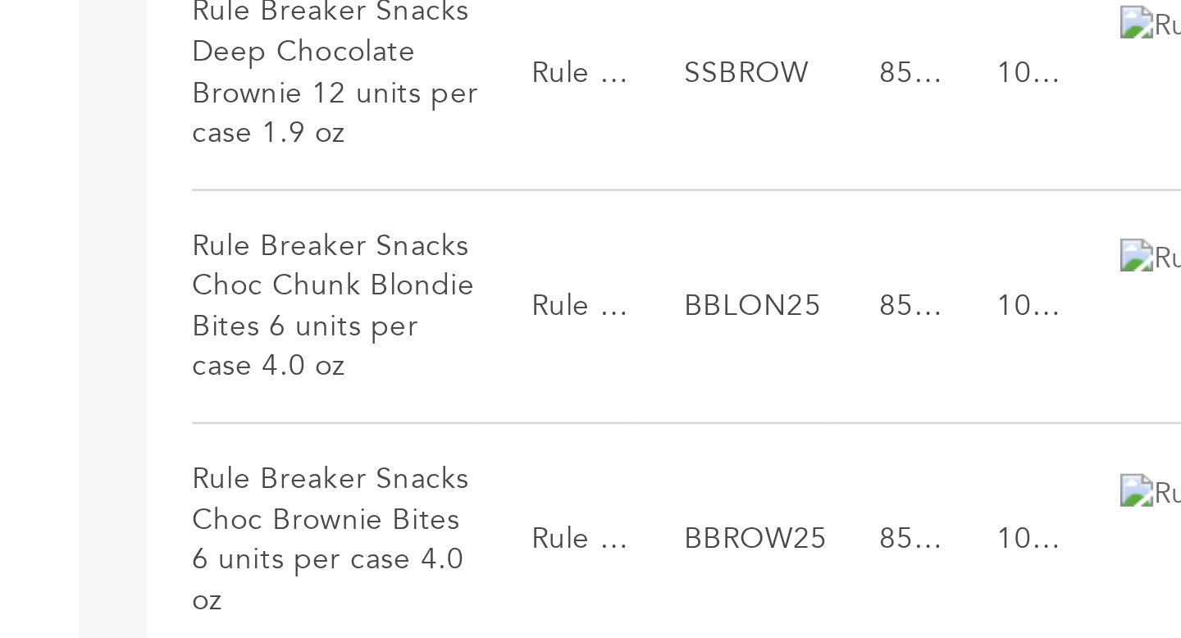
scroll to position [1063, 0]
